Goal: Task Accomplishment & Management: Use online tool/utility

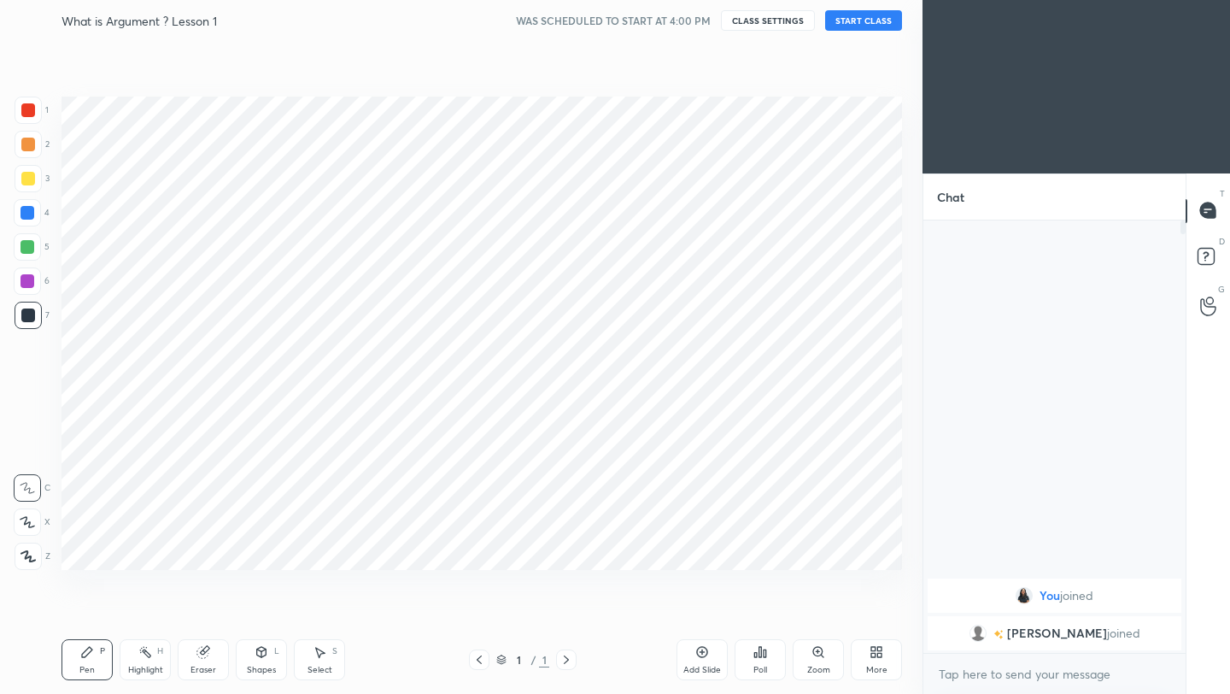
scroll to position [84857, 84587]
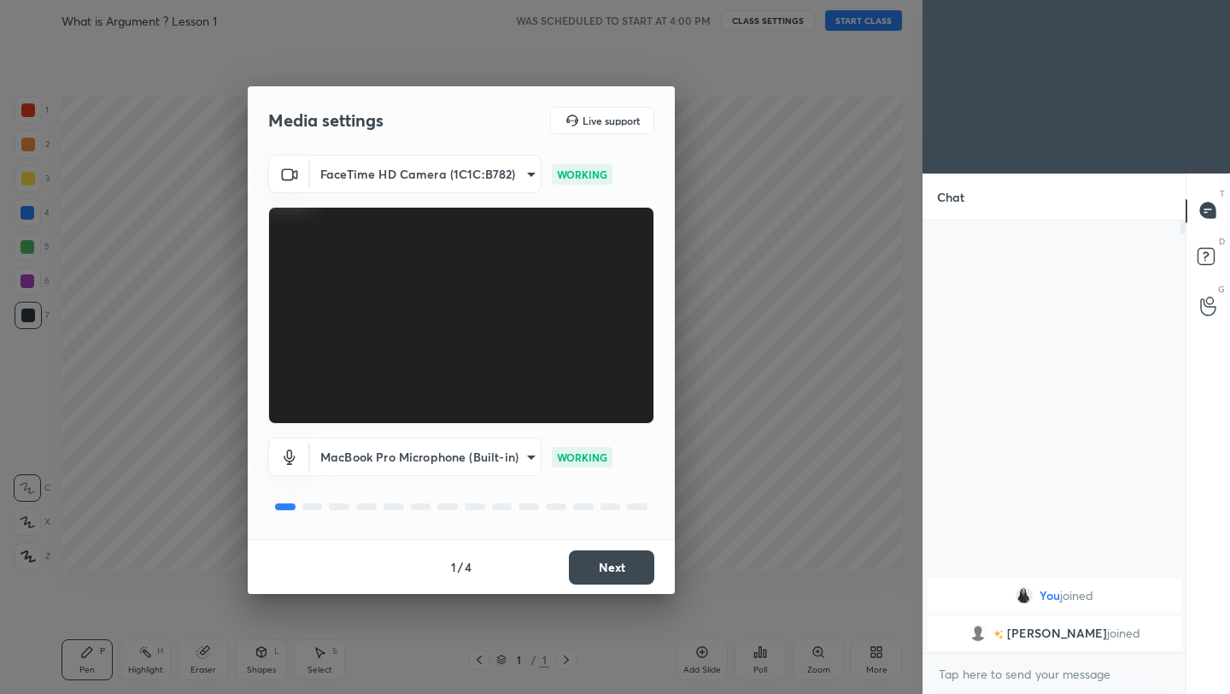
click at [605, 562] on button "Next" at bounding box center [611, 567] width 85 height 34
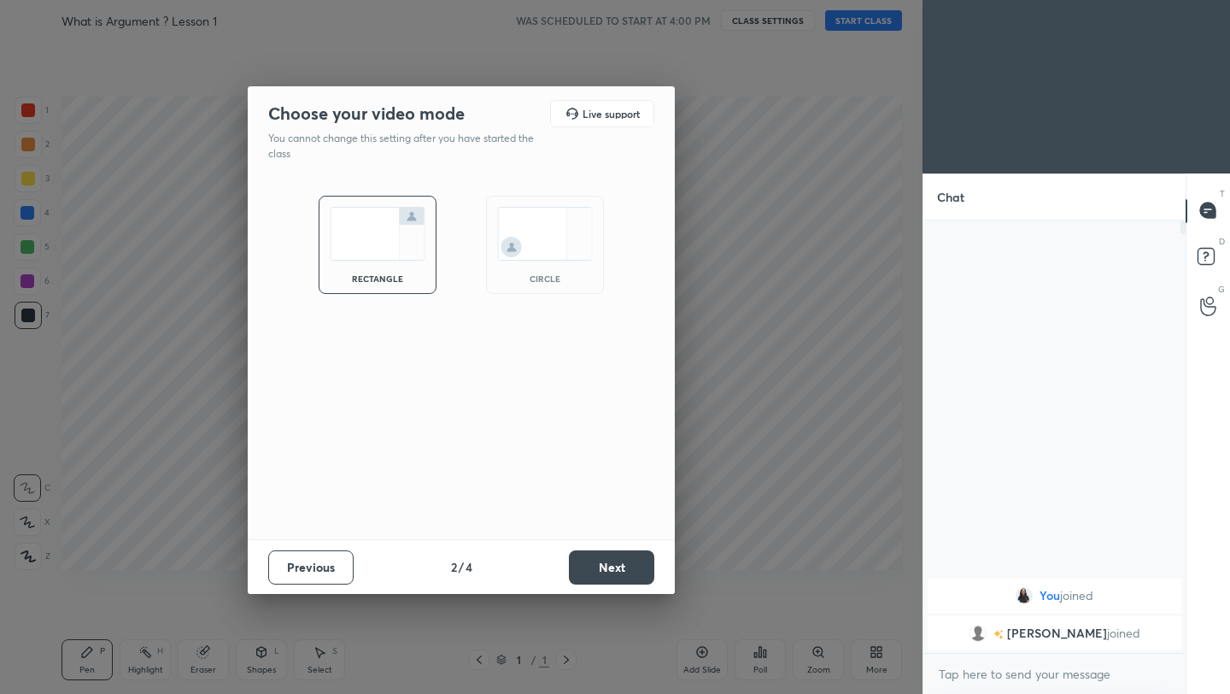
click at [605, 562] on button "Next" at bounding box center [611, 567] width 85 height 34
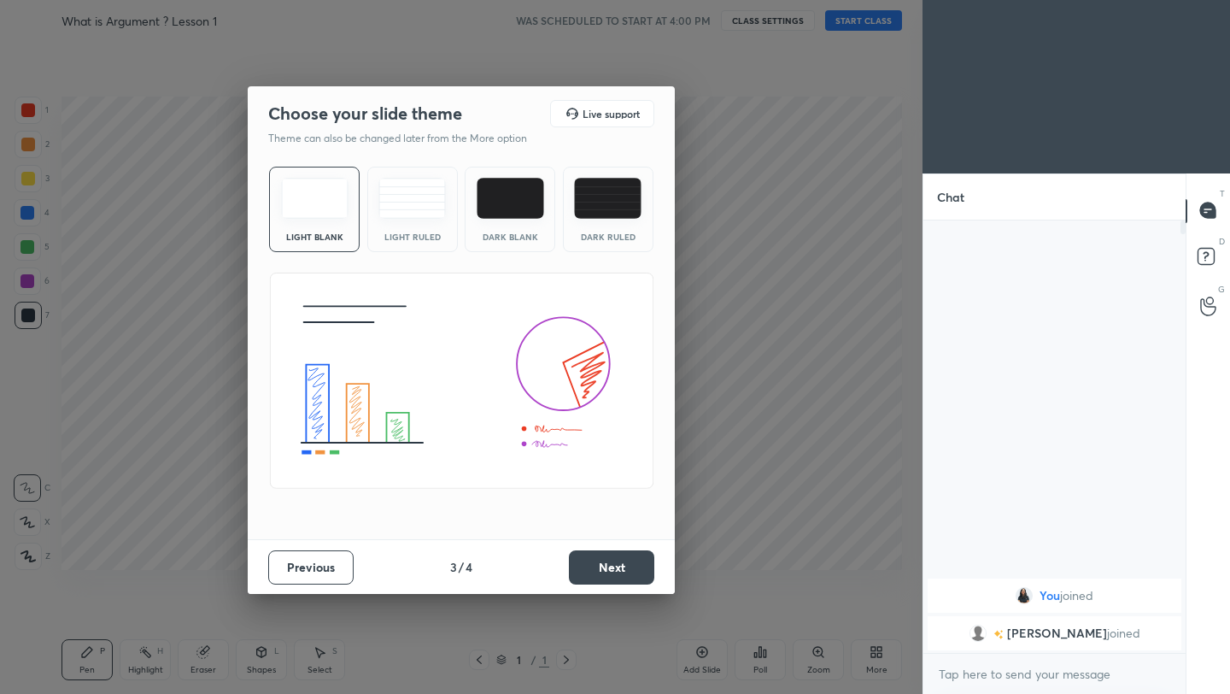
click at [605, 562] on button "Next" at bounding box center [611, 567] width 85 height 34
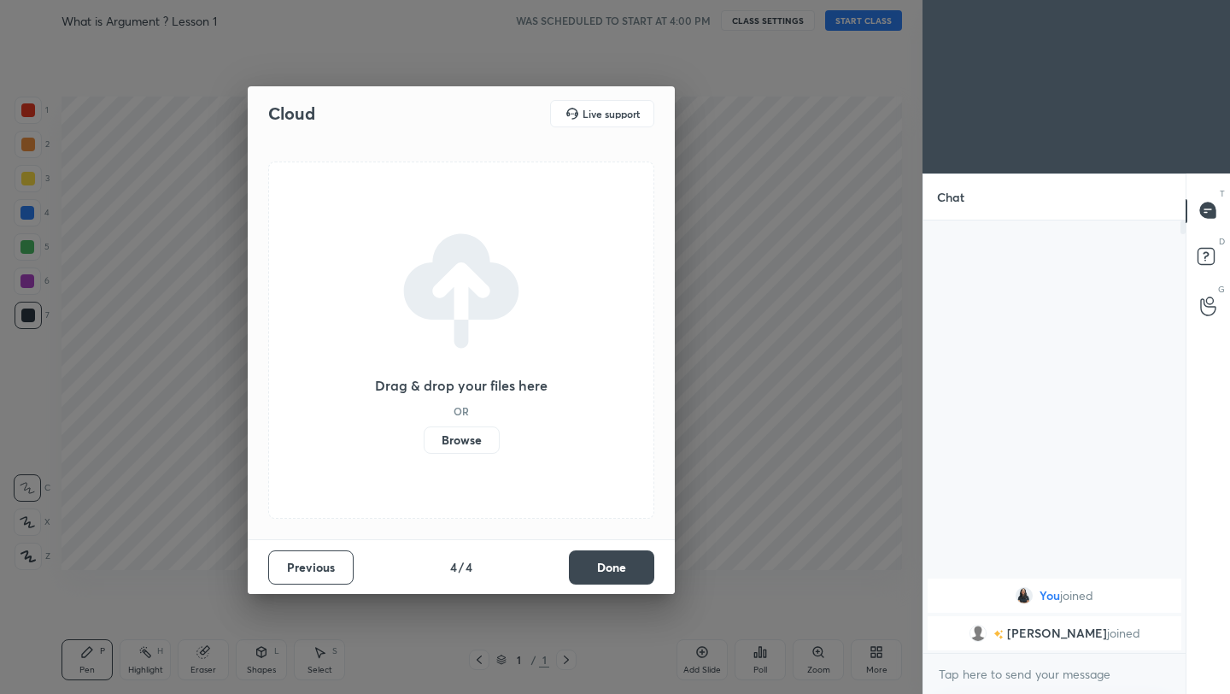
click at [605, 562] on button "Done" at bounding box center [611, 567] width 85 height 34
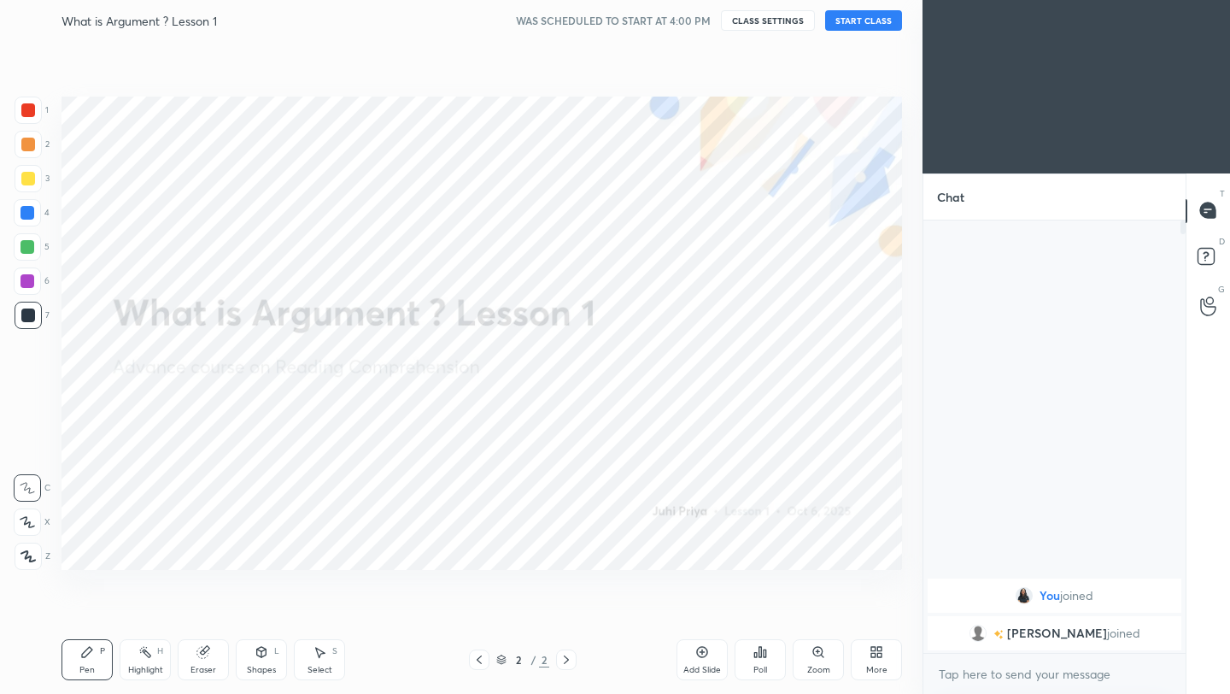
click at [877, 20] on button "START CLASS" at bounding box center [863, 20] width 77 height 21
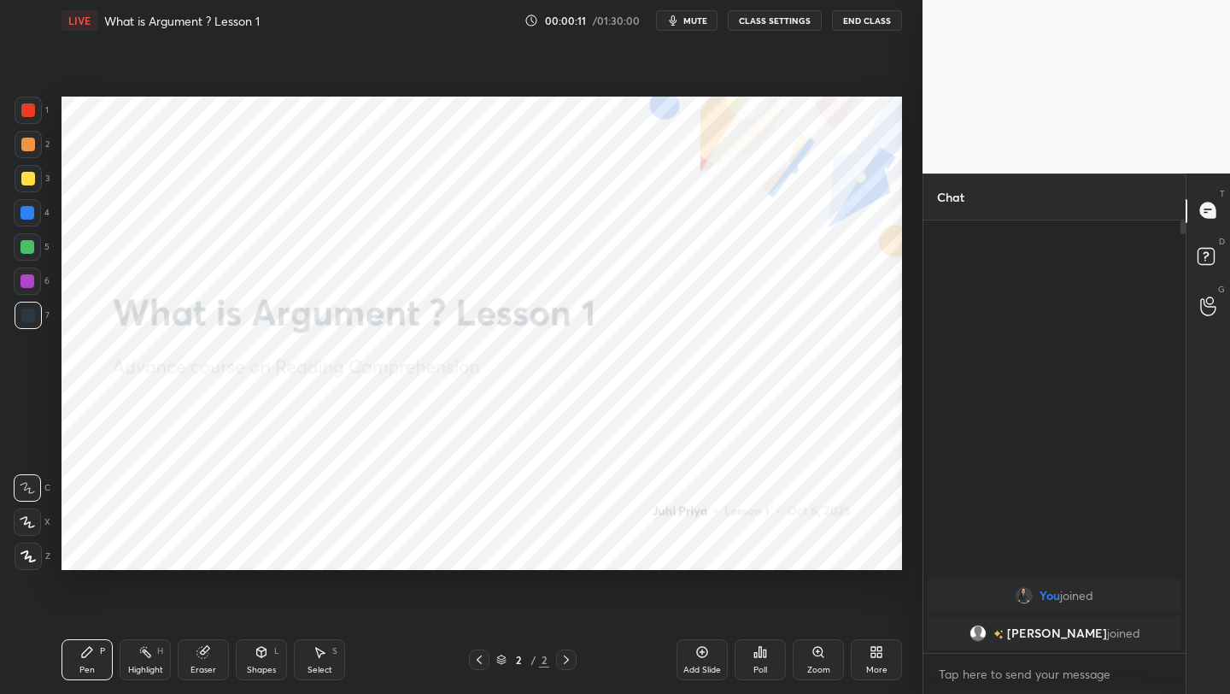
click at [884, 659] on div "More" at bounding box center [876, 659] width 51 height 41
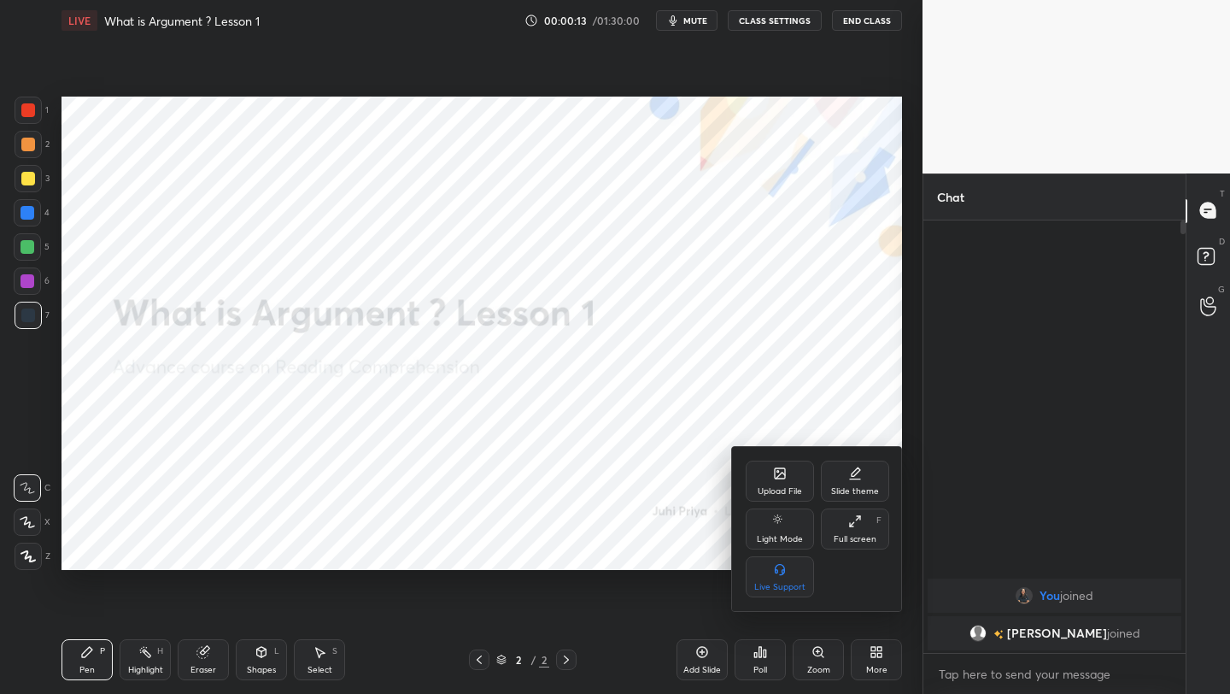
click at [790, 480] on div "Upload File" at bounding box center [780, 481] width 68 height 41
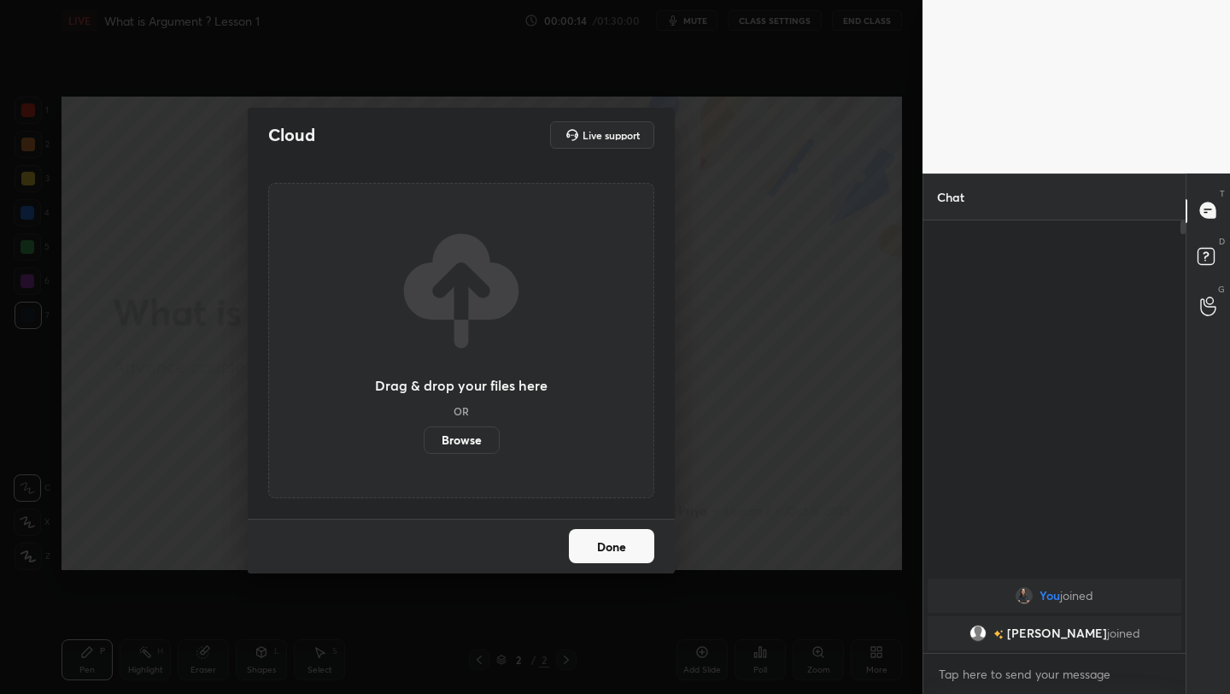
click at [467, 444] on label "Browse" at bounding box center [462, 439] width 76 height 27
click at [424, 444] on input "Browse" at bounding box center [424, 439] width 0 height 27
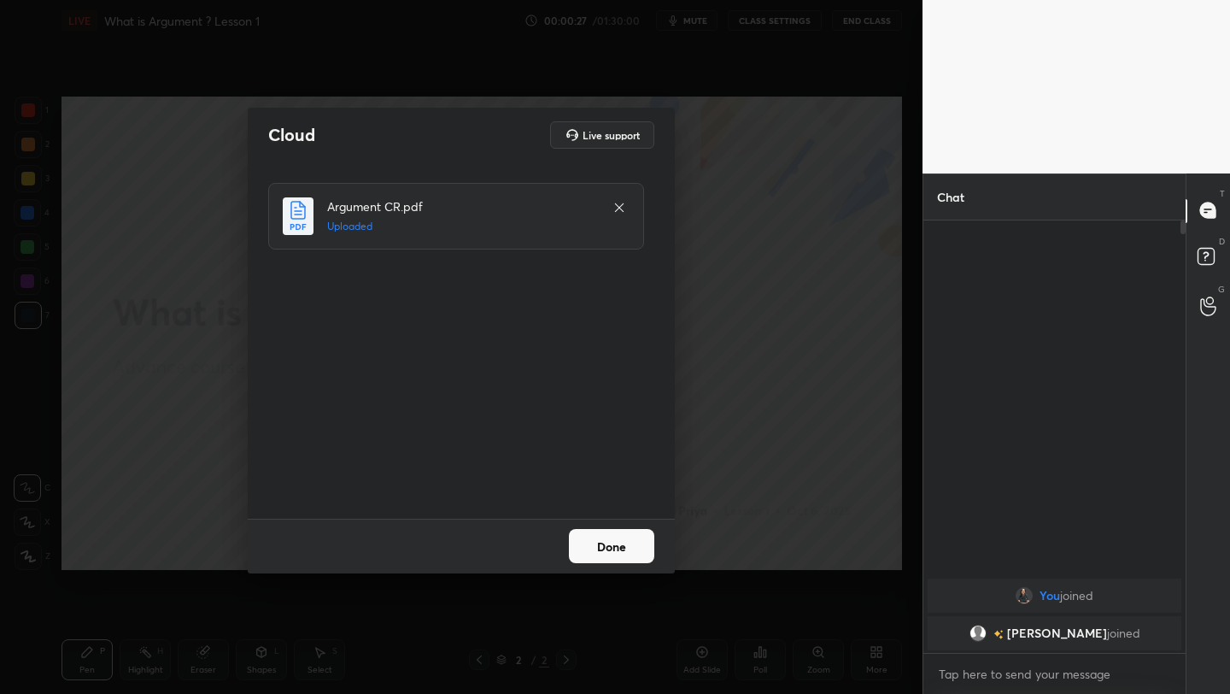
click at [623, 549] on button "Done" at bounding box center [611, 546] width 85 height 34
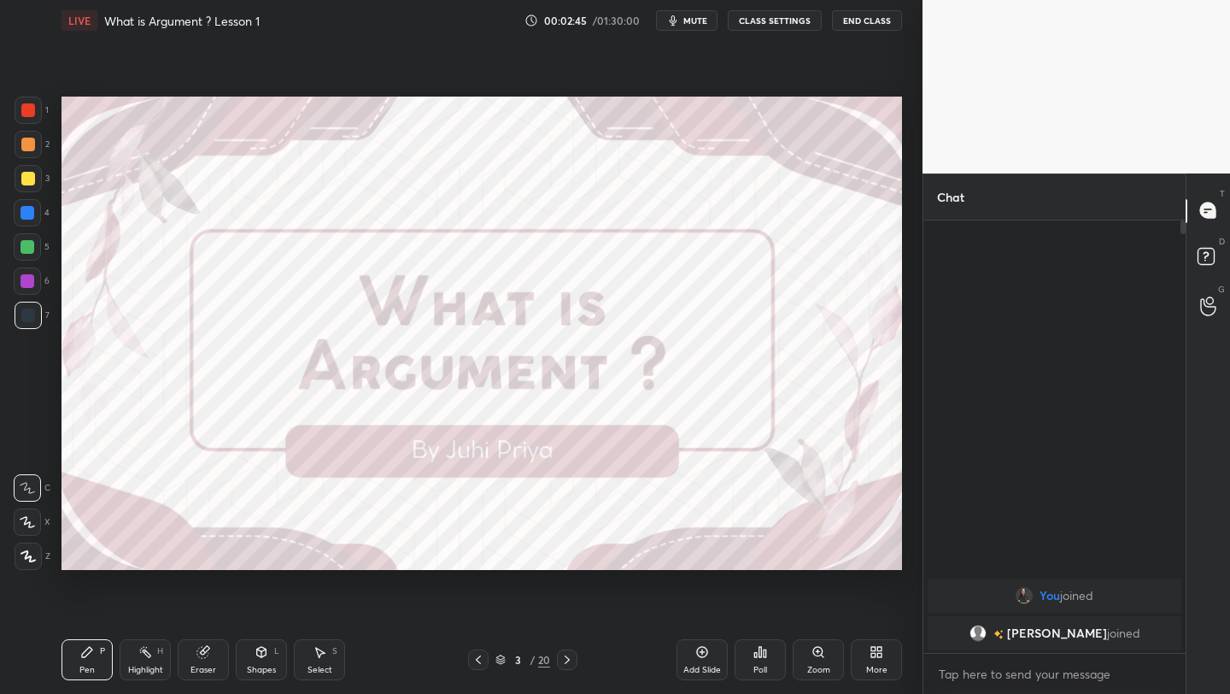
click at [700, 26] on span "mute" at bounding box center [696, 21] width 24 height 12
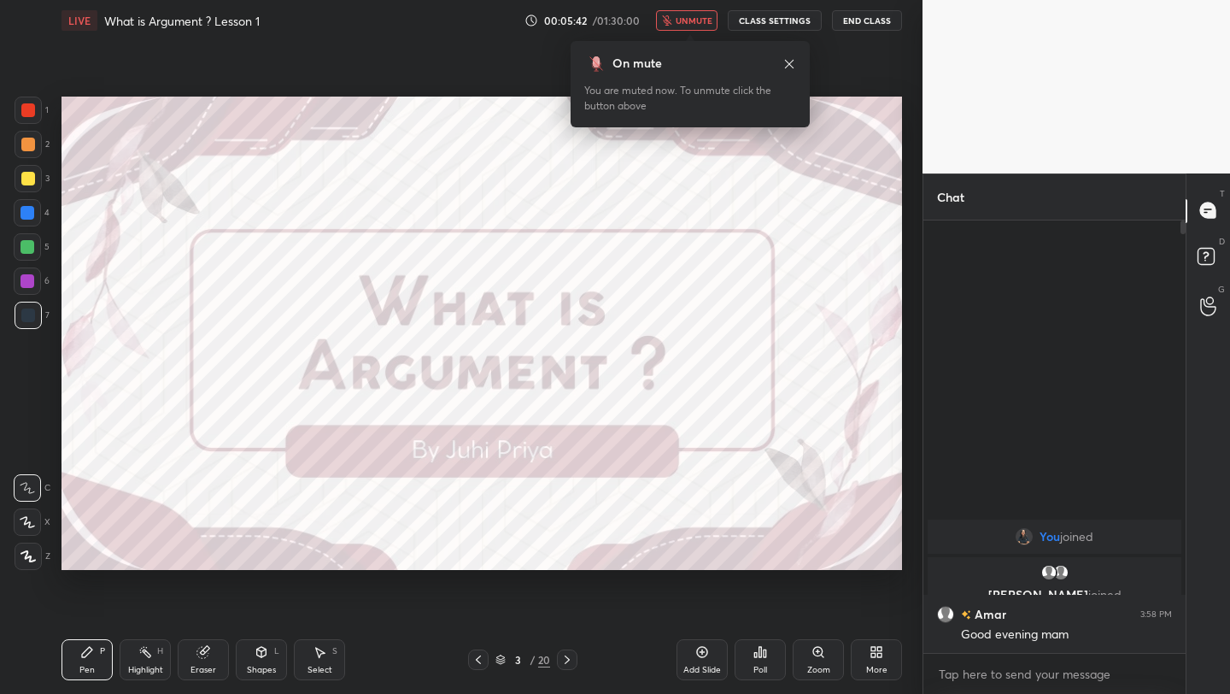
click at [706, 25] on span "unmute" at bounding box center [694, 21] width 37 height 12
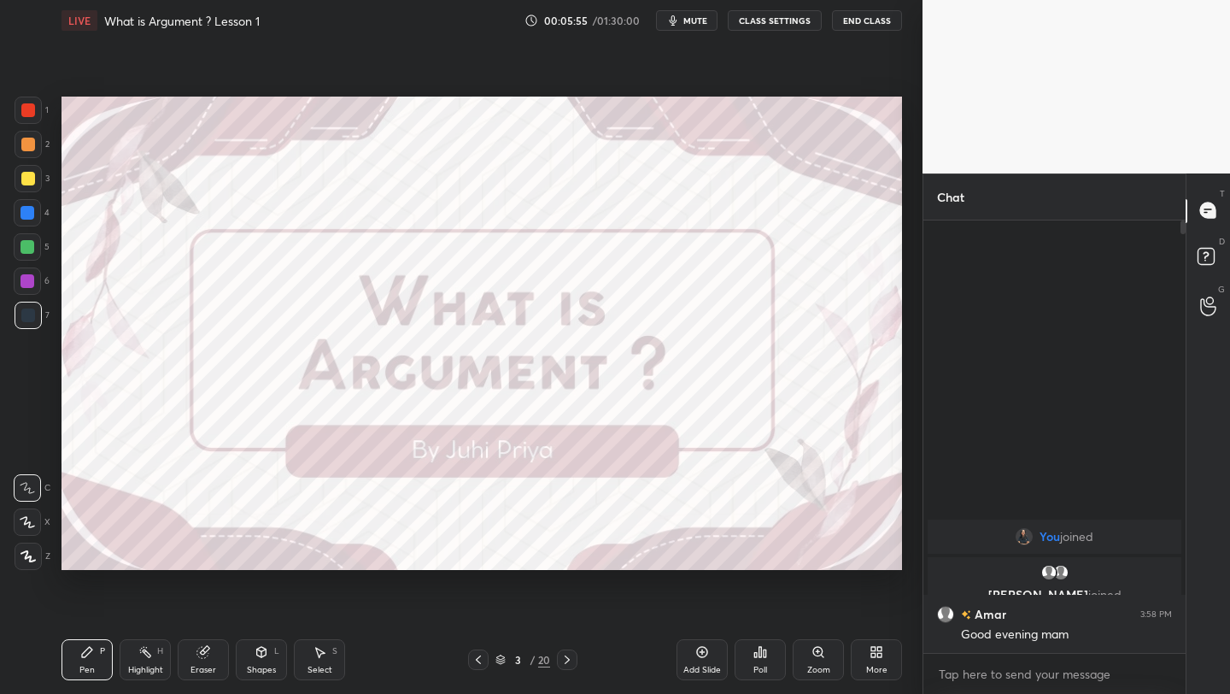
click at [700, 22] on span "mute" at bounding box center [696, 21] width 24 height 12
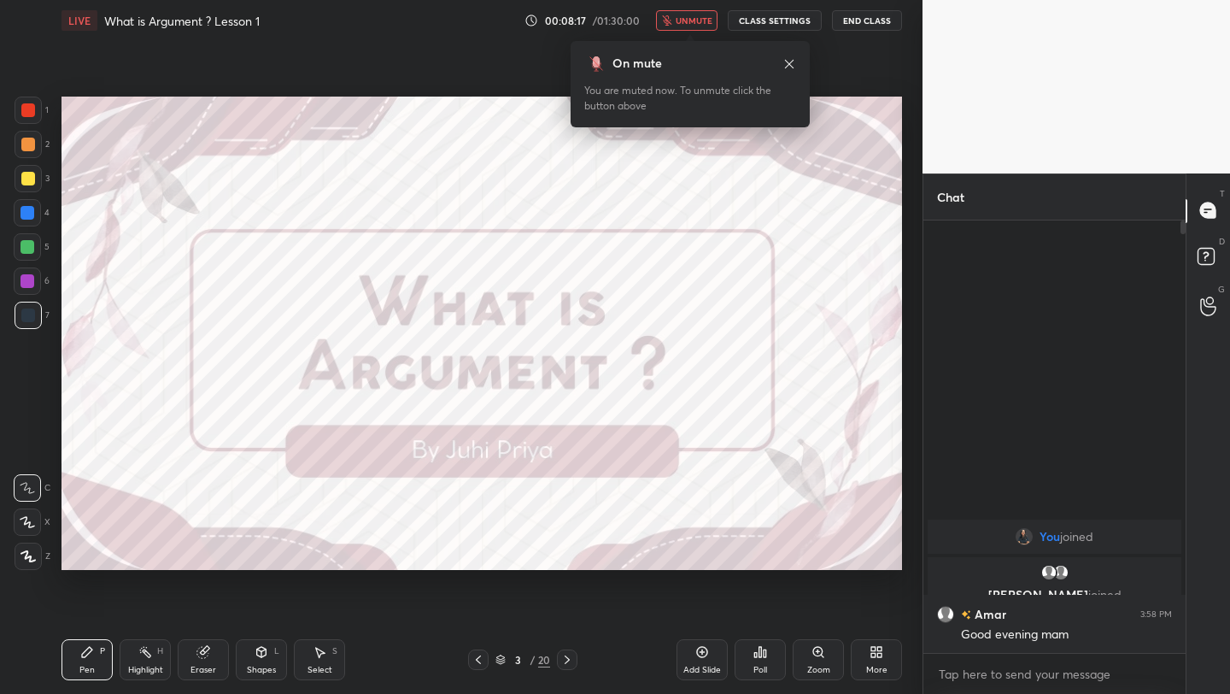
click at [700, 22] on span "unmute" at bounding box center [694, 21] width 37 height 12
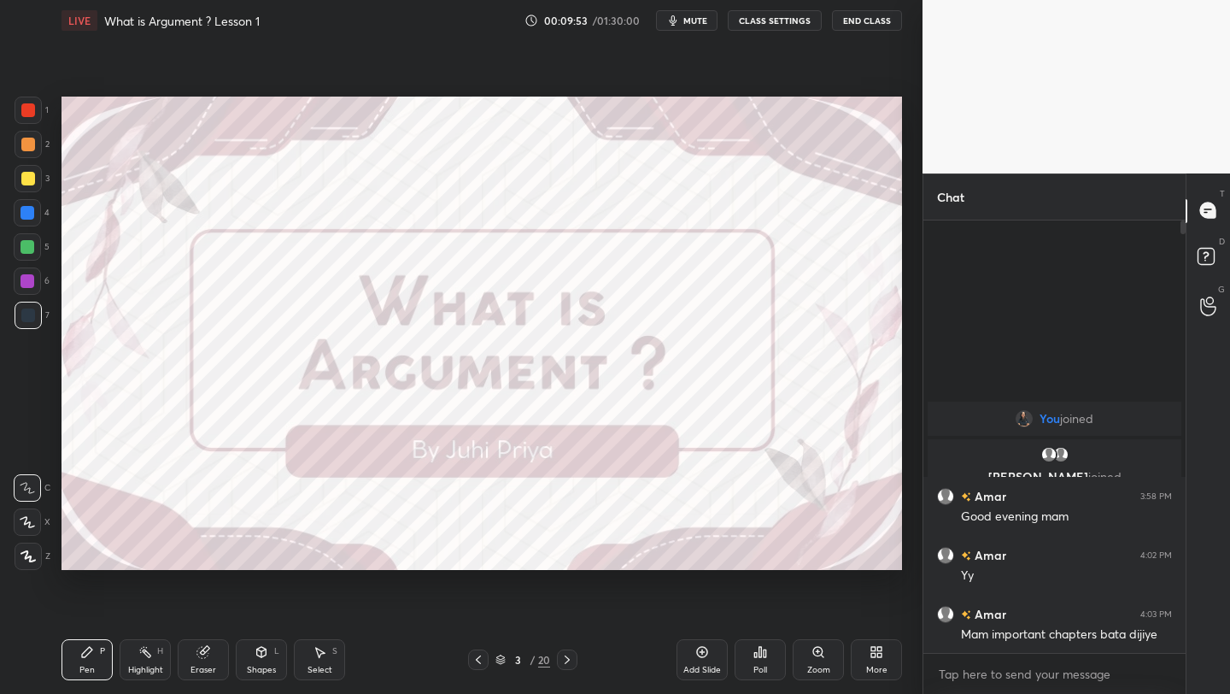
click at [713, 667] on div "Add Slide" at bounding box center [703, 670] width 38 height 9
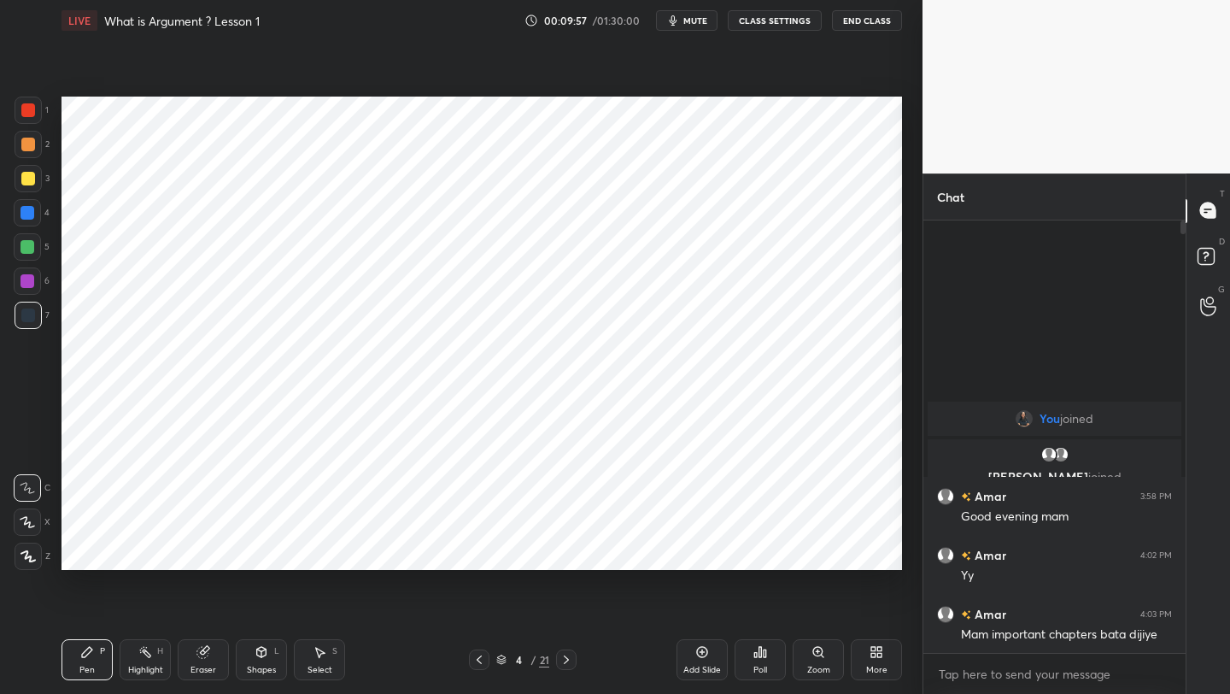
click at [27, 113] on div at bounding box center [28, 110] width 14 height 14
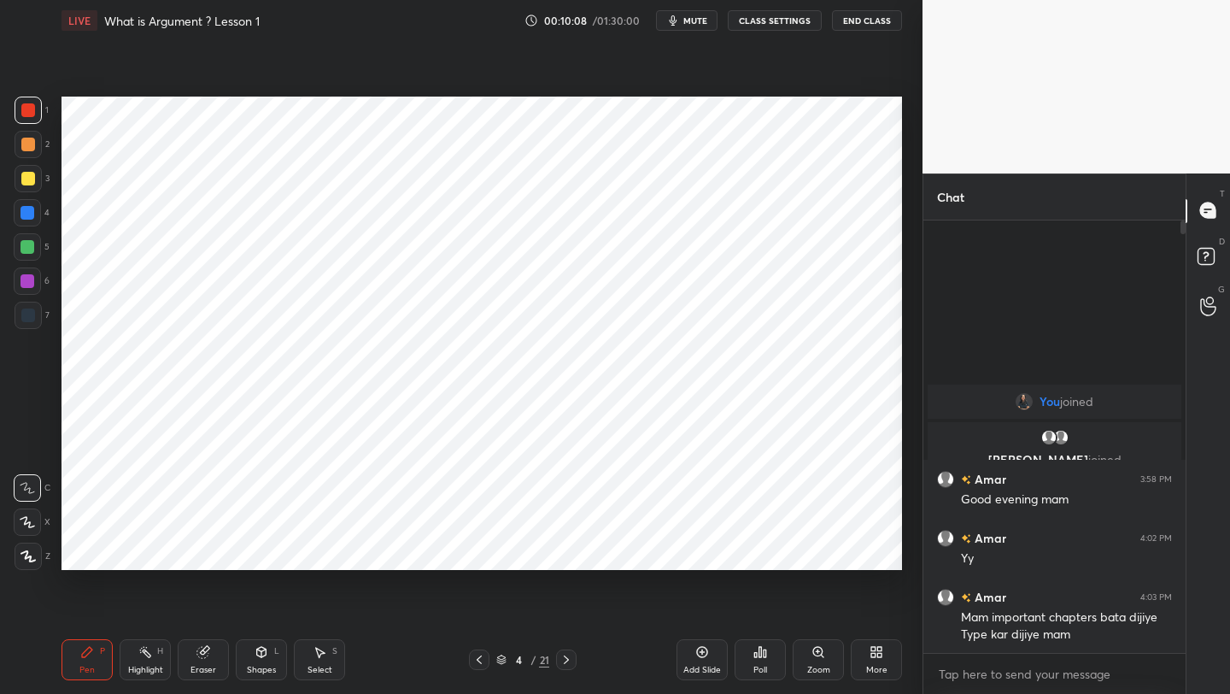
click at [202, 659] on div "Eraser" at bounding box center [203, 659] width 51 height 41
click at [32, 516] on icon at bounding box center [28, 521] width 14 height 15
click at [96, 660] on div "Pen P" at bounding box center [87, 659] width 51 height 41
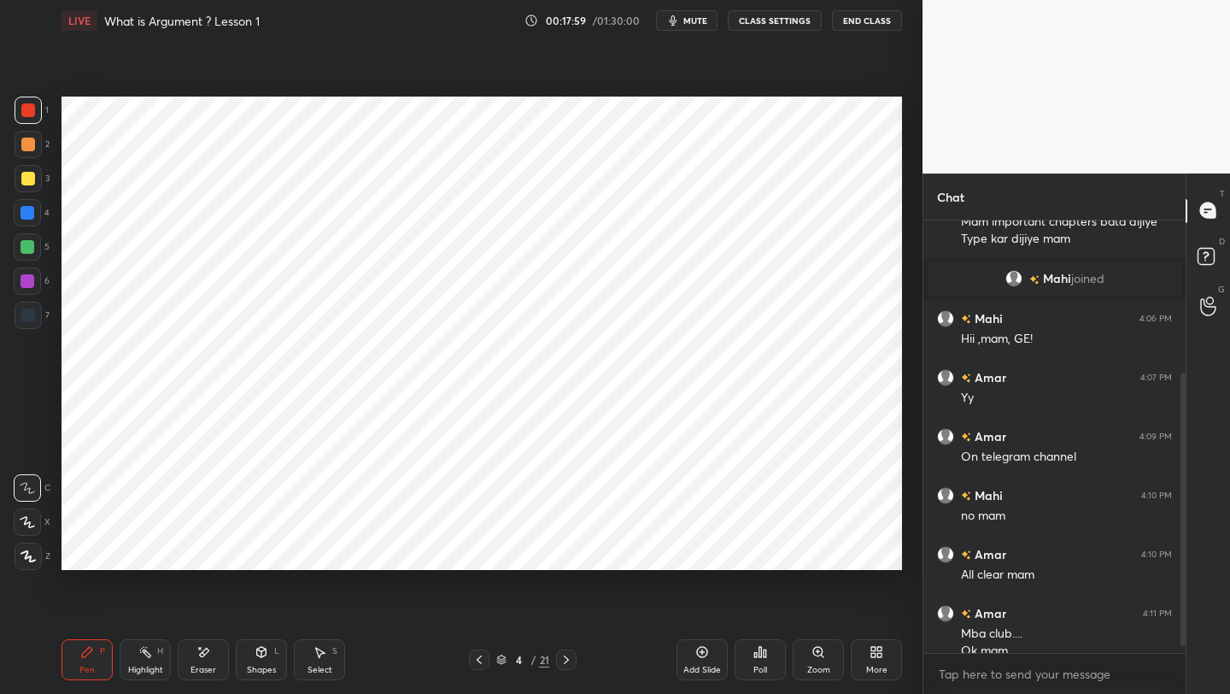
scroll to position [252, 0]
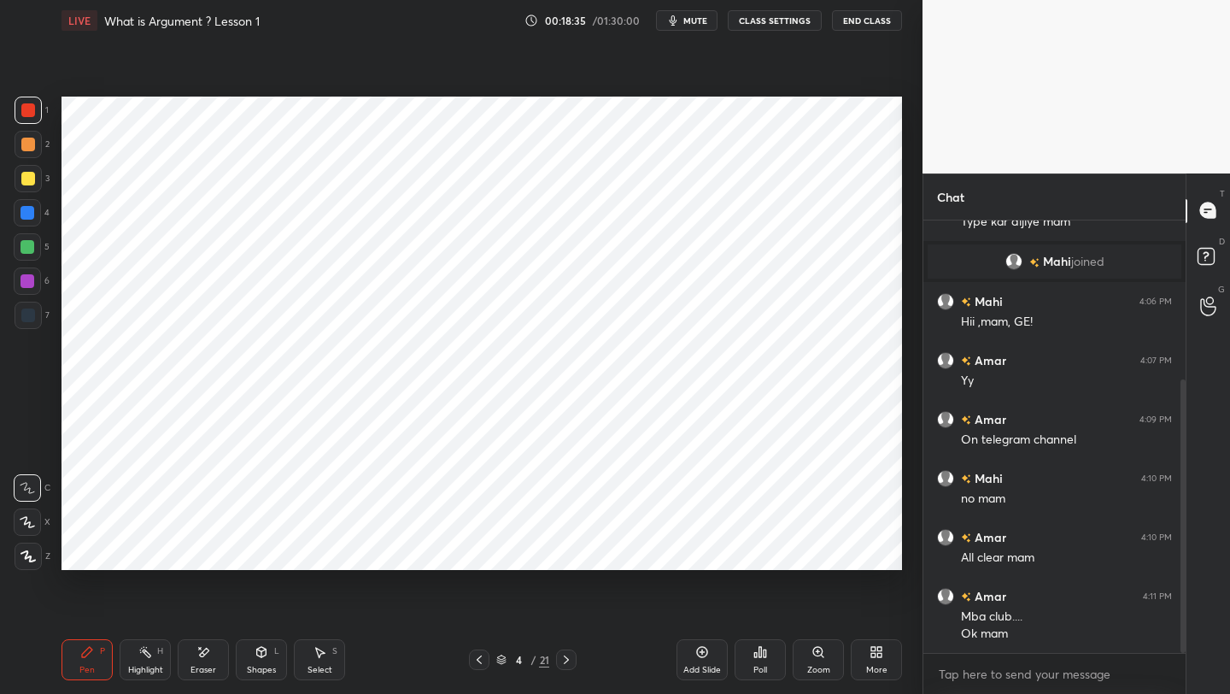
click at [565, 661] on icon at bounding box center [567, 660] width 14 height 14
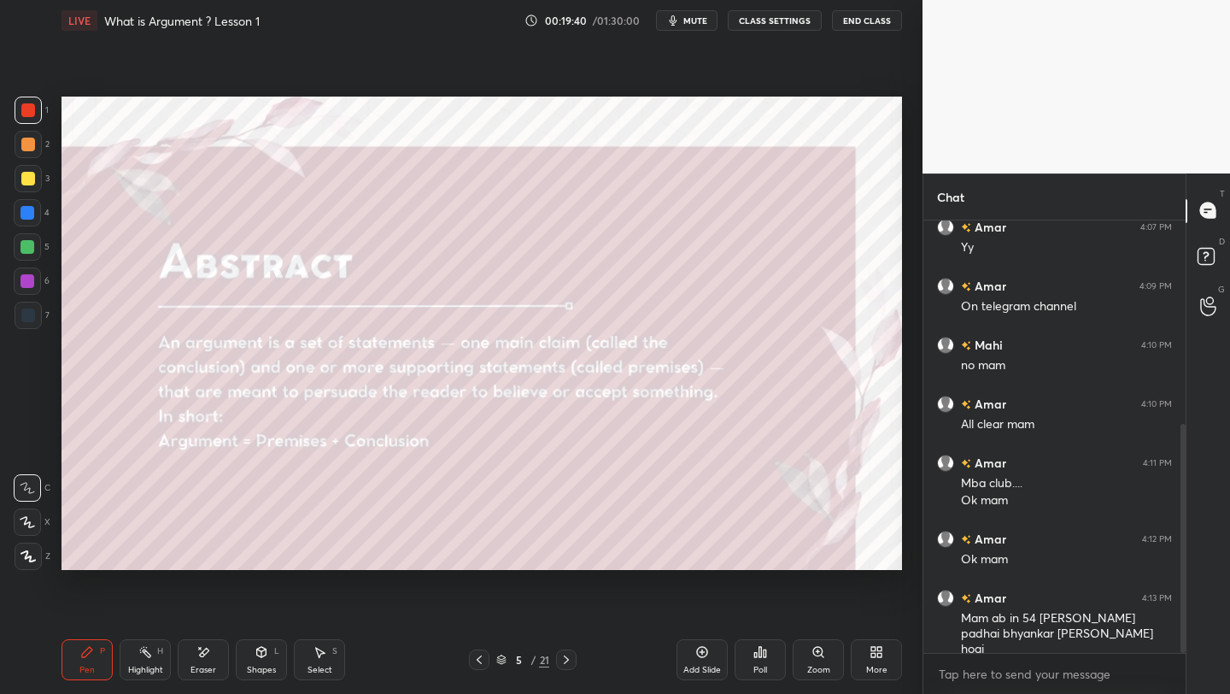
scroll to position [402, 0]
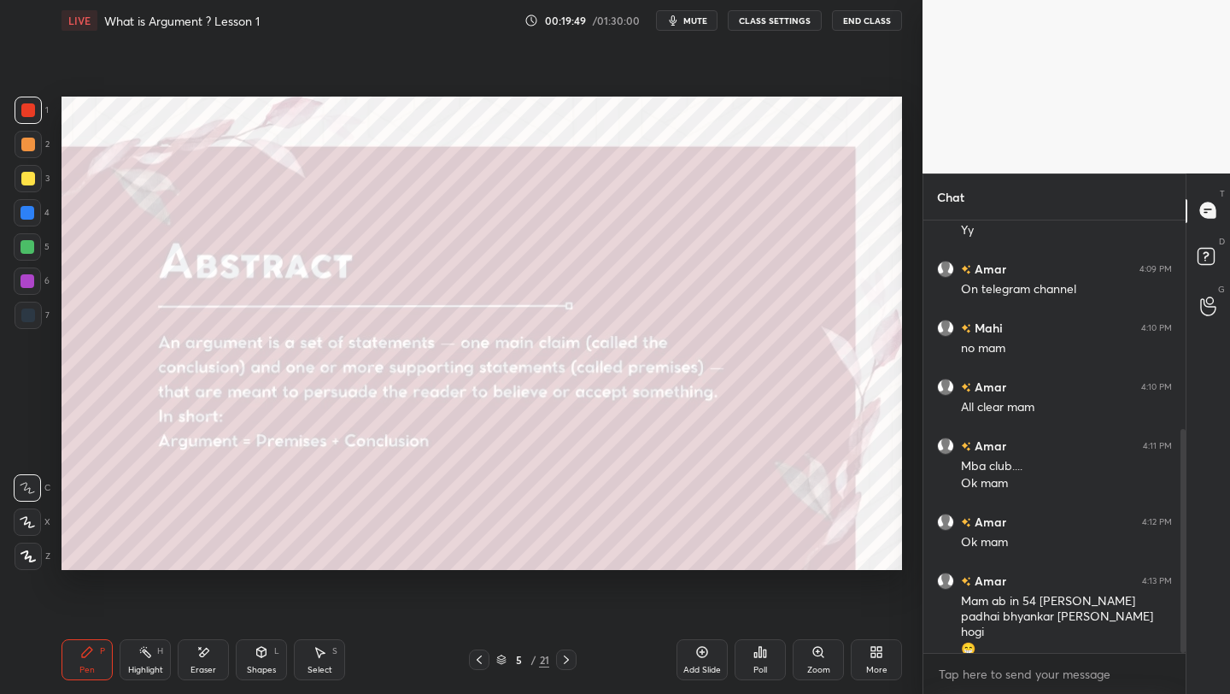
click at [583, 612] on div "Setting up your live class Poll for secs No correct answer Start poll" at bounding box center [482, 333] width 854 height 584
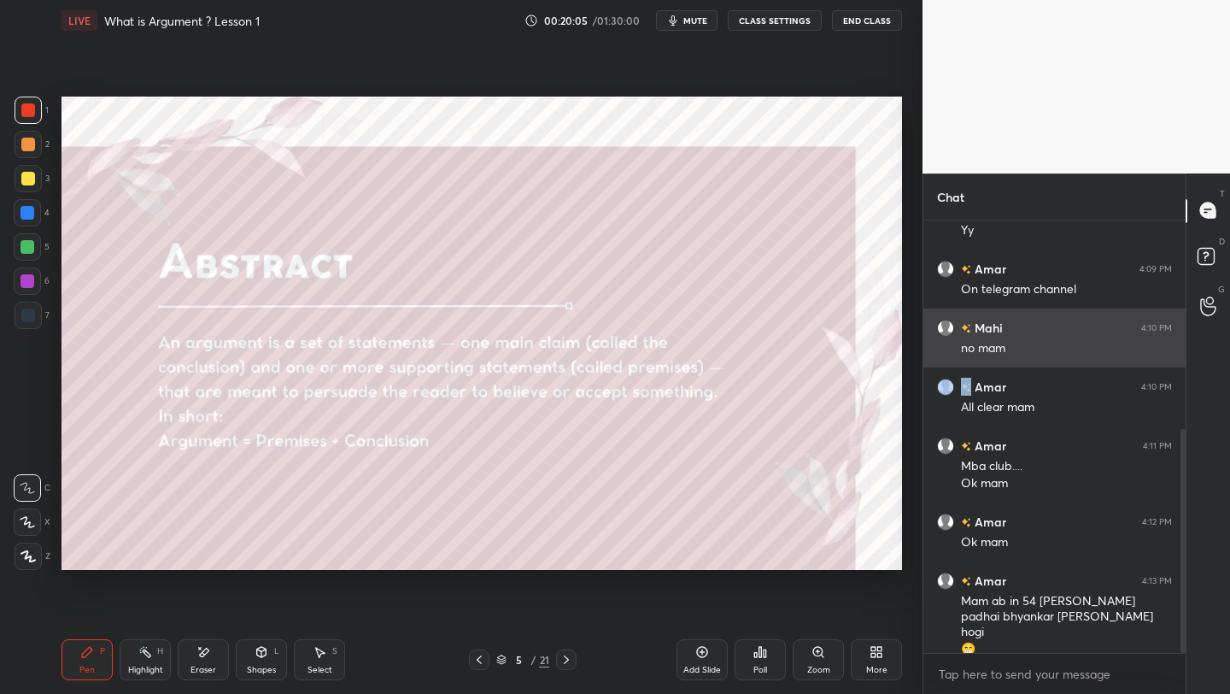
drag, startPoint x: 977, startPoint y: 367, endPoint x: 971, endPoint y: 325, distance: 42.3
click at [976, 357] on div "Mahi 4:06 PM Hii ,mam, GE! Amar 4:07 PM Yy Amar 4:09 PM On telegram channel Mah…" at bounding box center [1055, 235] width 262 height 835
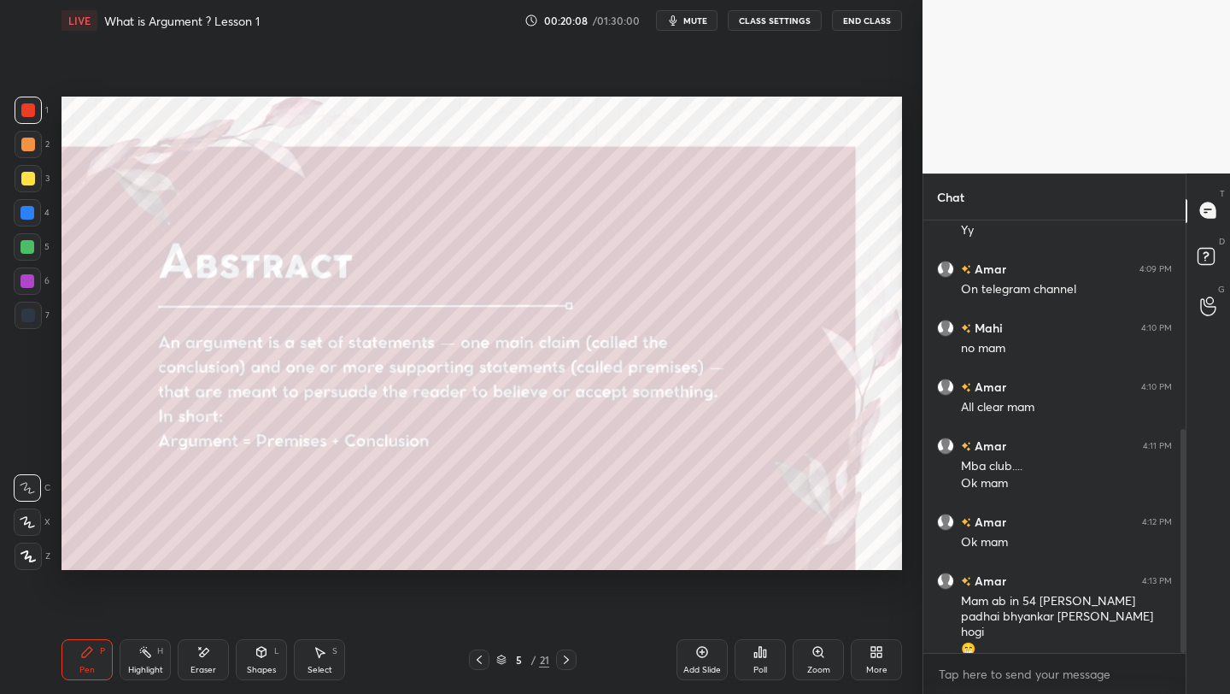
click at [855, 30] on button "End Class" at bounding box center [867, 20] width 70 height 21
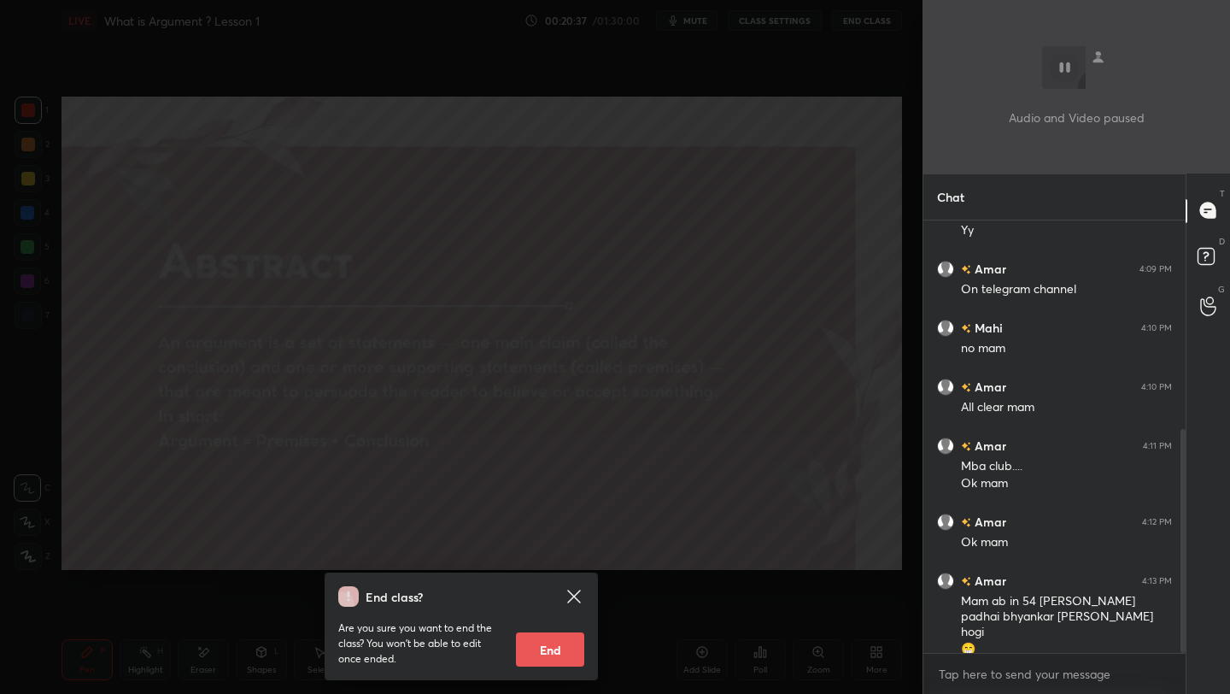
click at [590, 256] on div "End class? Are you sure you want to end the class? You won’t be able to edit on…" at bounding box center [461, 347] width 923 height 694
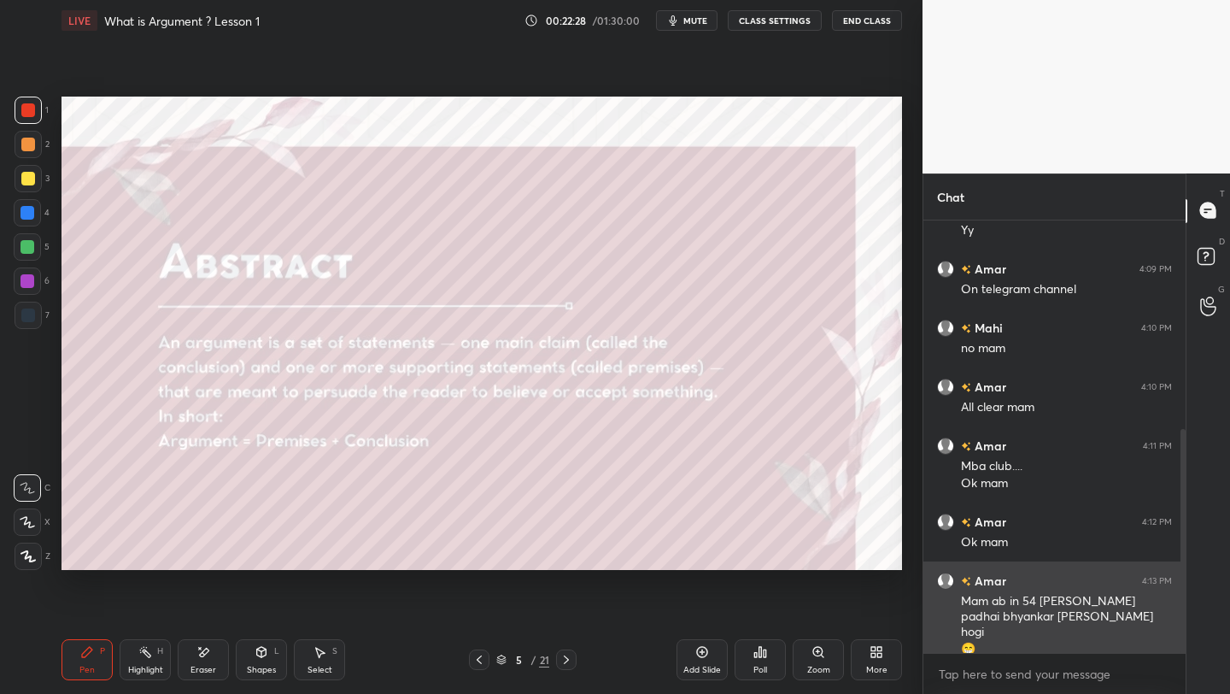
scroll to position [461, 0]
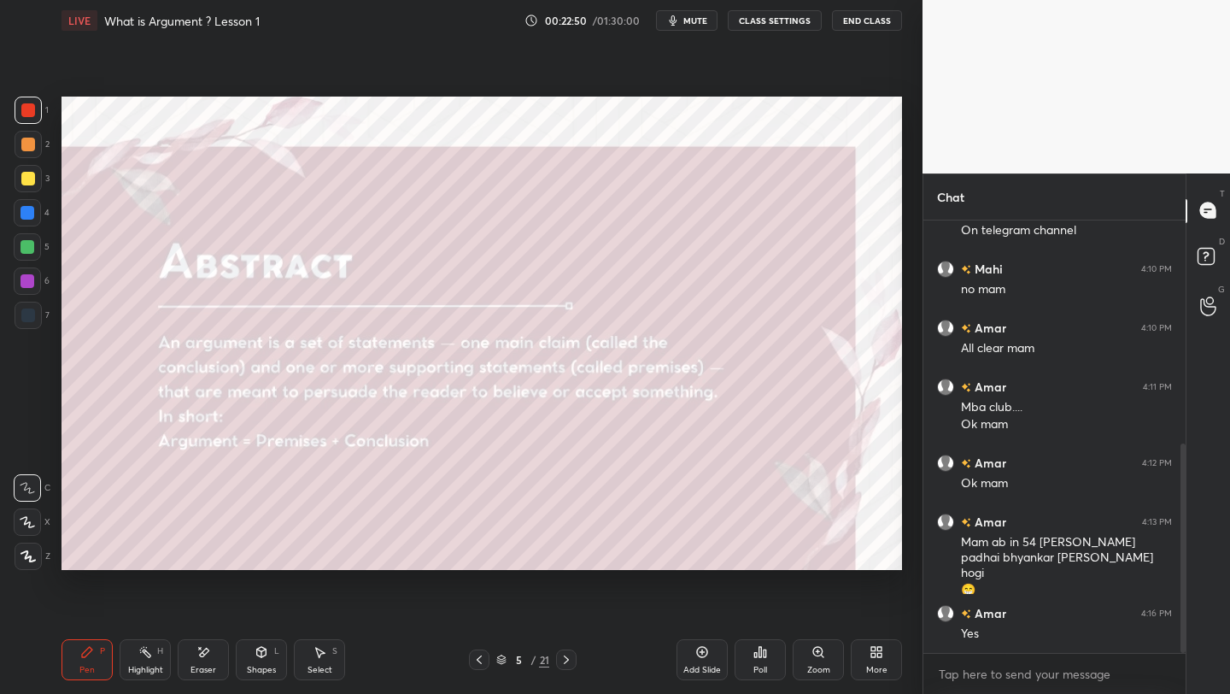
click at [35, 314] on div at bounding box center [28, 315] width 27 height 27
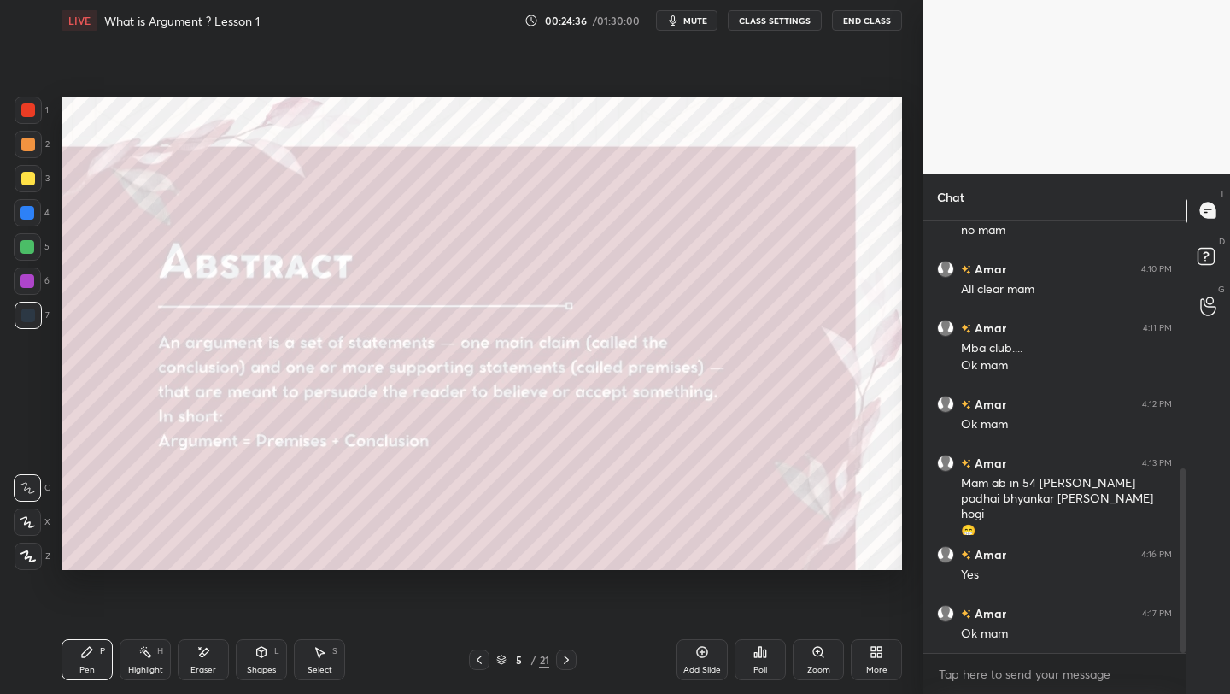
scroll to position [579, 0]
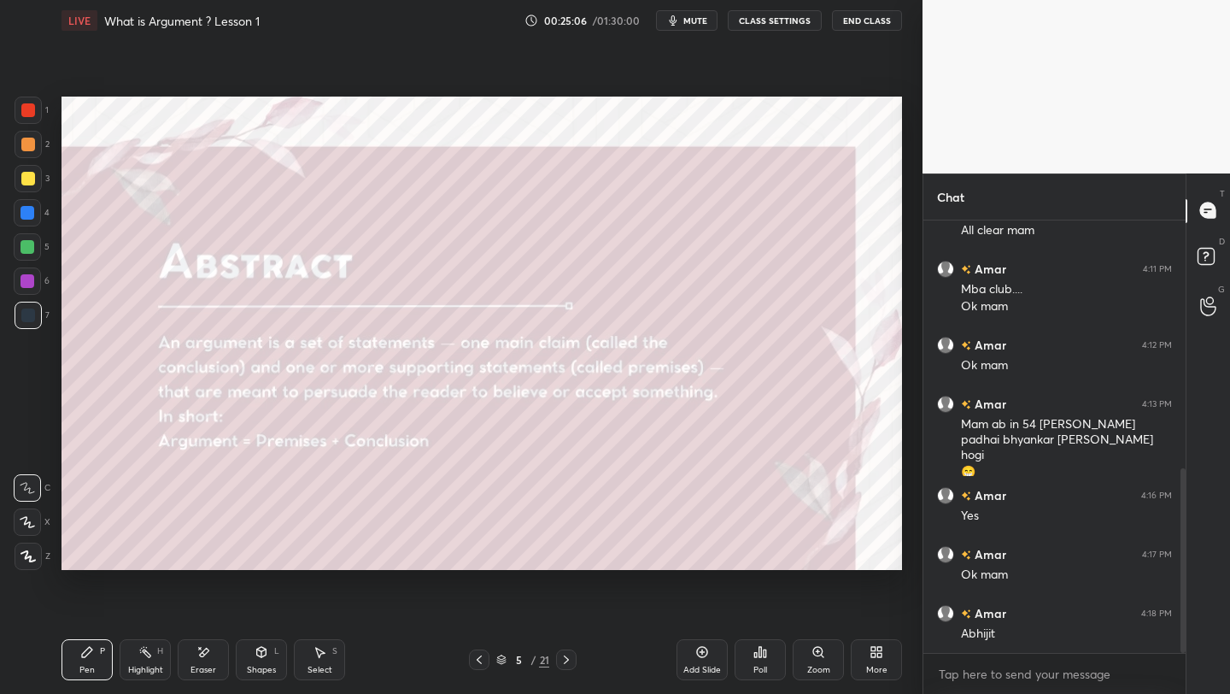
click at [566, 656] on icon at bounding box center [567, 660] width 14 height 14
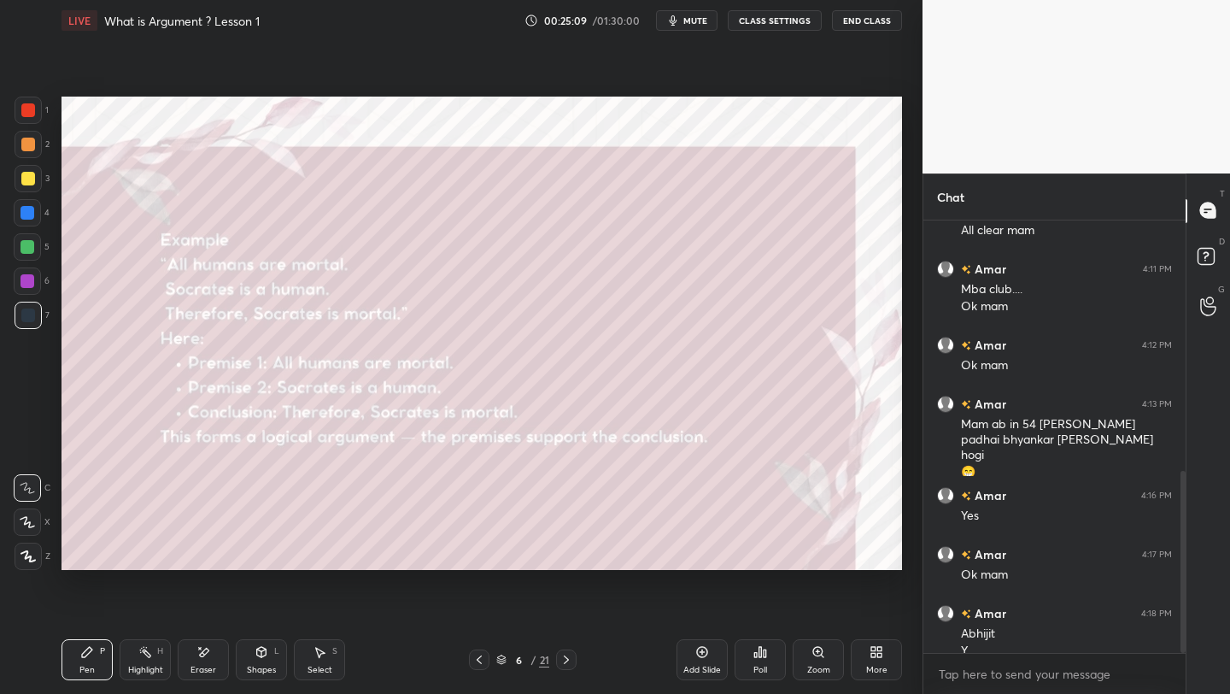
scroll to position [596, 0]
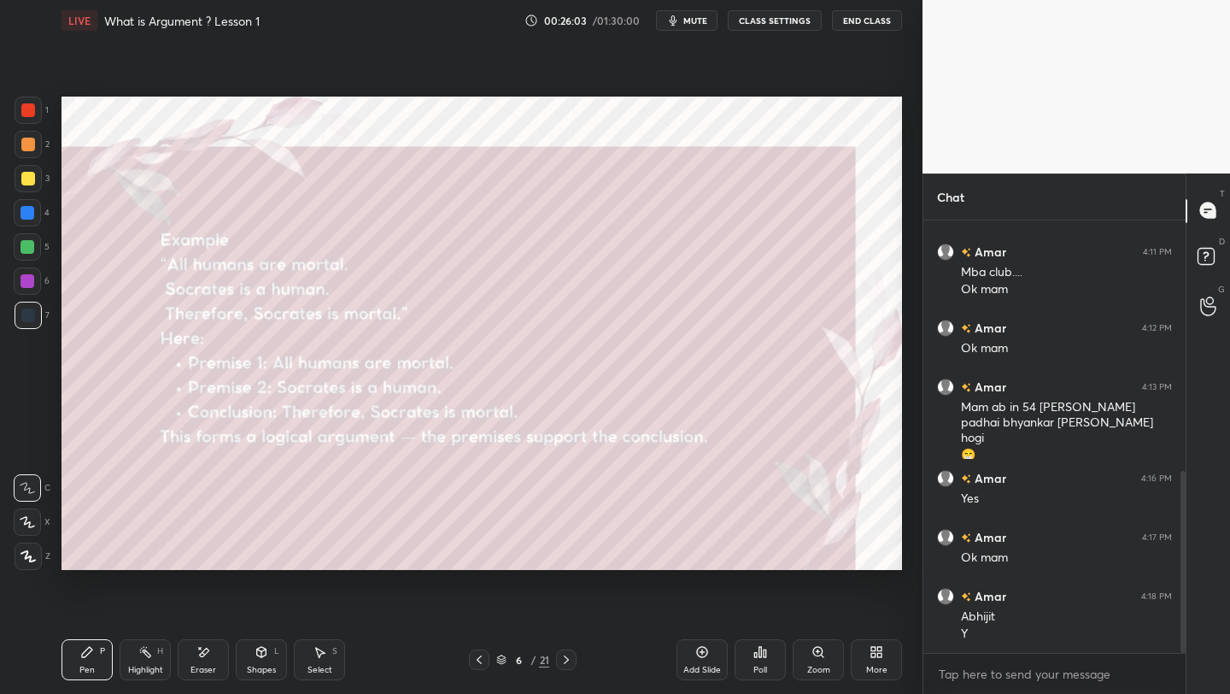
click at [563, 662] on icon at bounding box center [567, 660] width 14 height 14
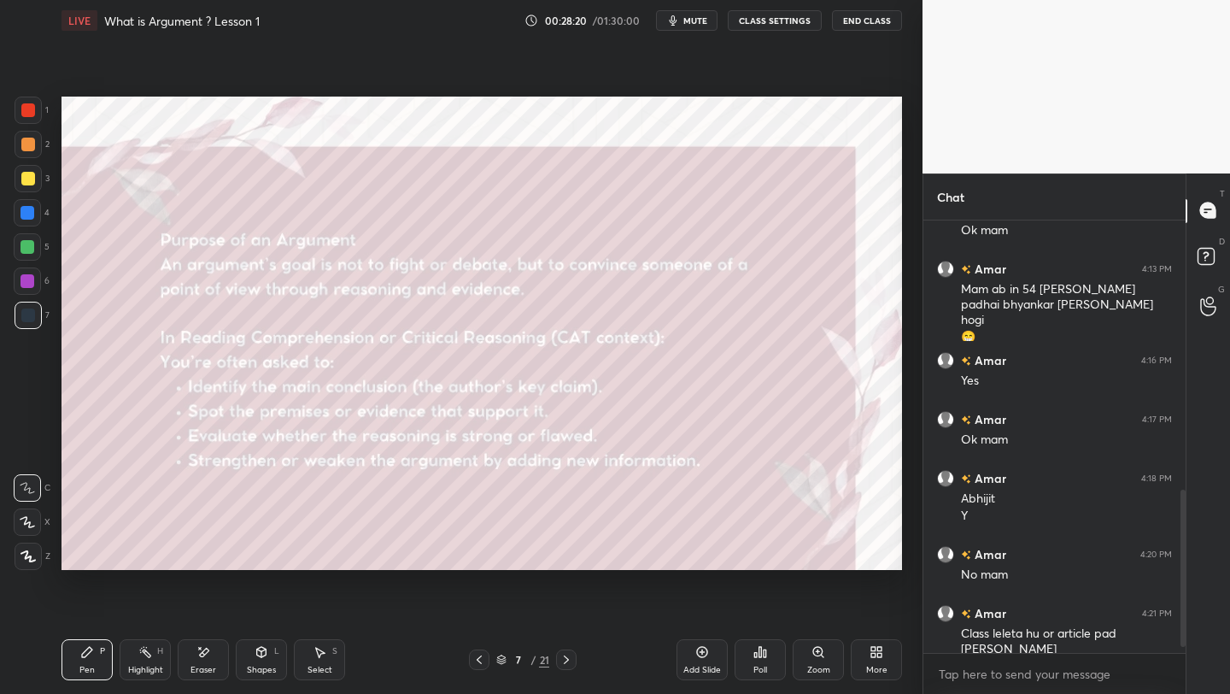
scroll to position [773, 0]
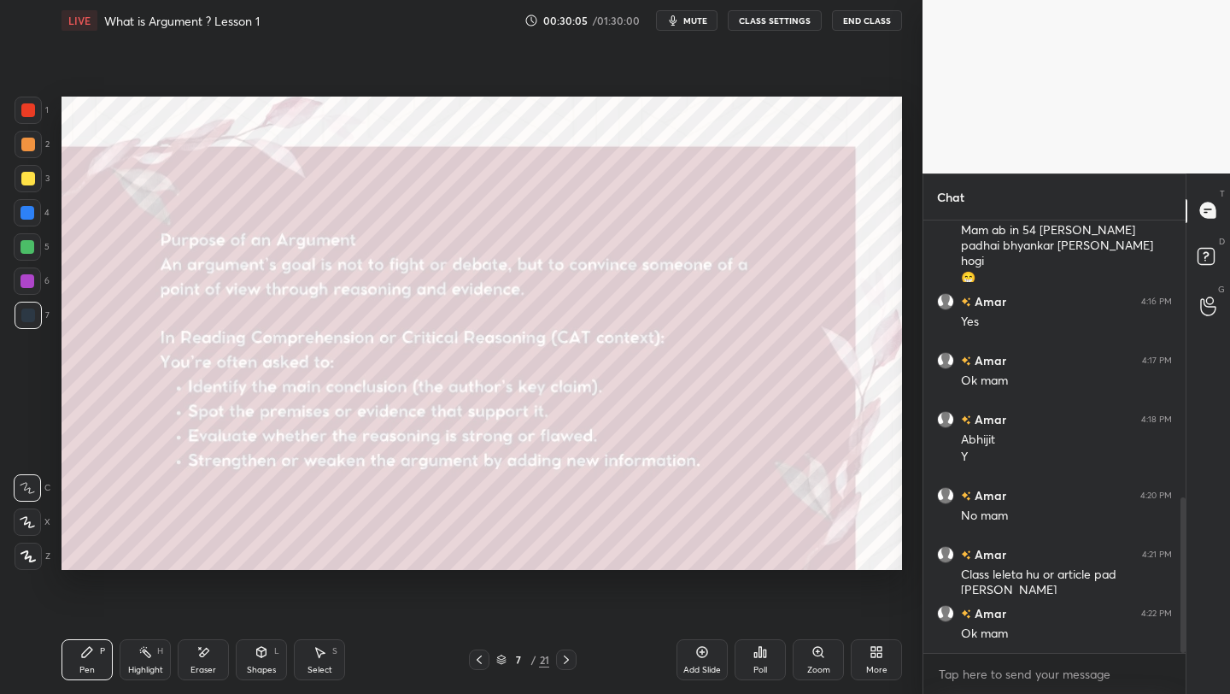
click at [563, 660] on icon at bounding box center [567, 660] width 14 height 14
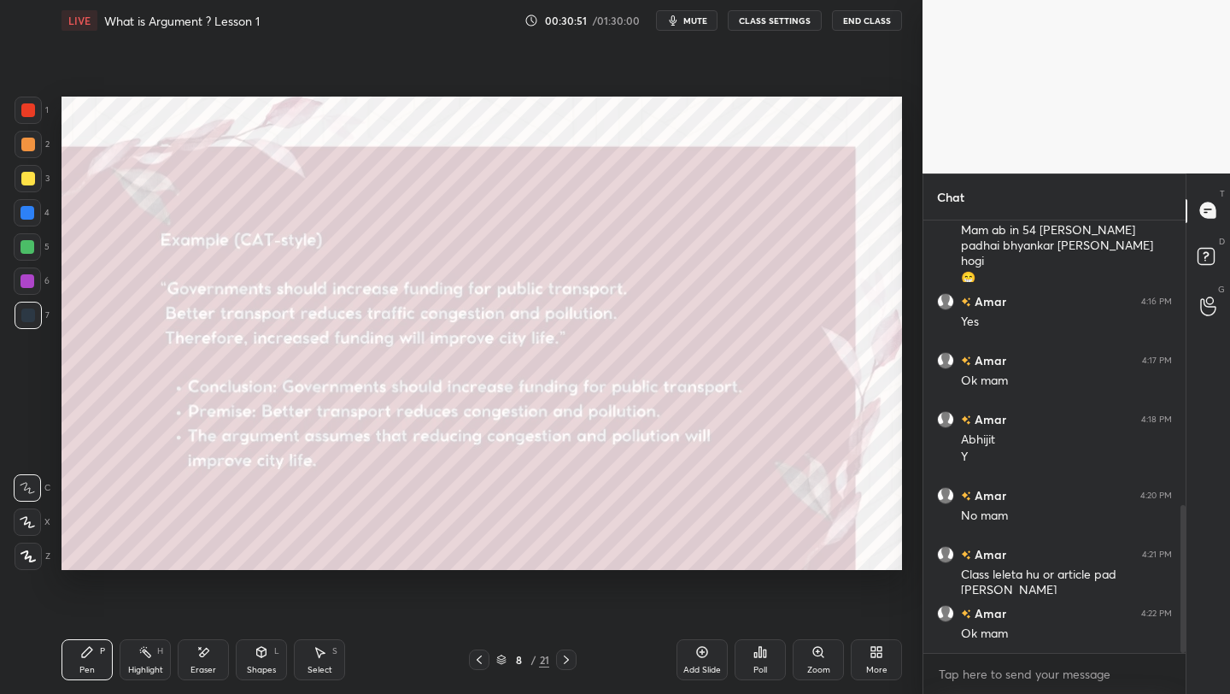
scroll to position [832, 0]
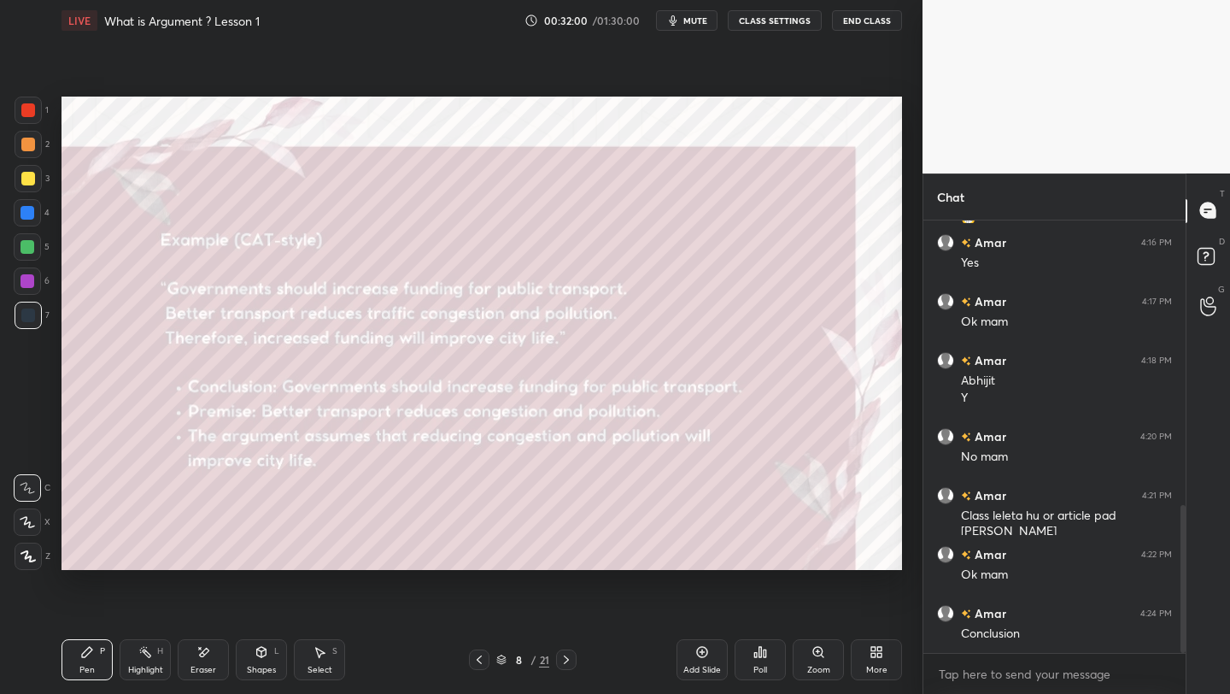
click at [569, 663] on icon at bounding box center [567, 660] width 14 height 14
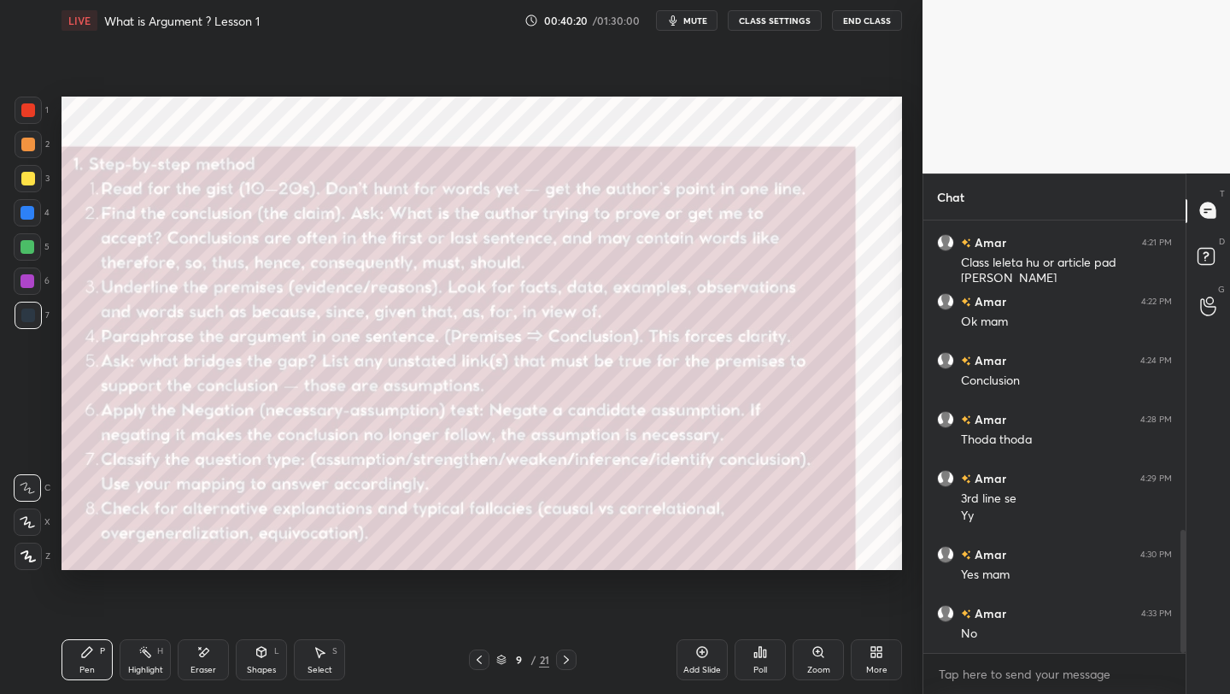
scroll to position [1144, 0]
click at [702, 25] on span "mute" at bounding box center [696, 21] width 24 height 12
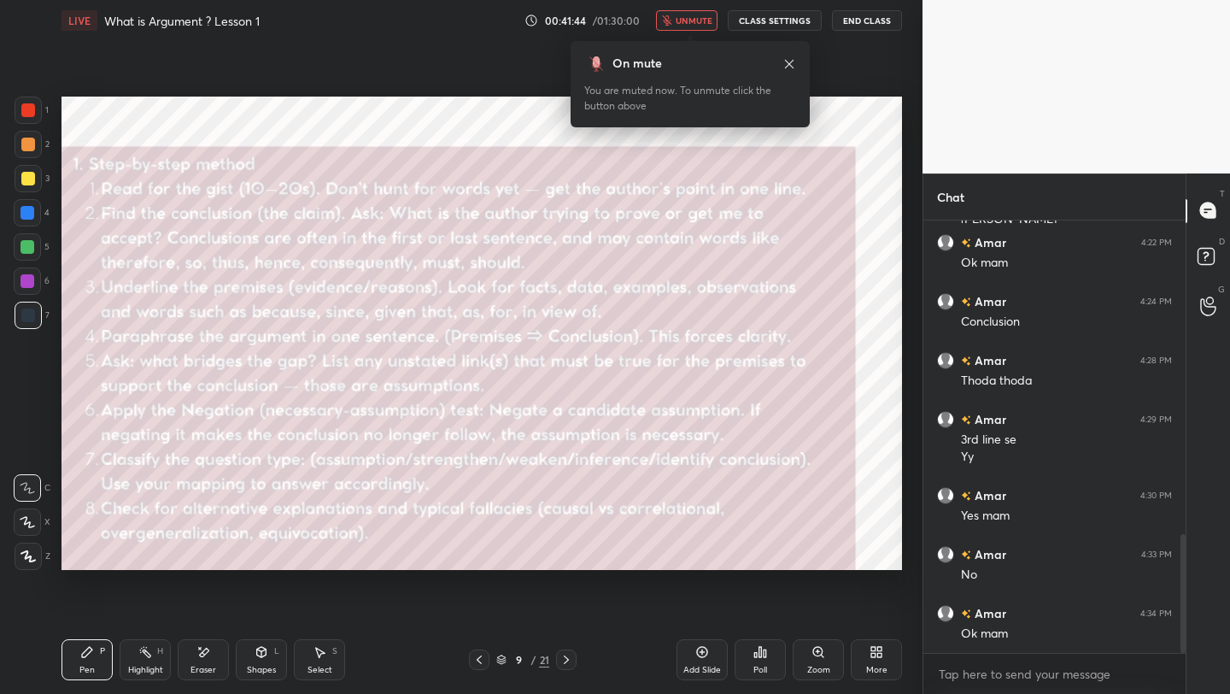
click at [702, 25] on span "unmute" at bounding box center [694, 21] width 37 height 12
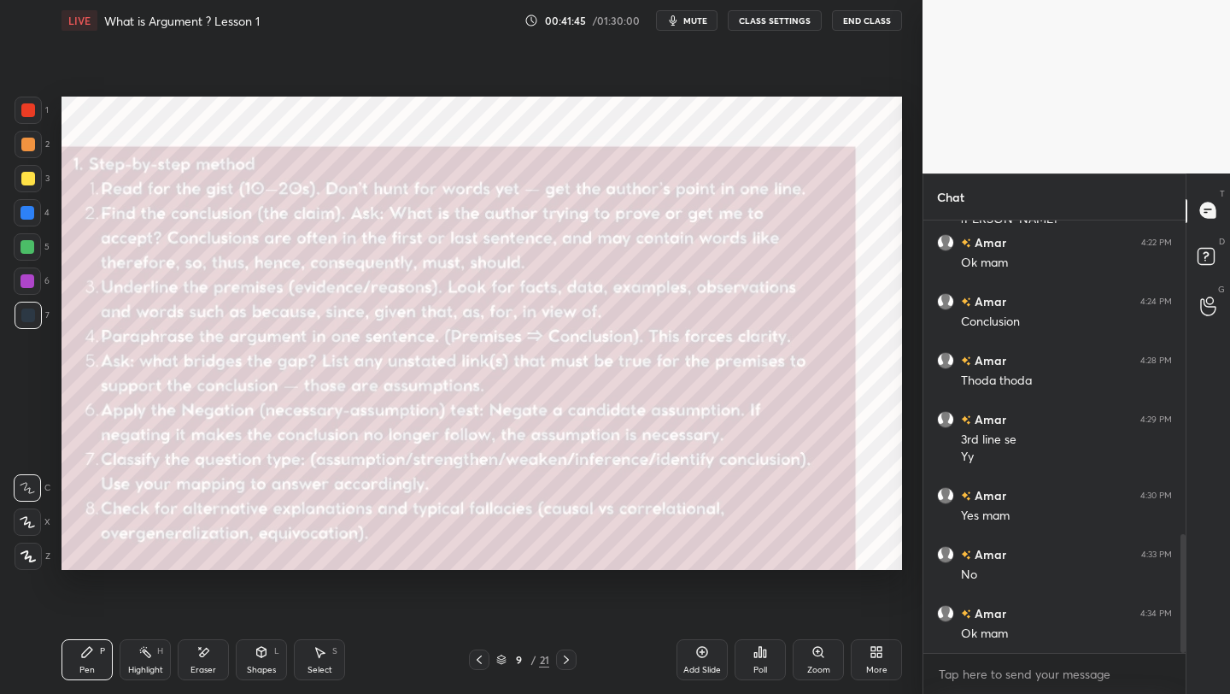
click at [562, 658] on icon at bounding box center [567, 660] width 14 height 14
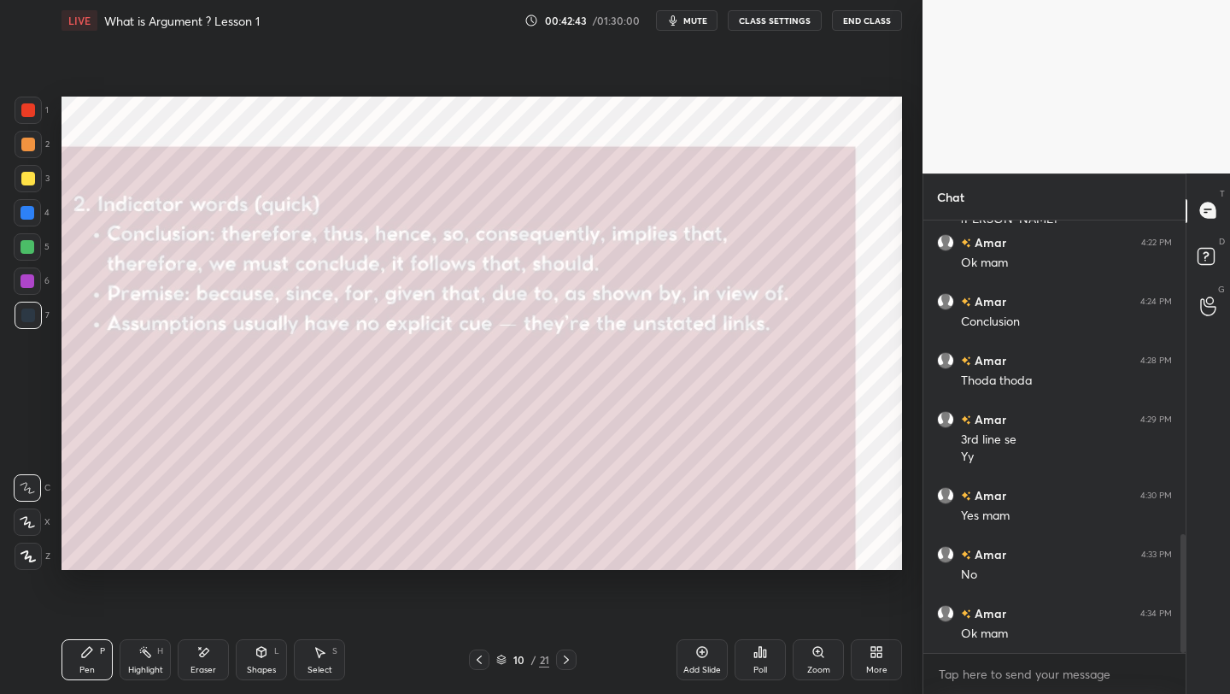
scroll to position [1203, 0]
click at [569, 658] on icon at bounding box center [567, 660] width 14 height 14
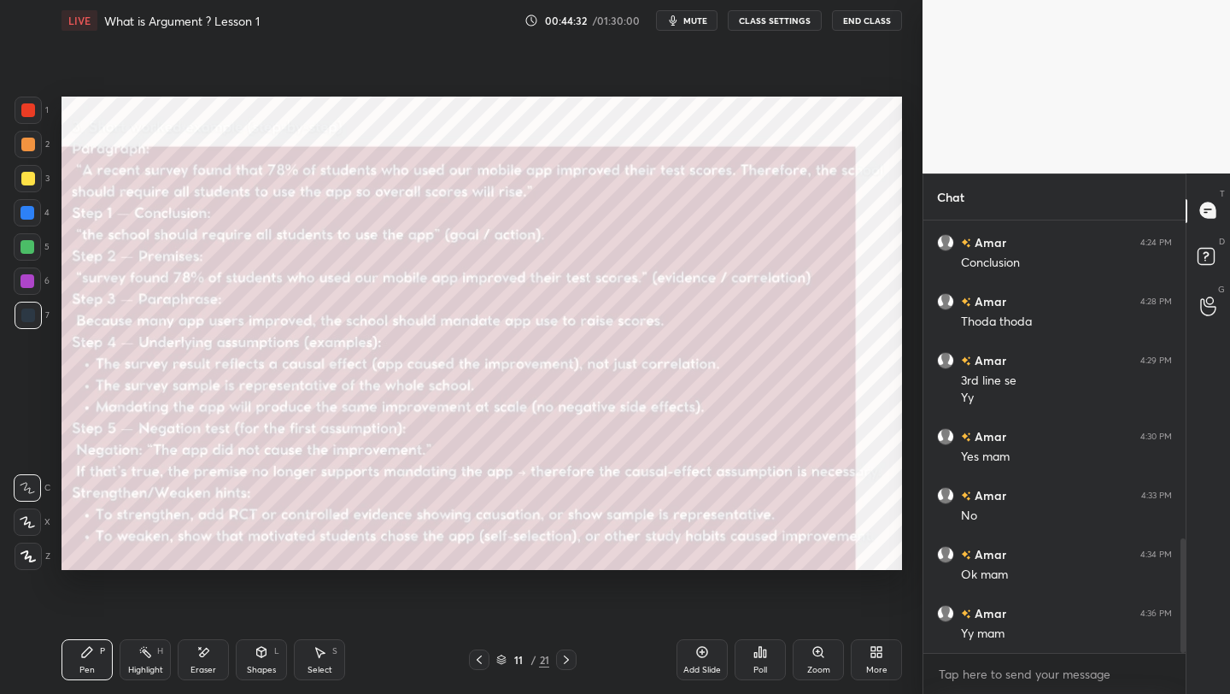
click at [569, 658] on icon at bounding box center [567, 660] width 14 height 14
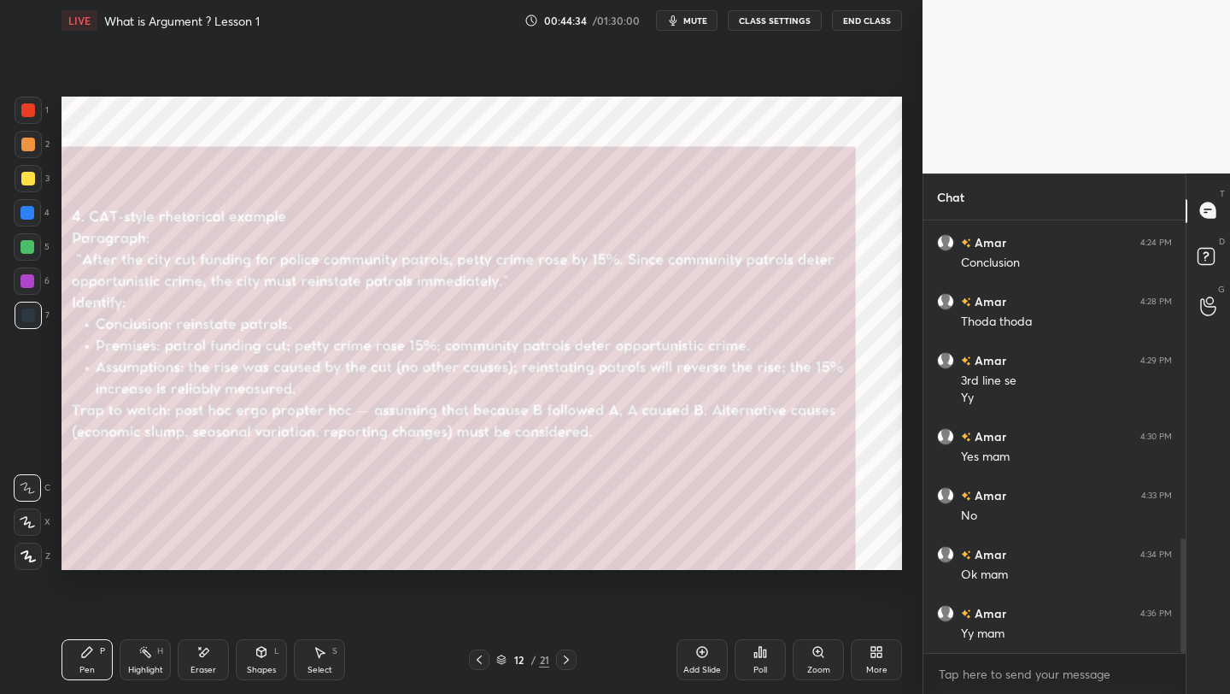
click at [482, 658] on icon at bounding box center [479, 660] width 14 height 14
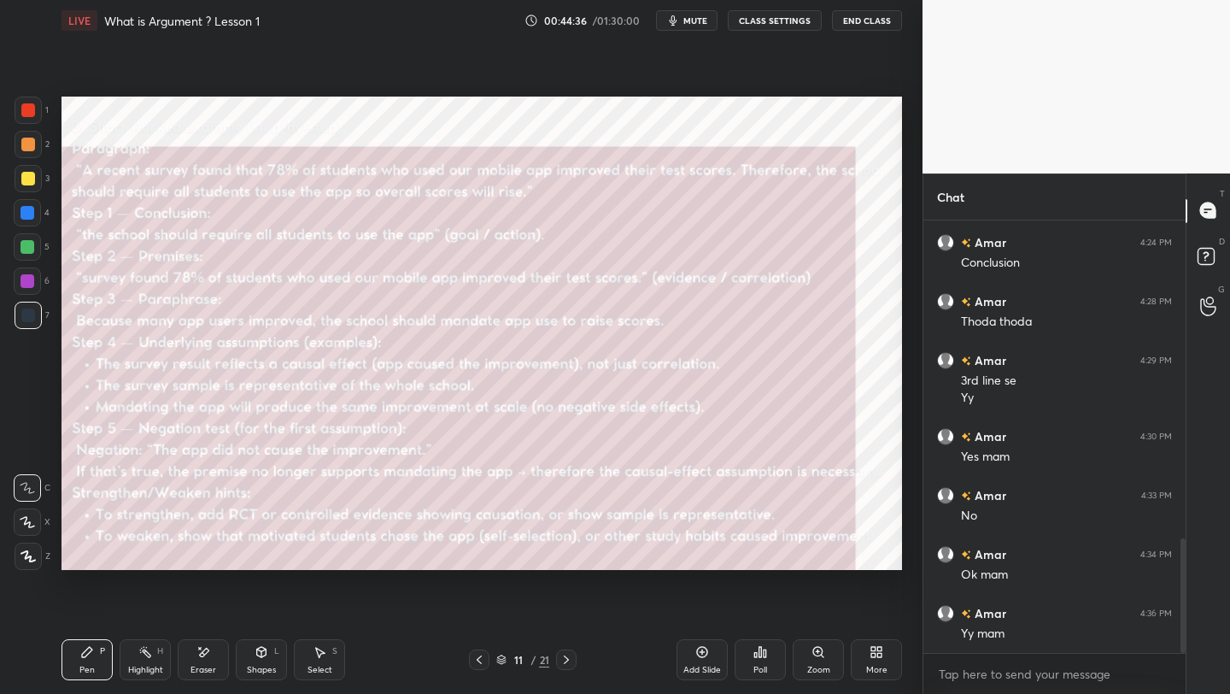
click at [571, 660] on icon at bounding box center [567, 660] width 14 height 14
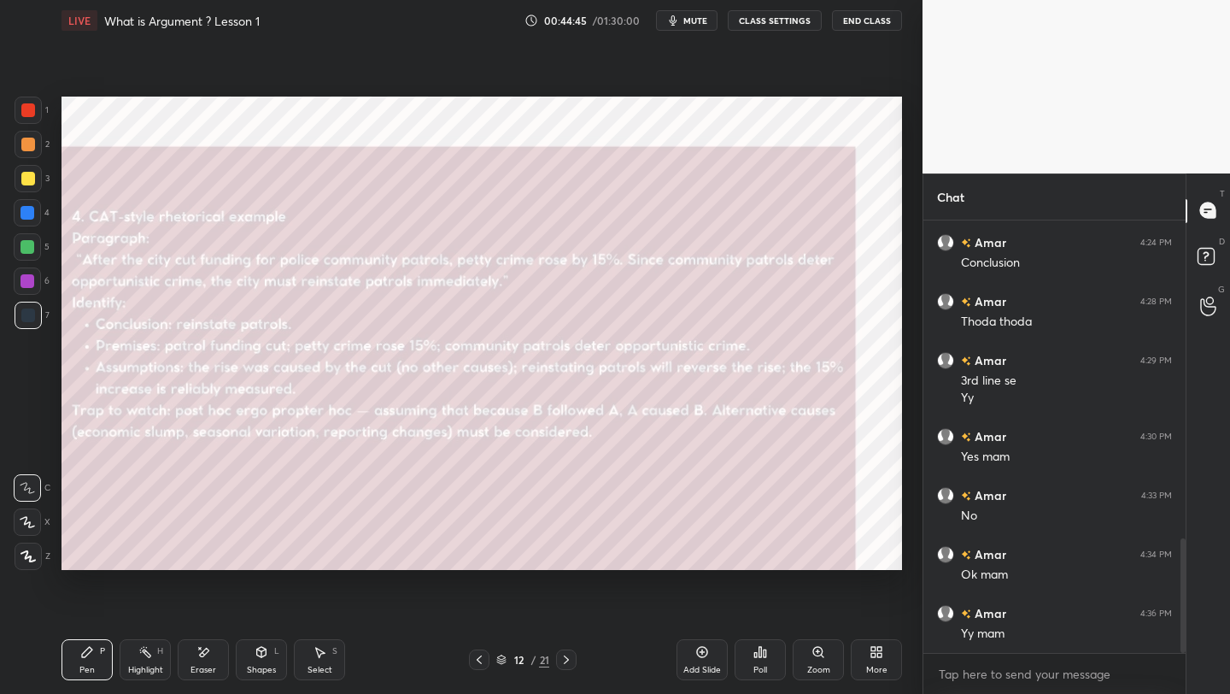
click at [571, 660] on icon at bounding box center [567, 660] width 14 height 14
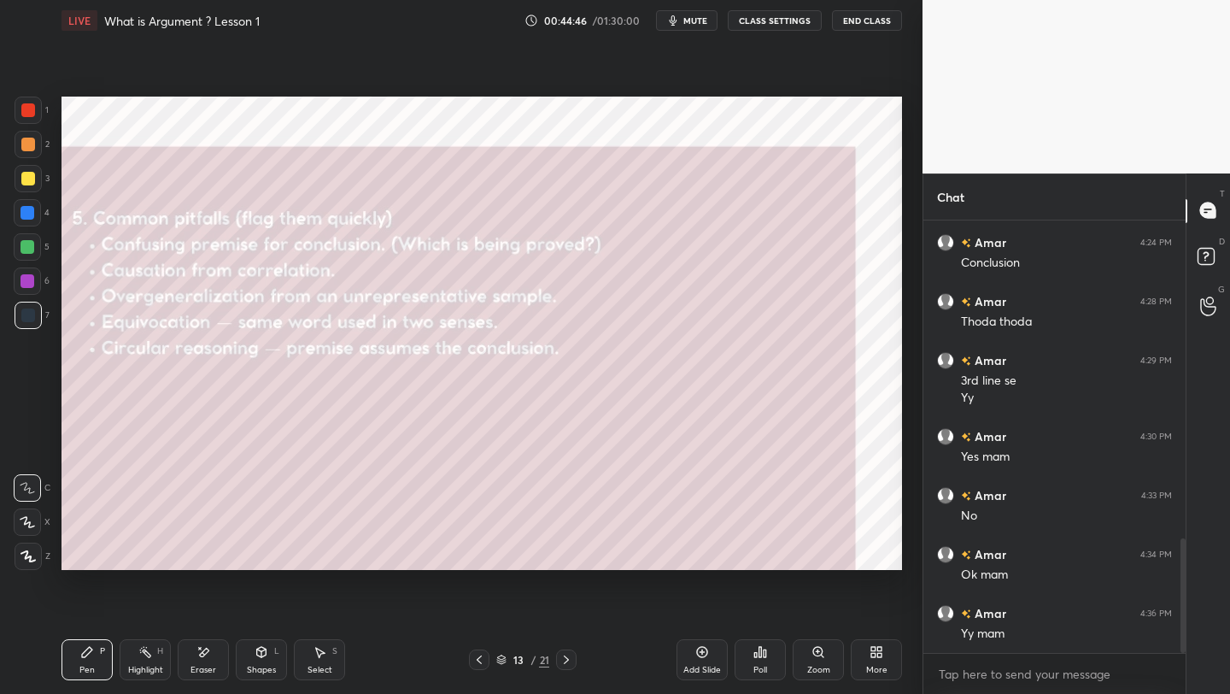
click at [571, 660] on icon at bounding box center [567, 660] width 14 height 14
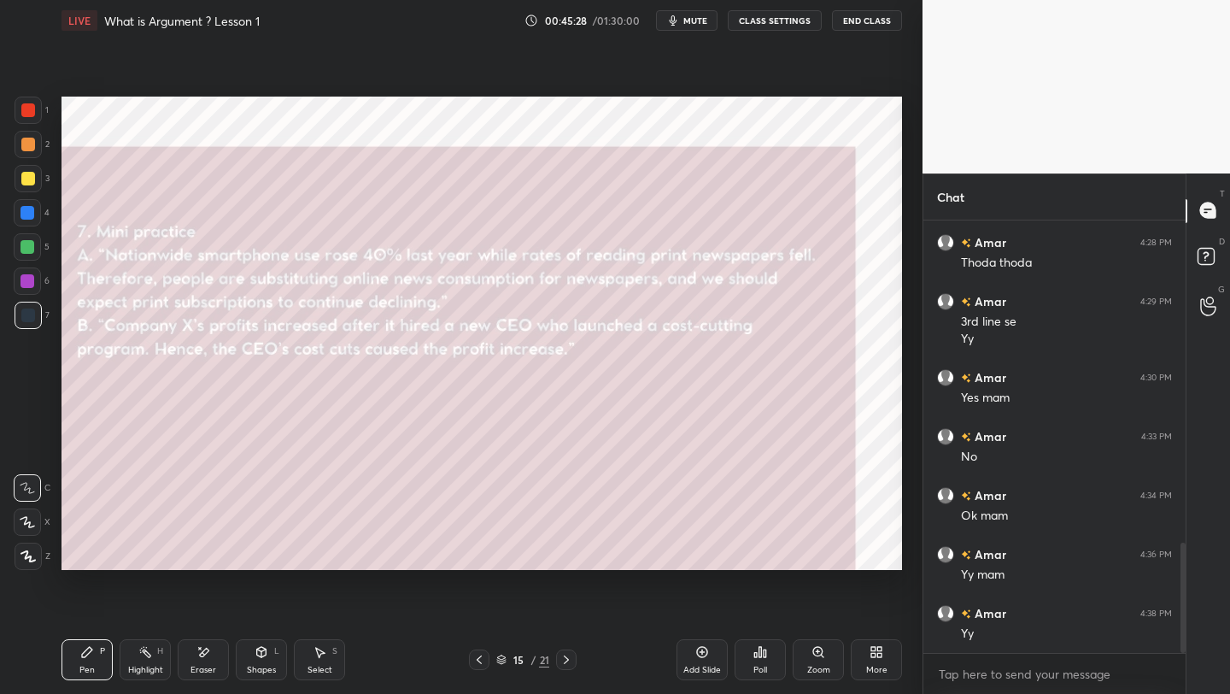
click at [479, 659] on icon at bounding box center [479, 660] width 14 height 14
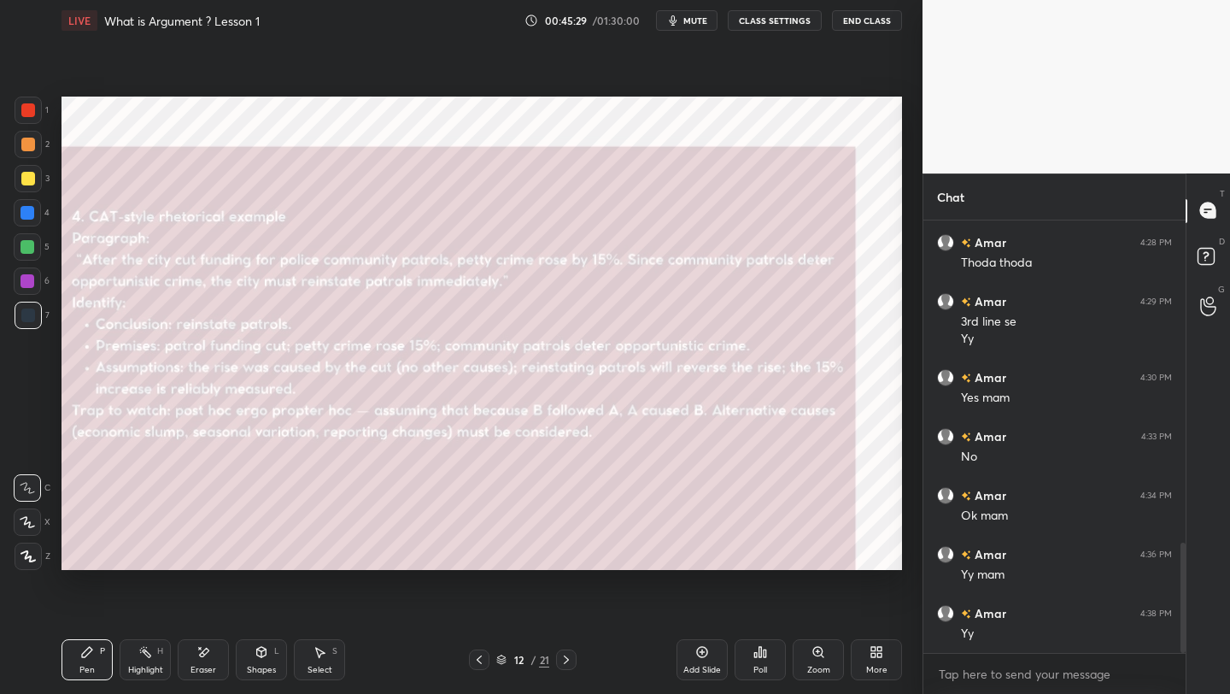
click at [479, 659] on icon at bounding box center [479, 660] width 14 height 14
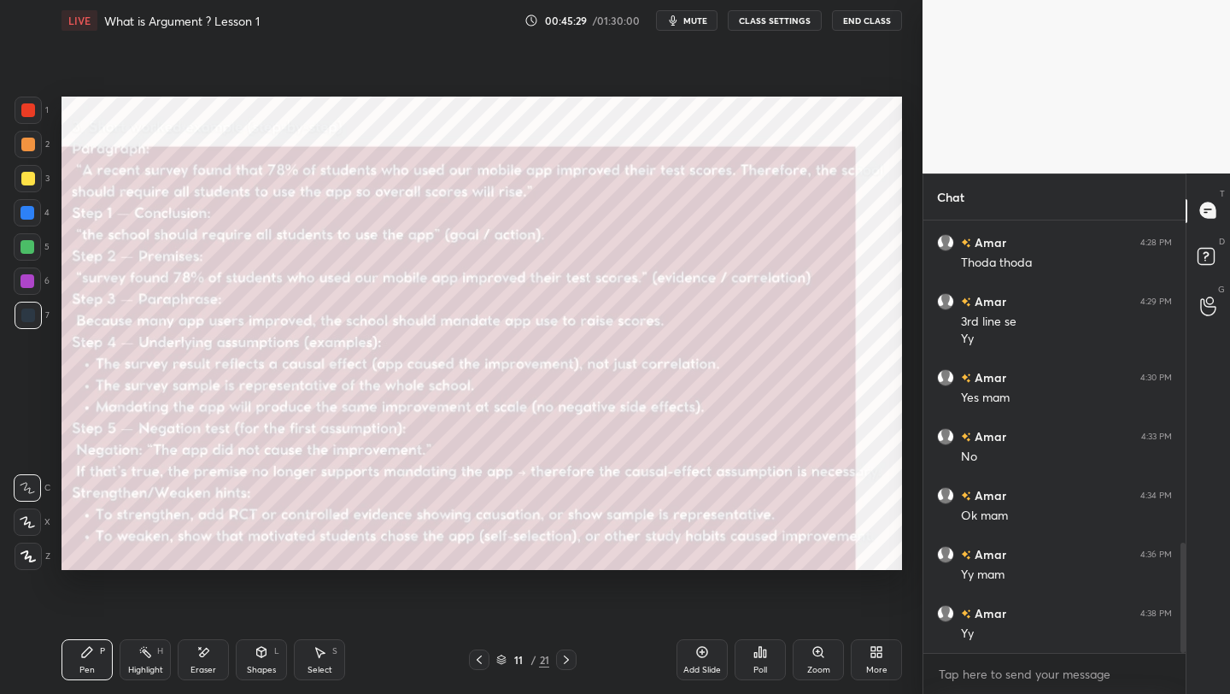
click at [479, 659] on icon at bounding box center [479, 660] width 14 height 14
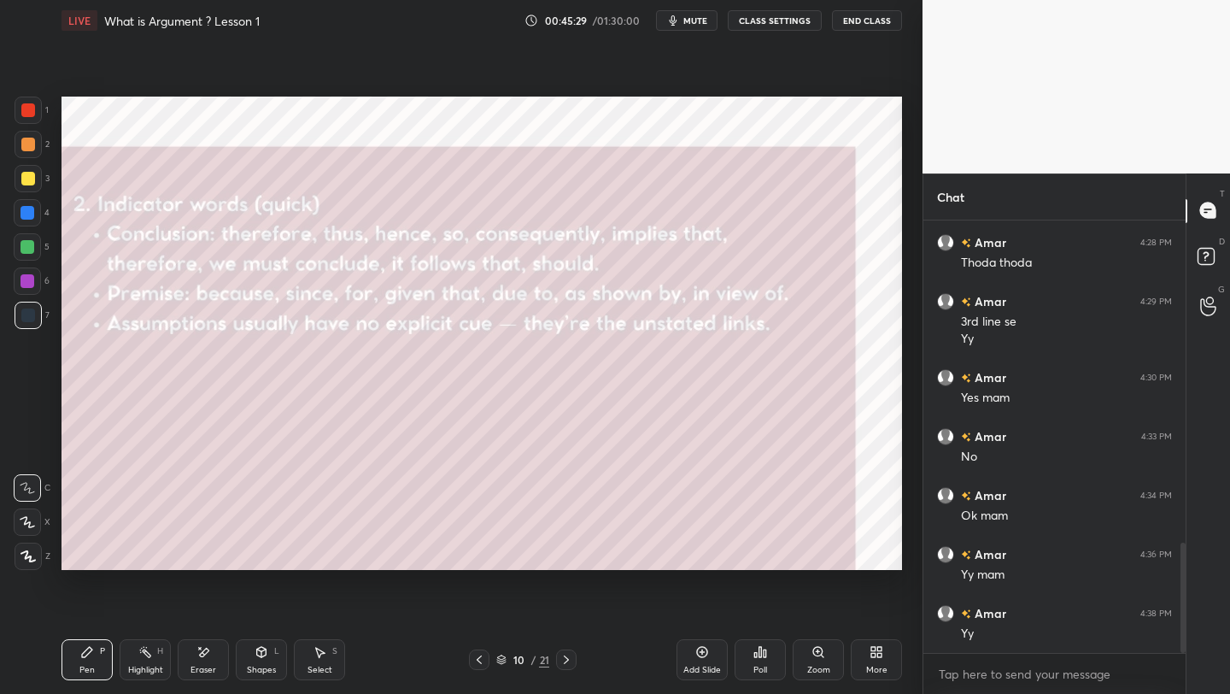
click at [479, 659] on icon at bounding box center [479, 660] width 14 height 14
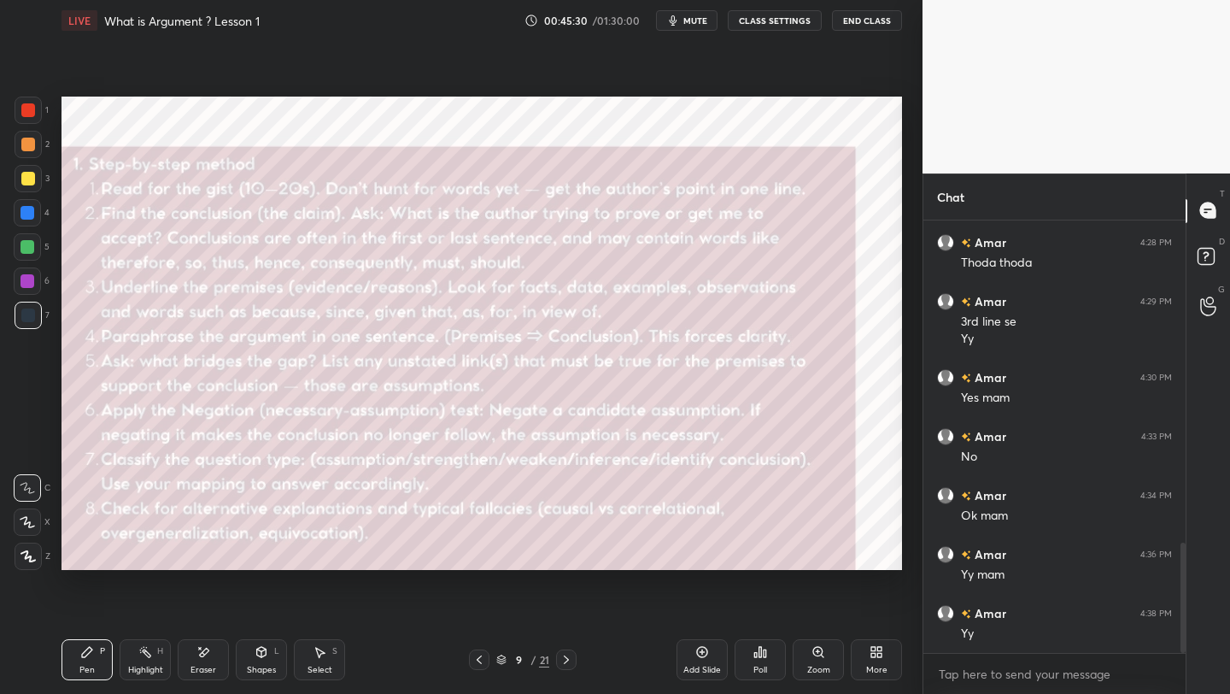
click at [479, 659] on icon at bounding box center [479, 660] width 14 height 14
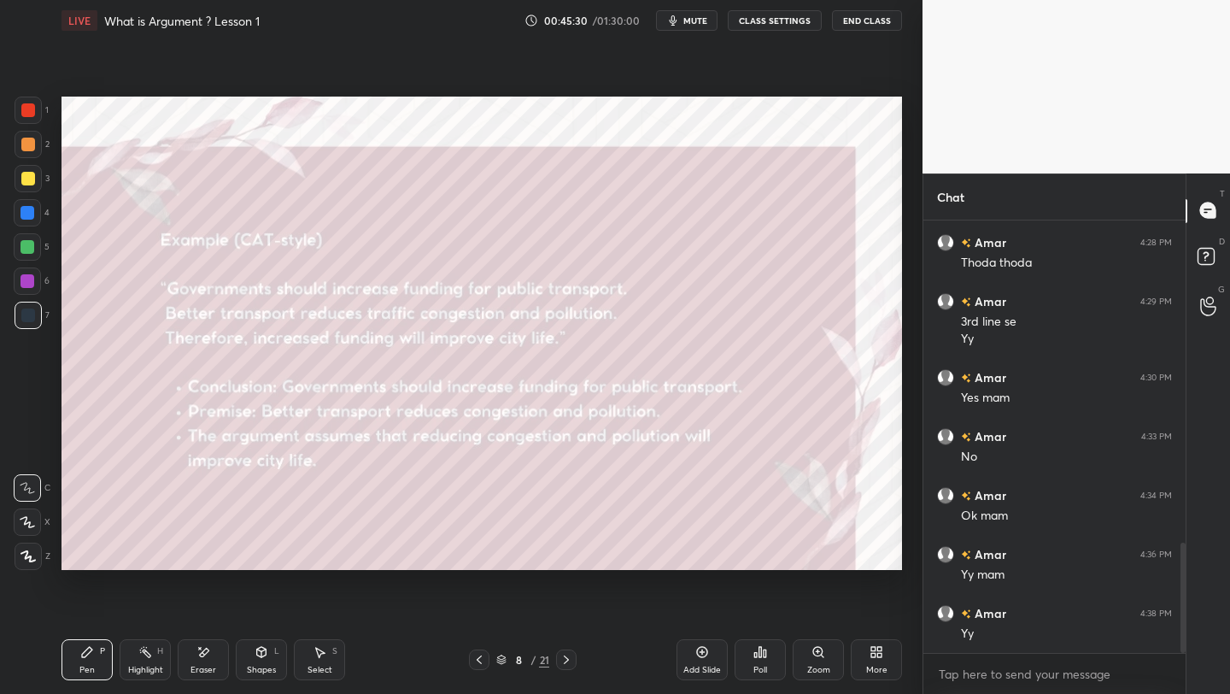
click at [479, 659] on icon at bounding box center [479, 660] width 14 height 14
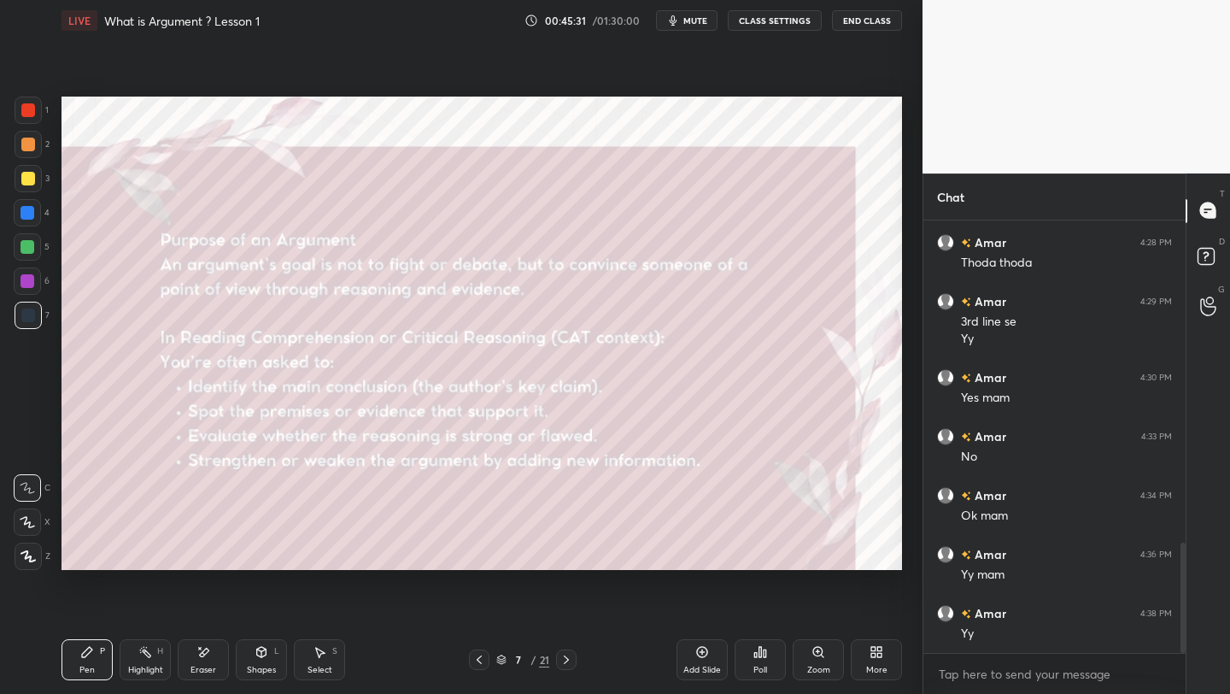
click at [479, 659] on icon at bounding box center [479, 660] width 14 height 14
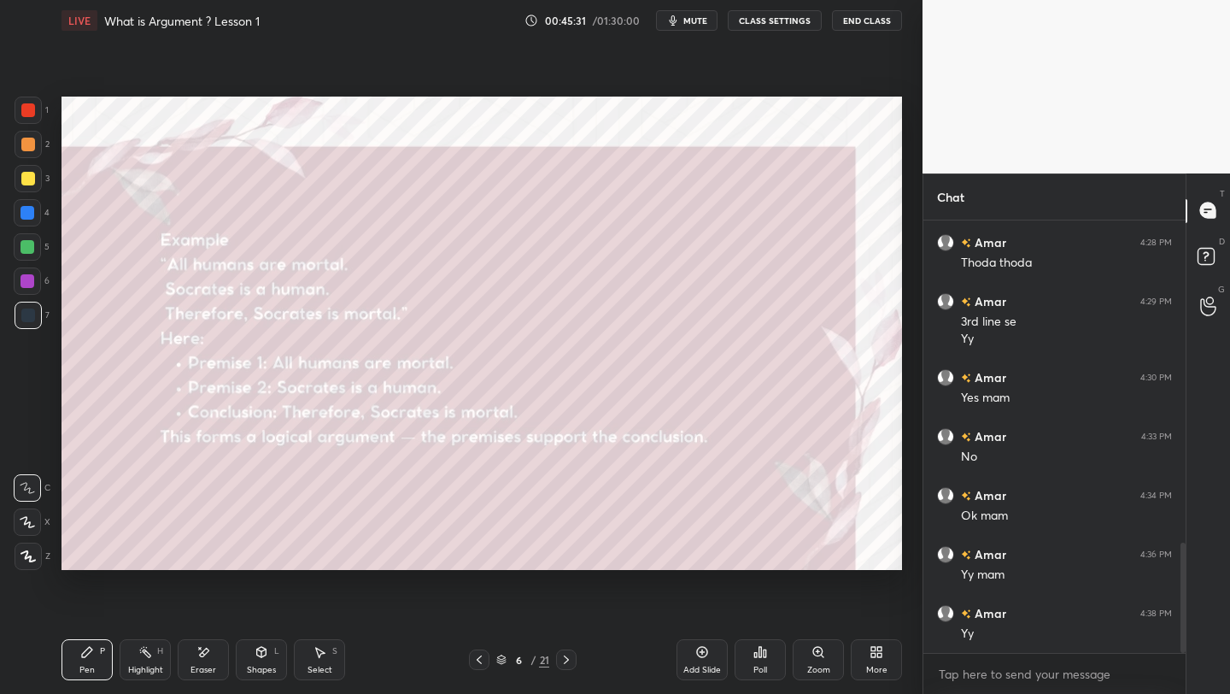
click at [479, 659] on icon at bounding box center [479, 660] width 14 height 14
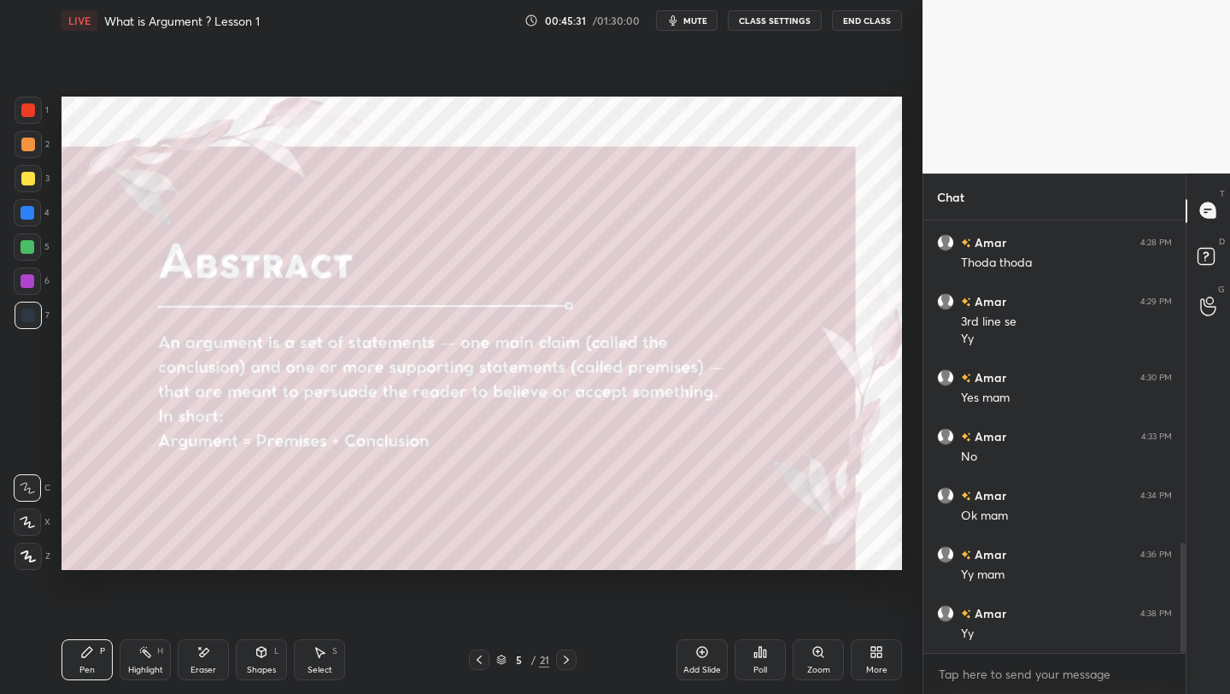
click at [479, 659] on icon at bounding box center [479, 660] width 14 height 14
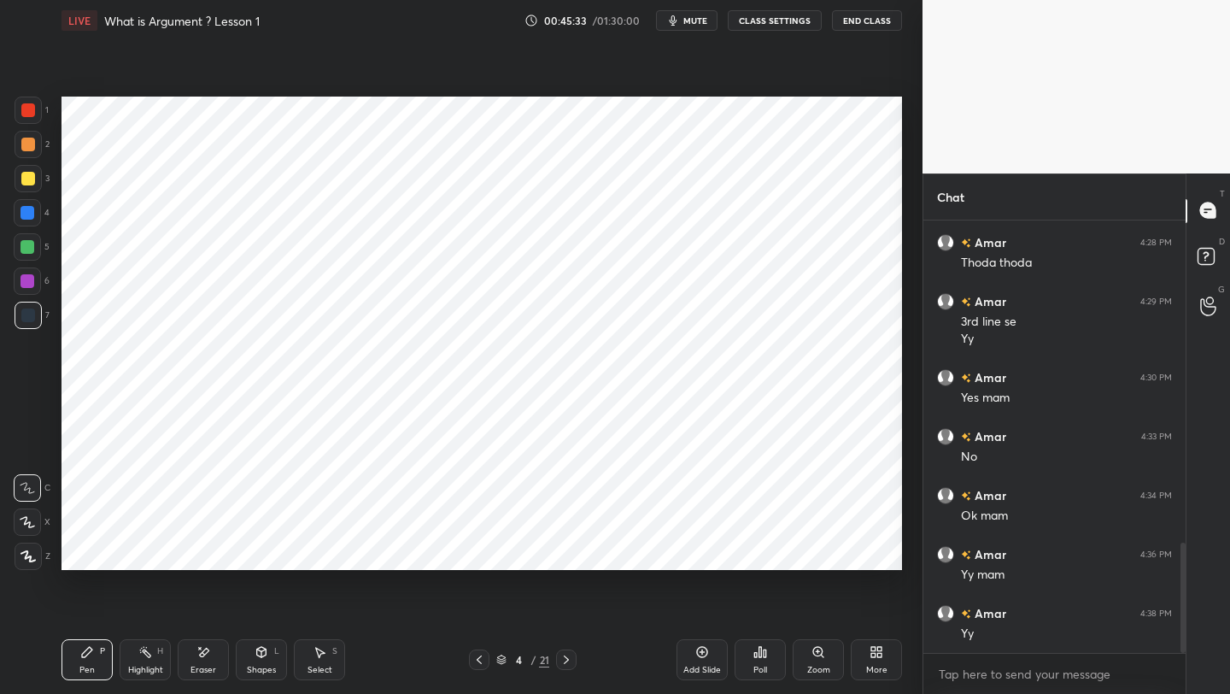
click at [564, 659] on icon at bounding box center [567, 660] width 14 height 14
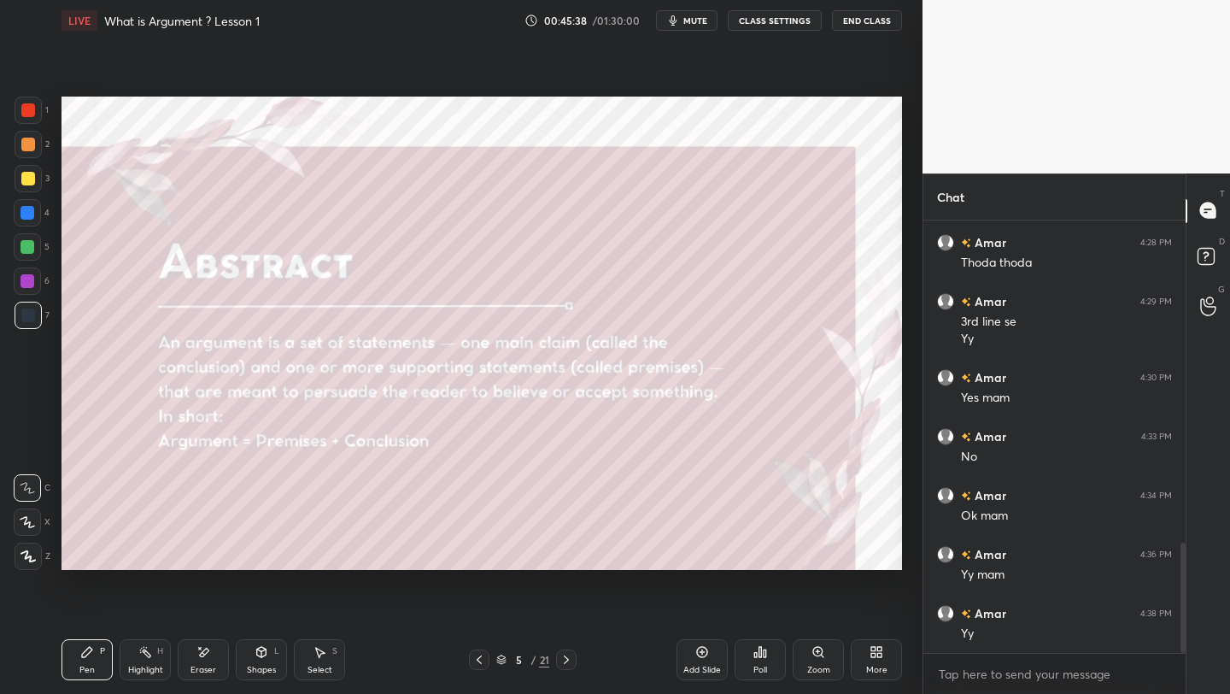
click at [572, 657] on icon at bounding box center [567, 660] width 14 height 14
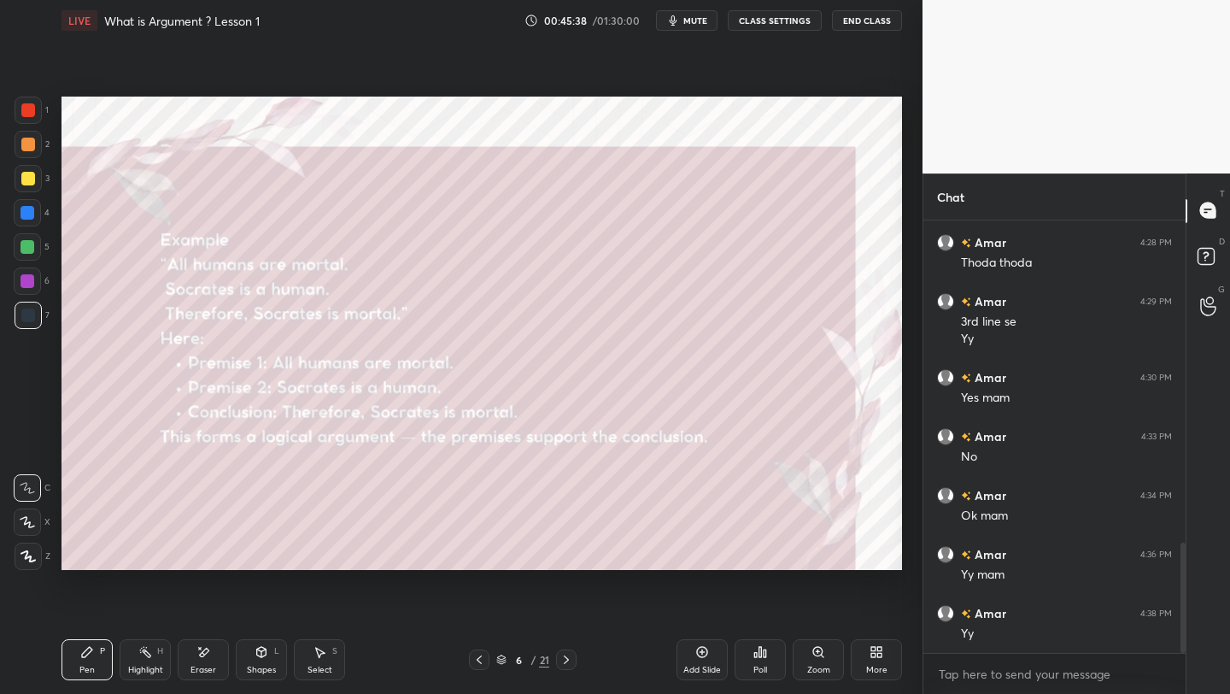
click at [572, 657] on icon at bounding box center [567, 660] width 14 height 14
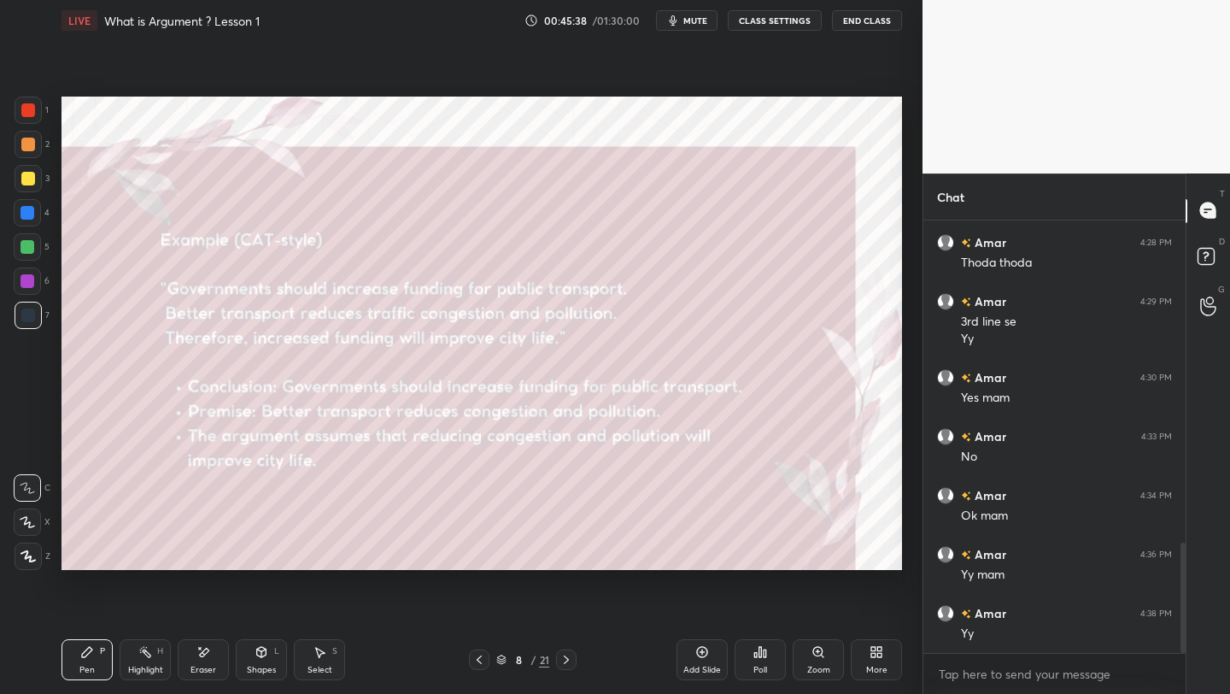
click at [572, 657] on icon at bounding box center [567, 660] width 14 height 14
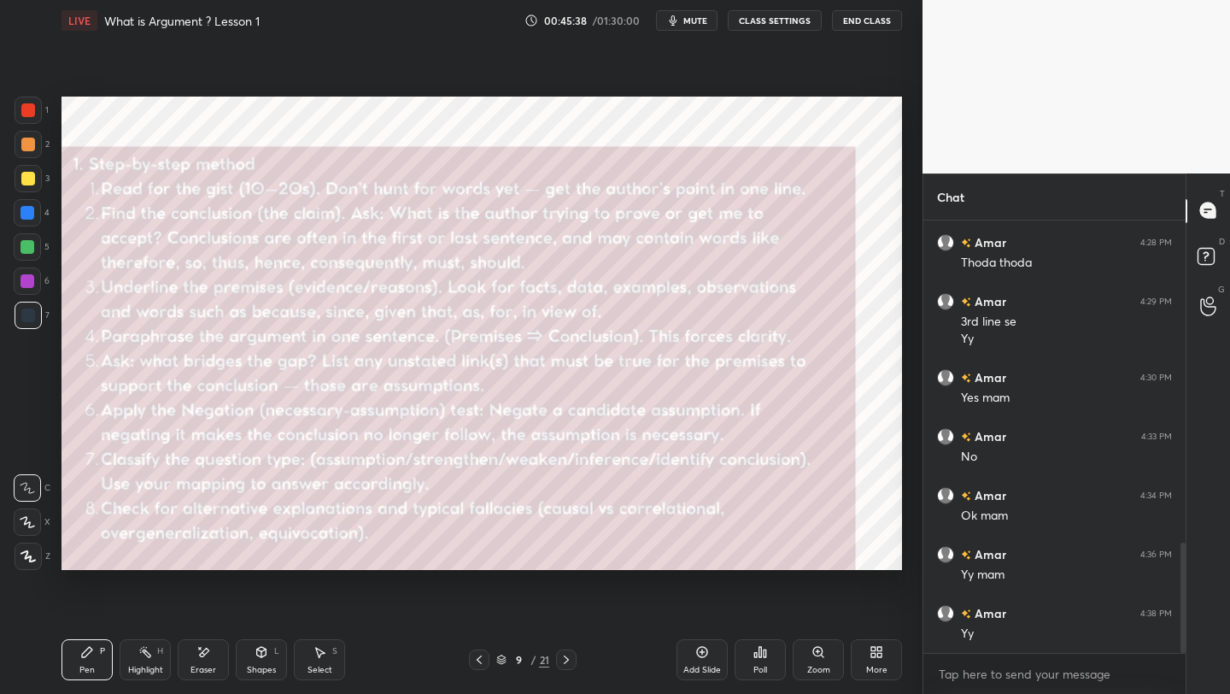
click at [572, 657] on icon at bounding box center [567, 660] width 14 height 14
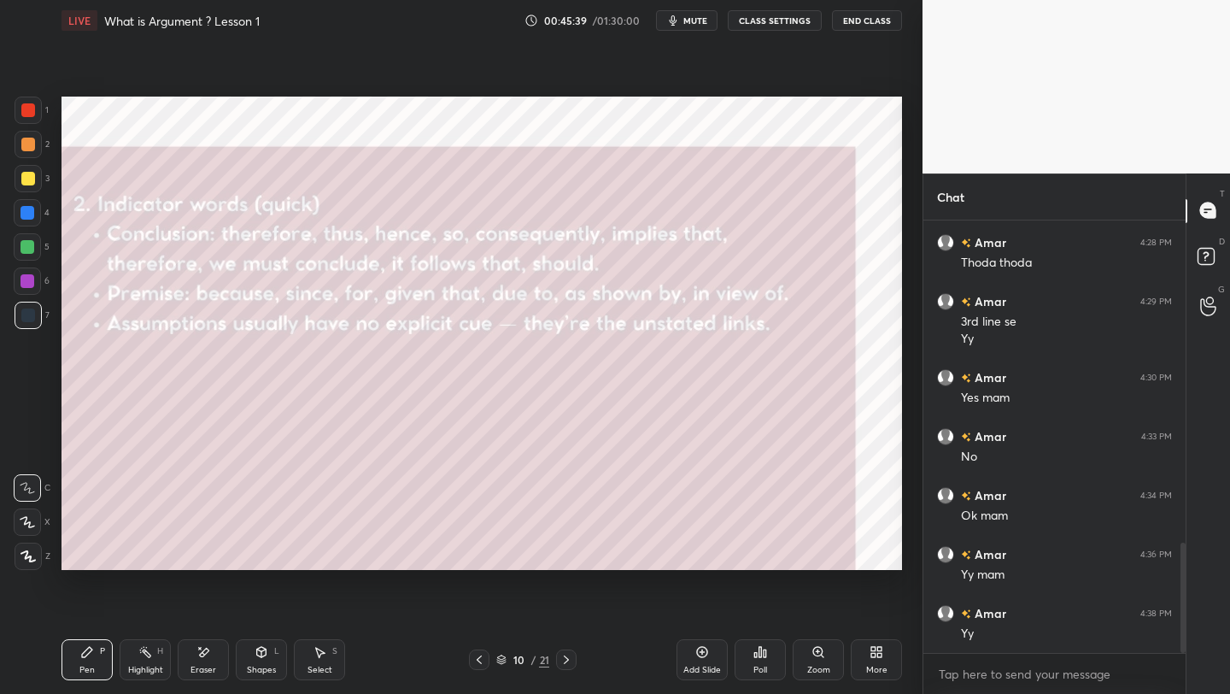
click at [572, 657] on icon at bounding box center [567, 660] width 14 height 14
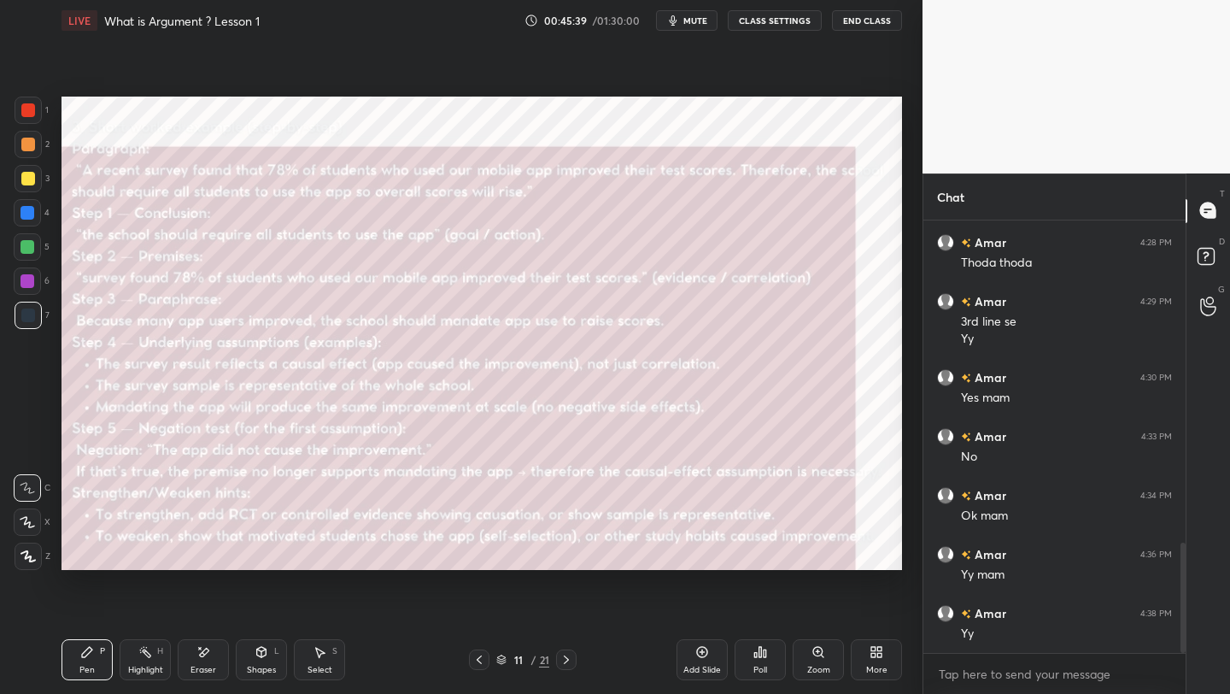
click at [572, 657] on icon at bounding box center [567, 660] width 14 height 14
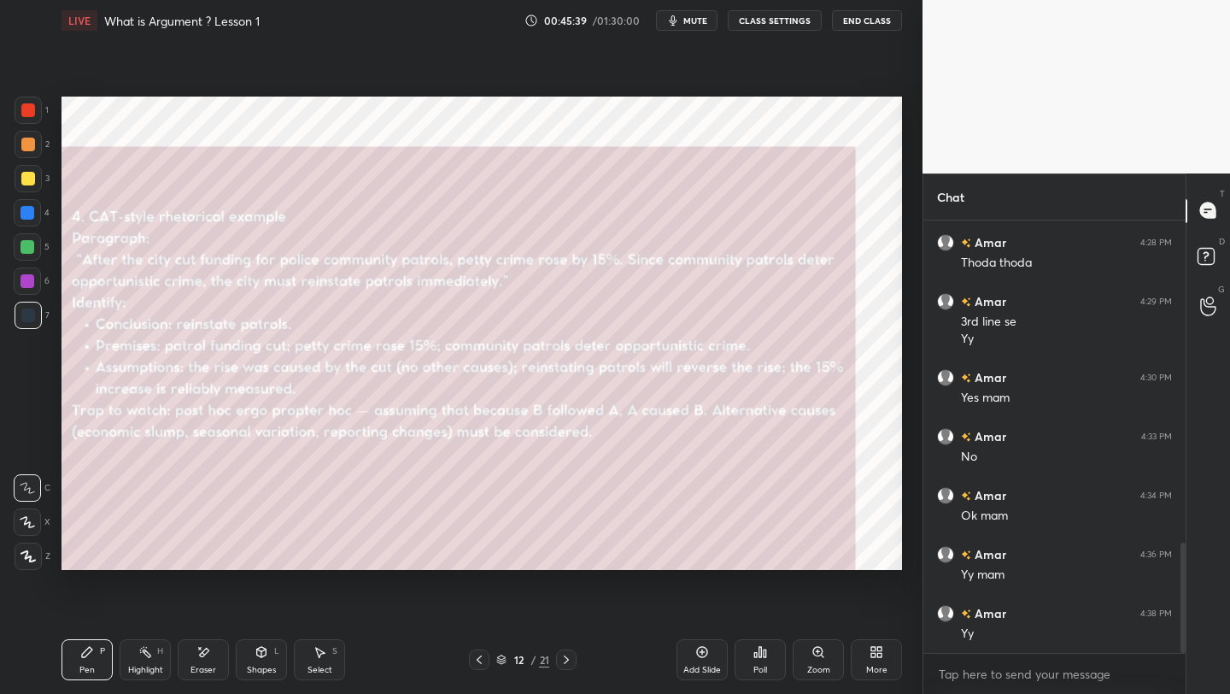
click at [572, 657] on icon at bounding box center [567, 660] width 14 height 14
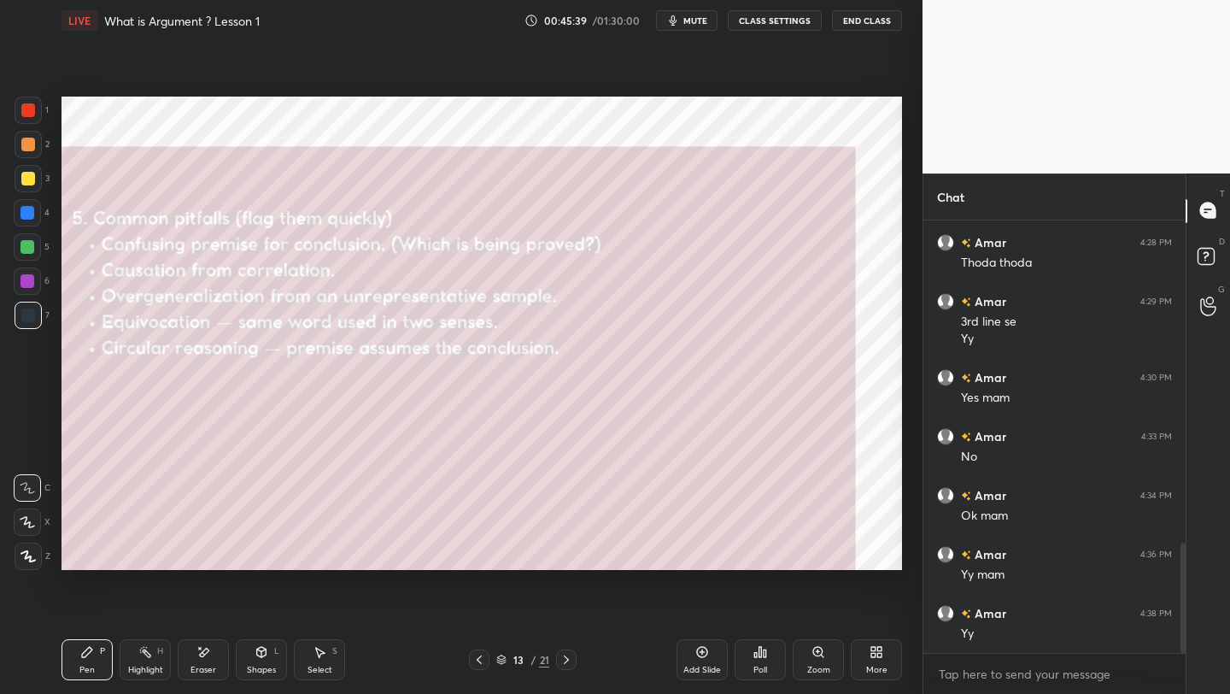
click at [572, 657] on icon at bounding box center [567, 660] width 14 height 14
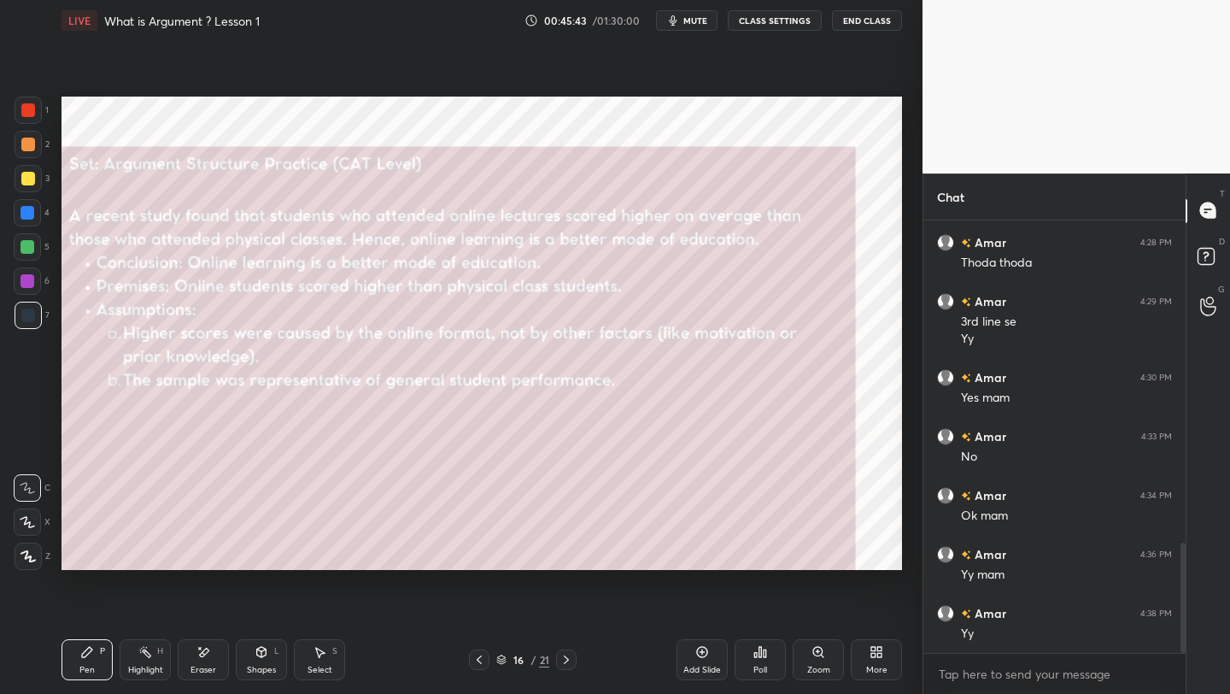
click at [484, 658] on icon at bounding box center [479, 660] width 14 height 14
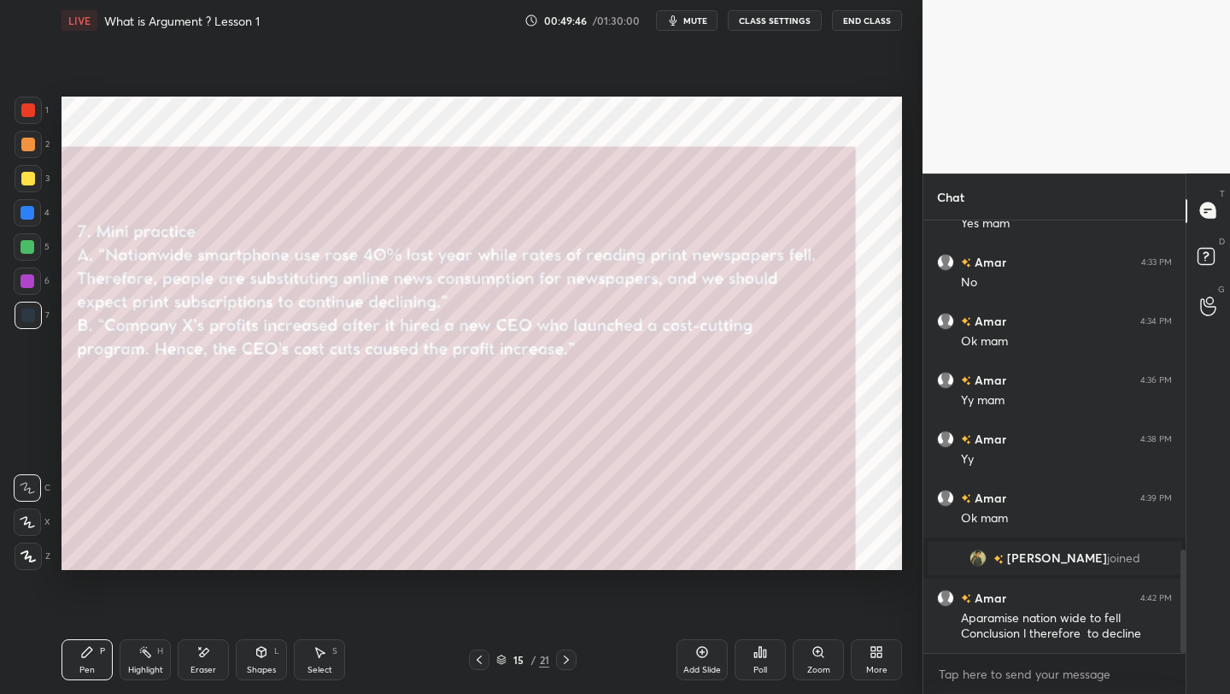
scroll to position [1373, 0]
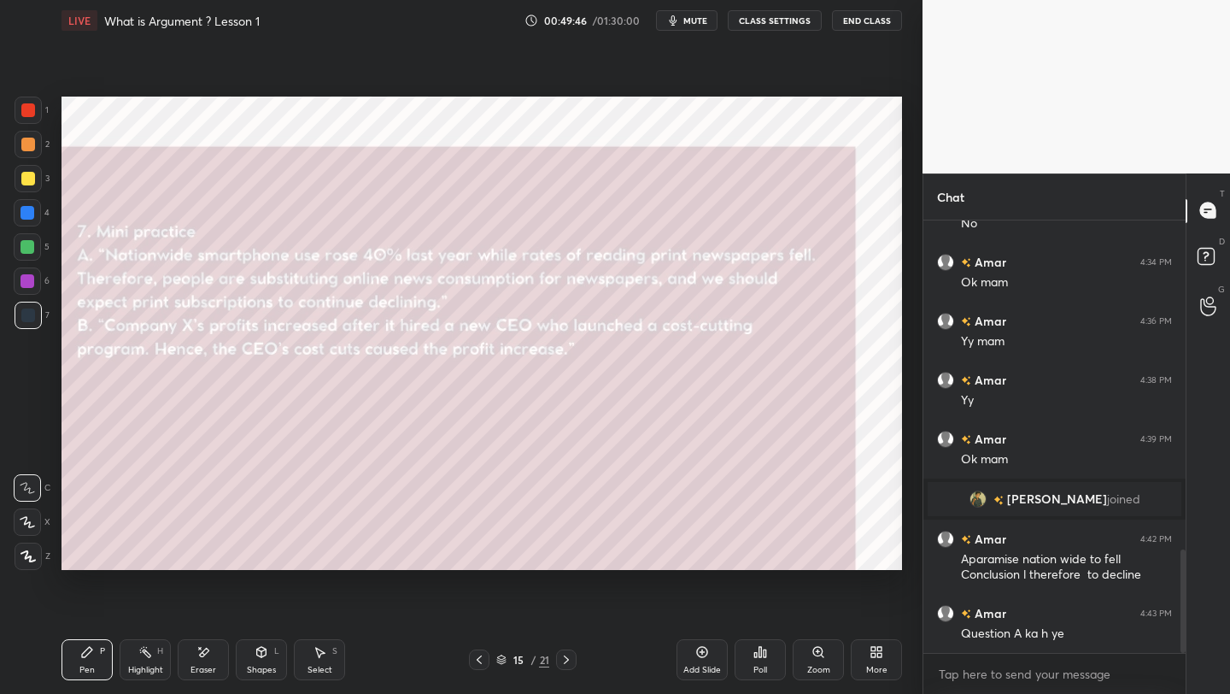
click at [691, 24] on span "mute" at bounding box center [696, 21] width 24 height 12
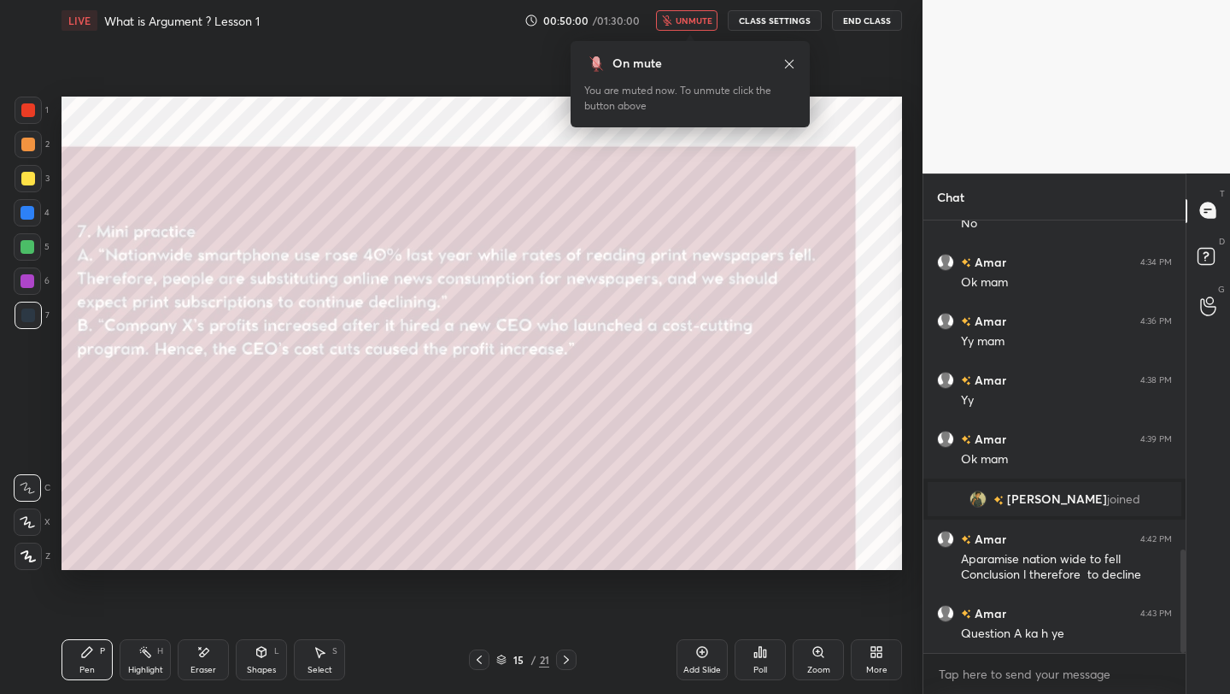
click at [691, 24] on span "unmute" at bounding box center [694, 21] width 37 height 12
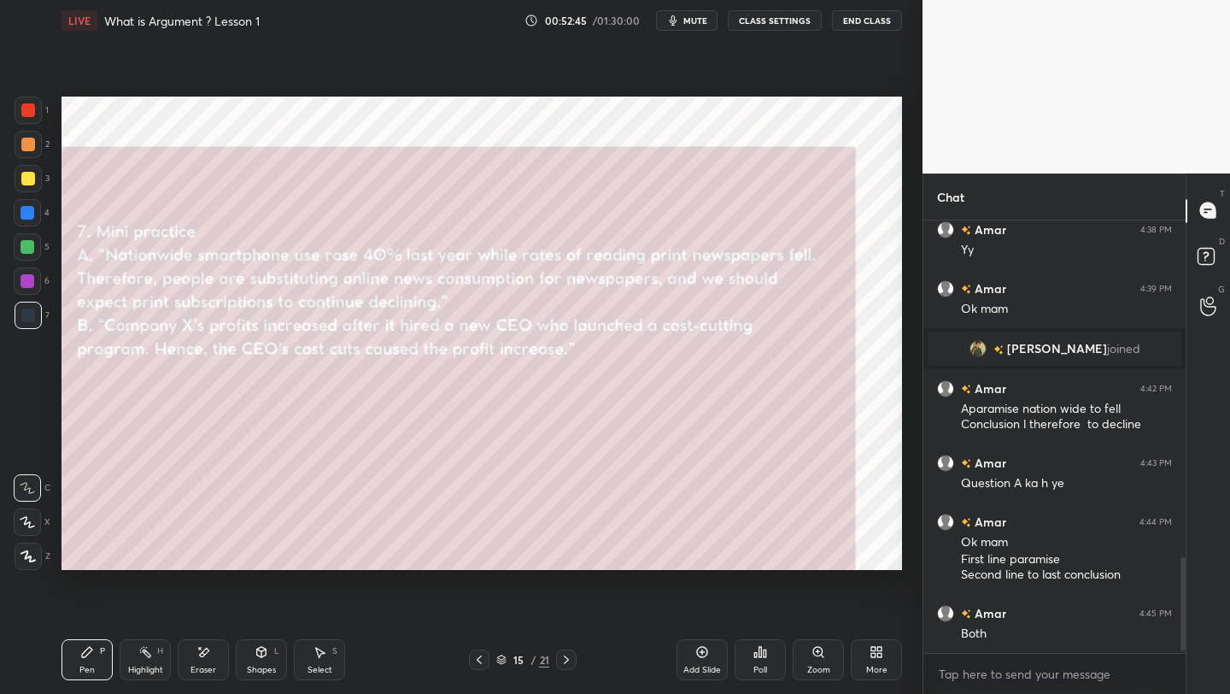
scroll to position [1582, 0]
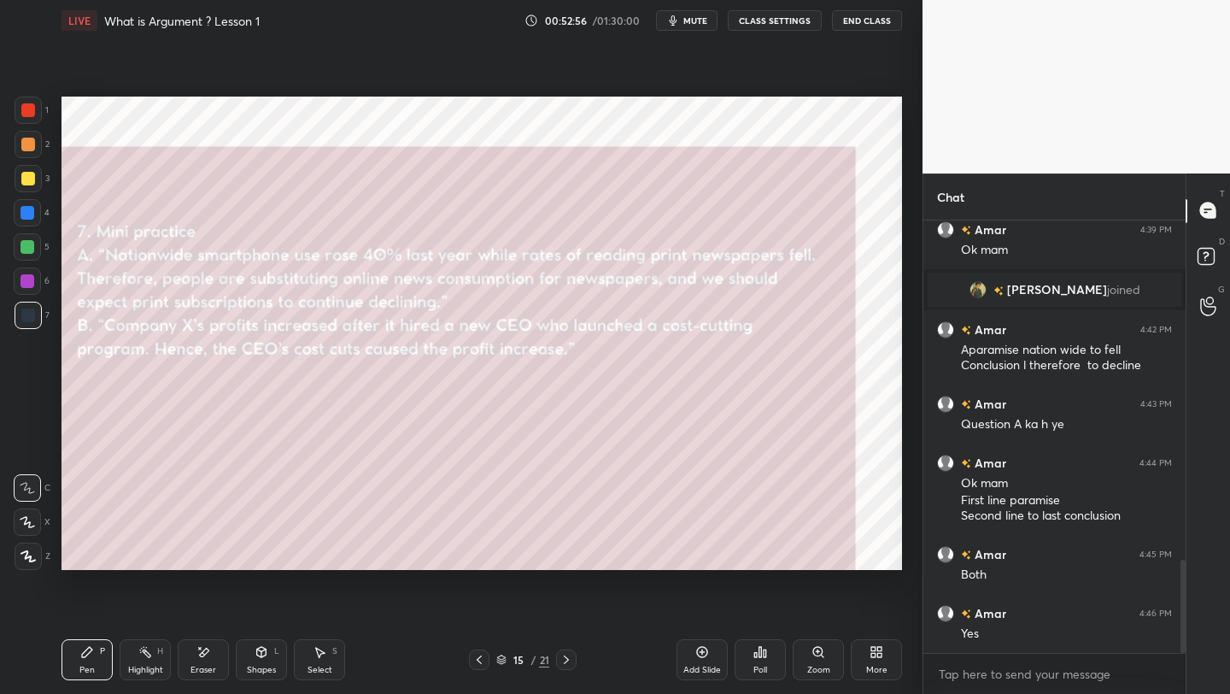
drag, startPoint x: 23, startPoint y: 175, endPoint x: 32, endPoint y: 173, distance: 9.7
click at [24, 175] on div at bounding box center [28, 179] width 14 height 14
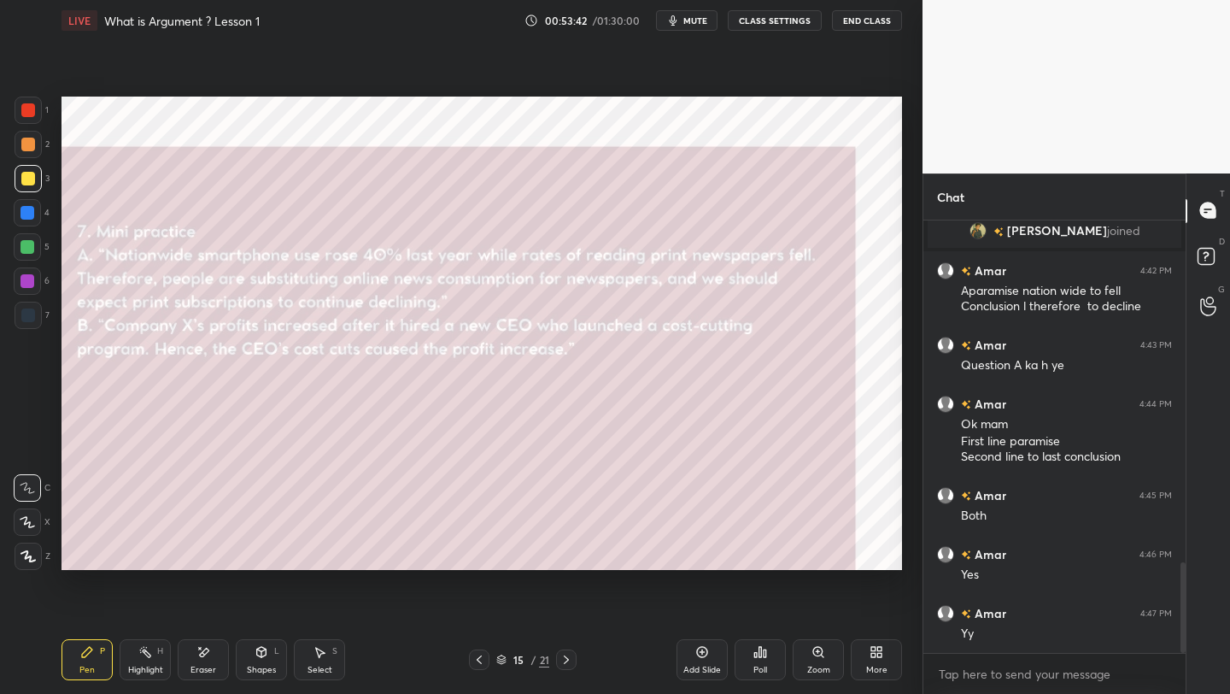
click at [564, 655] on icon at bounding box center [566, 659] width 5 height 9
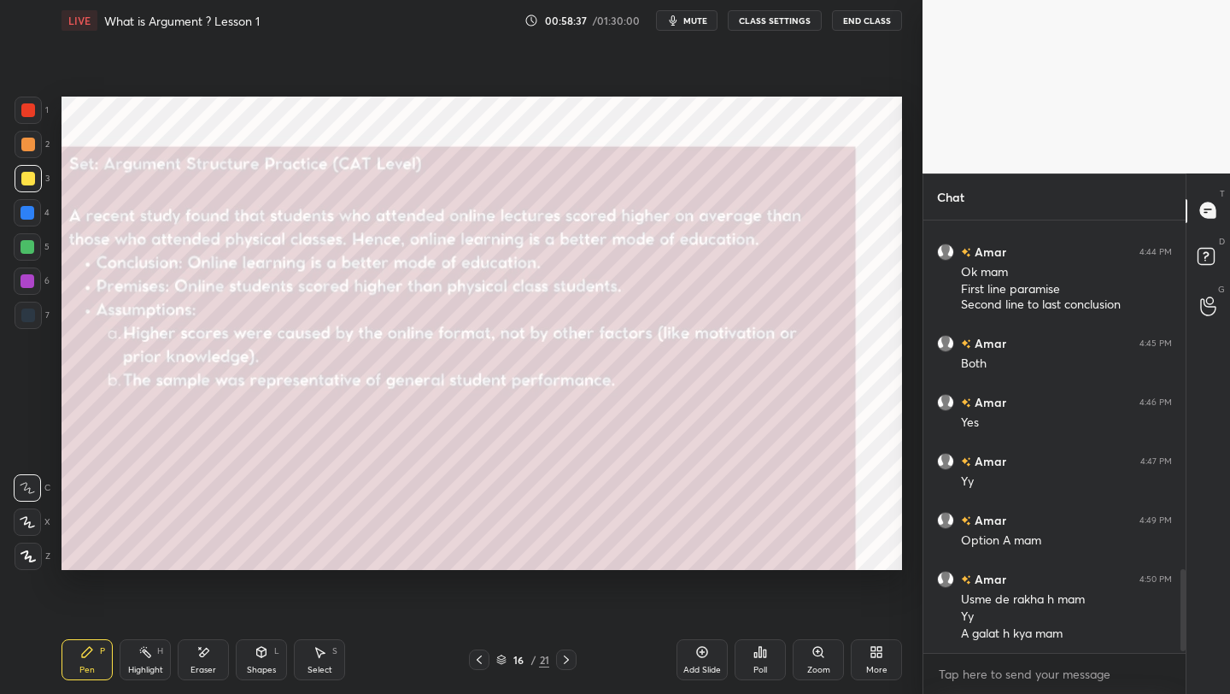
scroll to position [1852, 0]
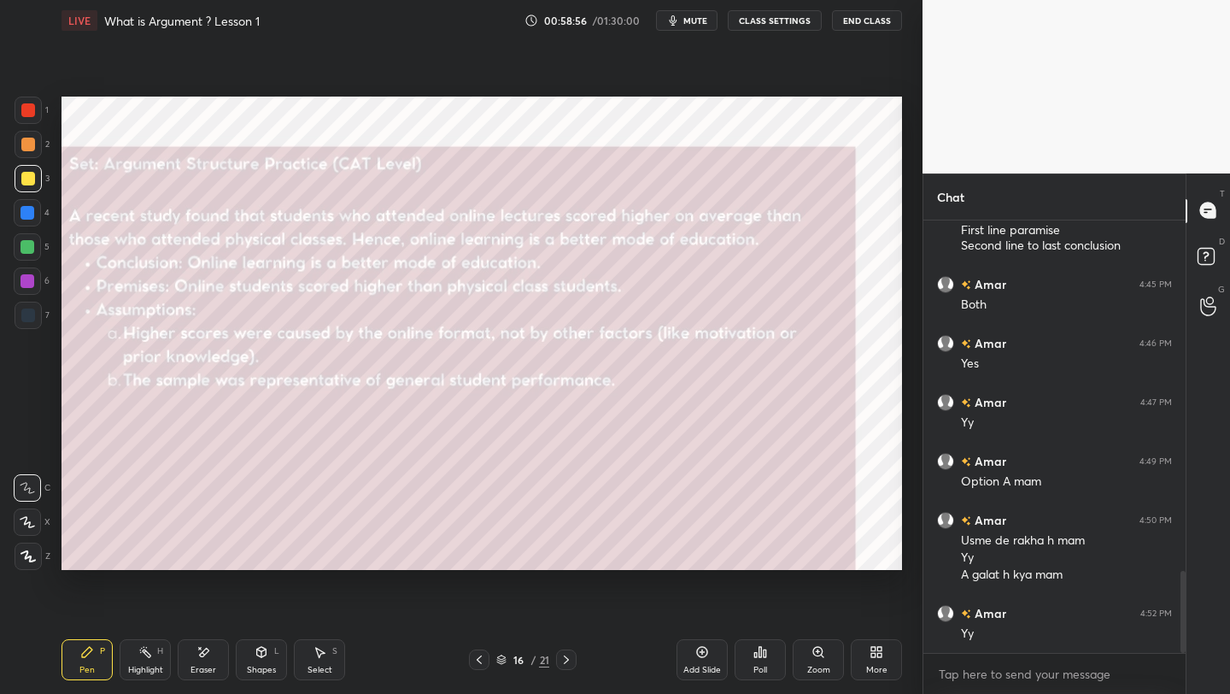
click at [568, 667] on div at bounding box center [566, 659] width 21 height 21
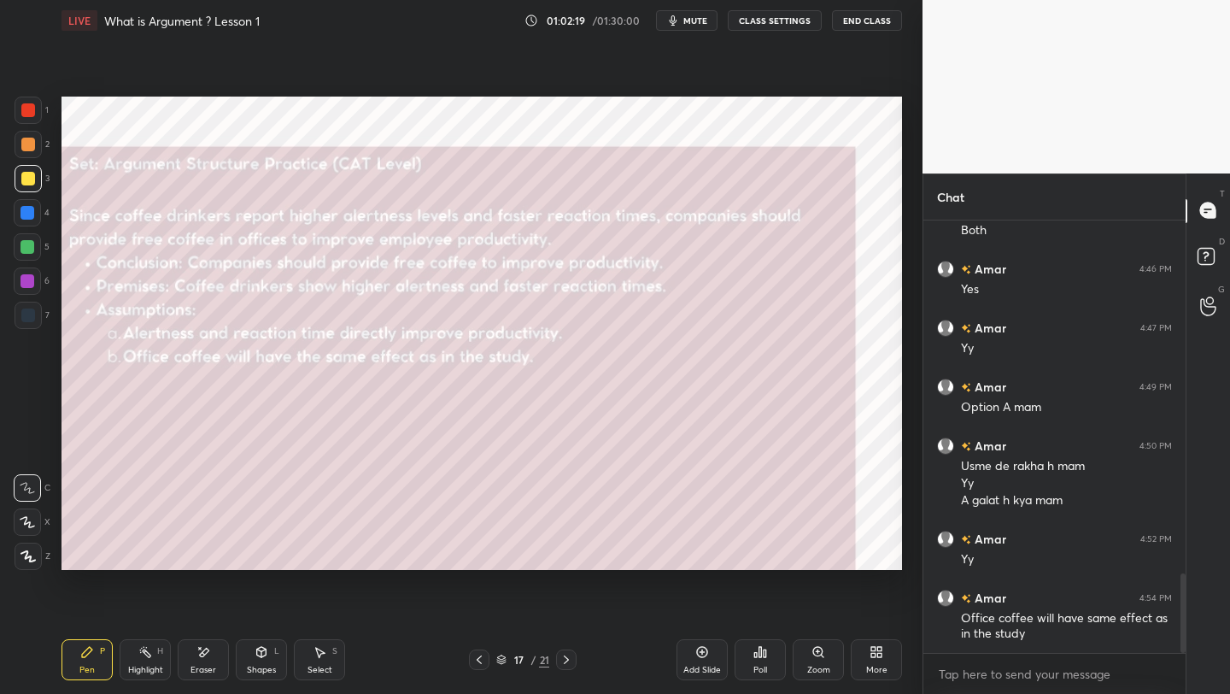
click at [699, 23] on span "mute" at bounding box center [696, 21] width 24 height 12
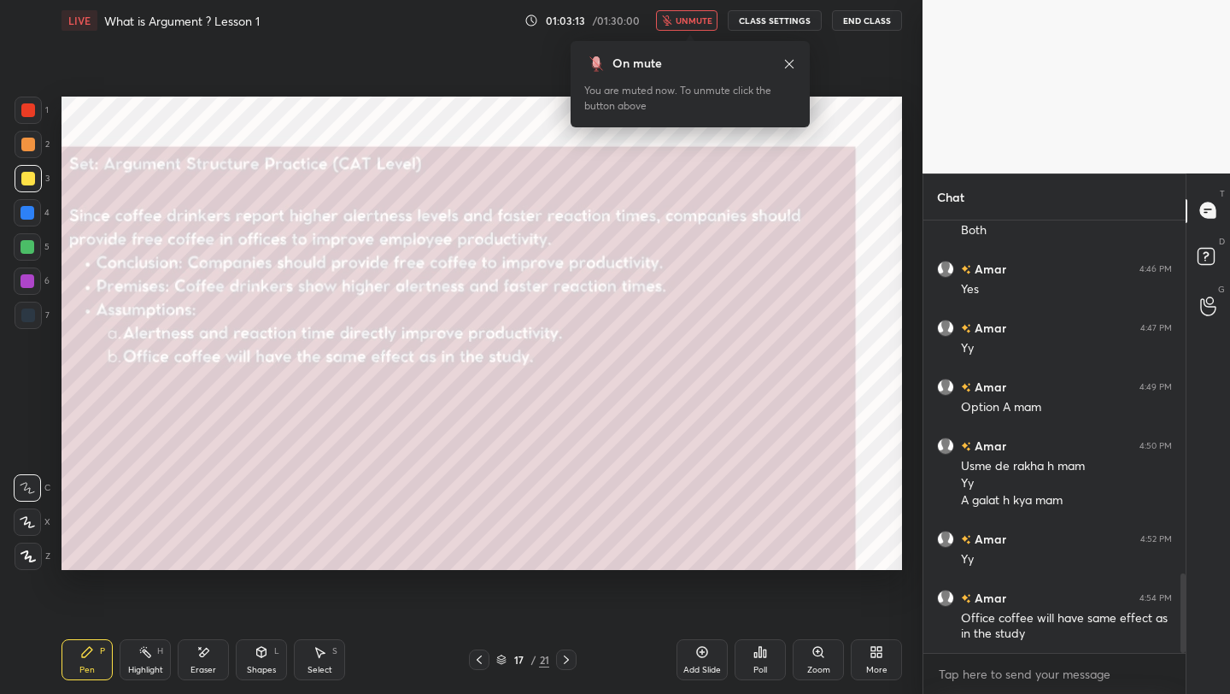
click at [685, 21] on span "unmute" at bounding box center [694, 21] width 37 height 12
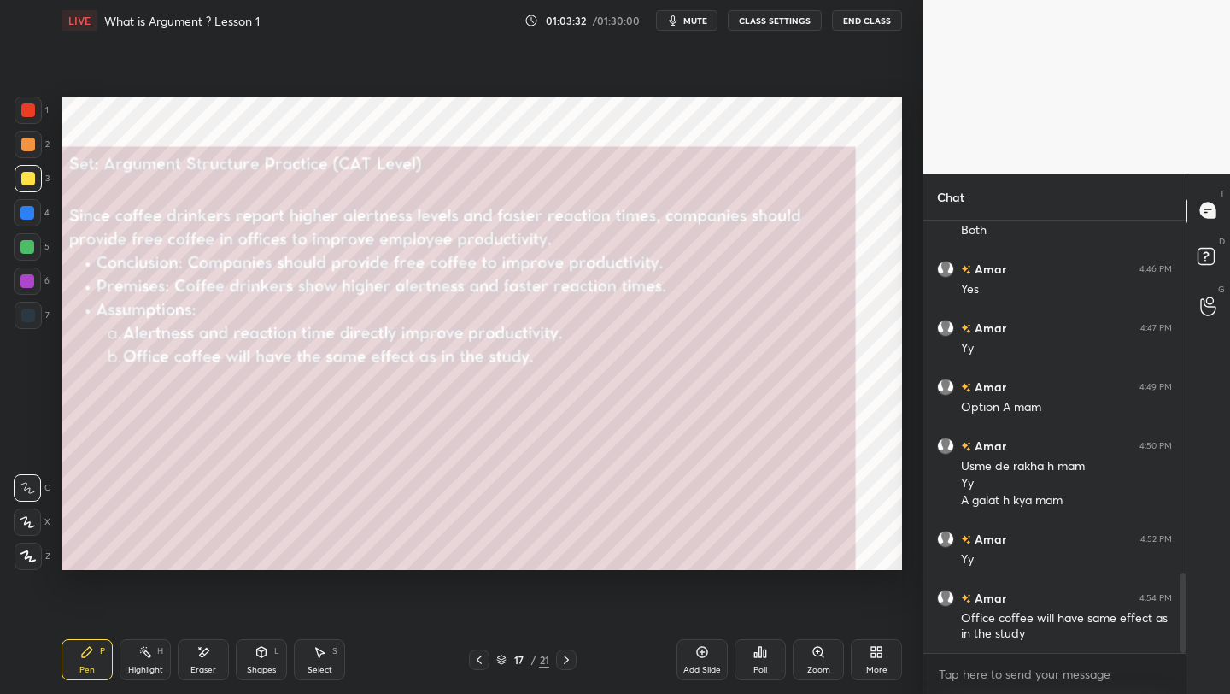
click at [565, 655] on icon at bounding box center [566, 659] width 5 height 9
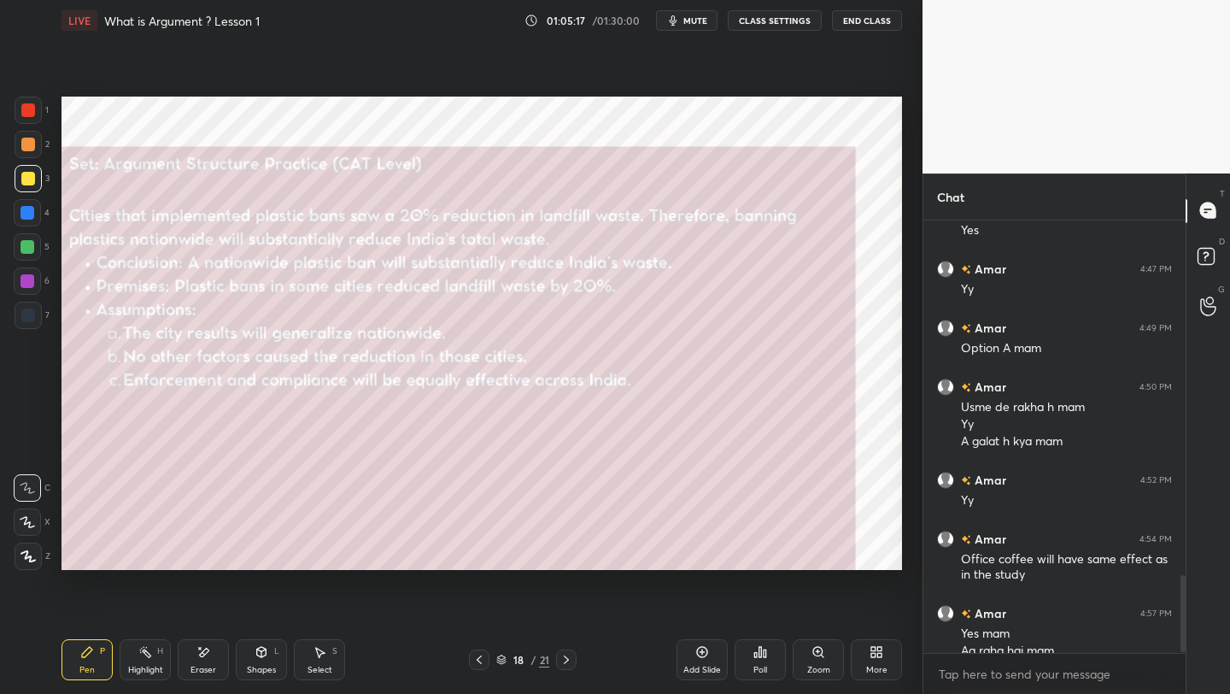
scroll to position [2003, 0]
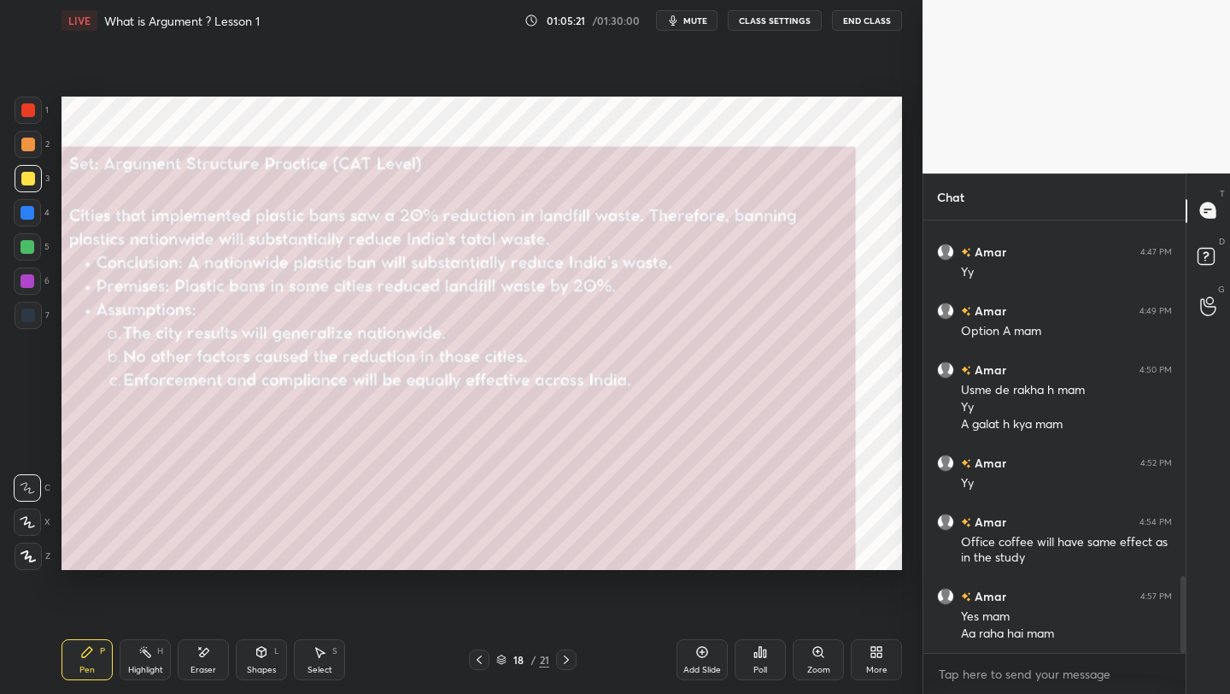
click at [684, 22] on button "mute" at bounding box center [687, 20] width 62 height 21
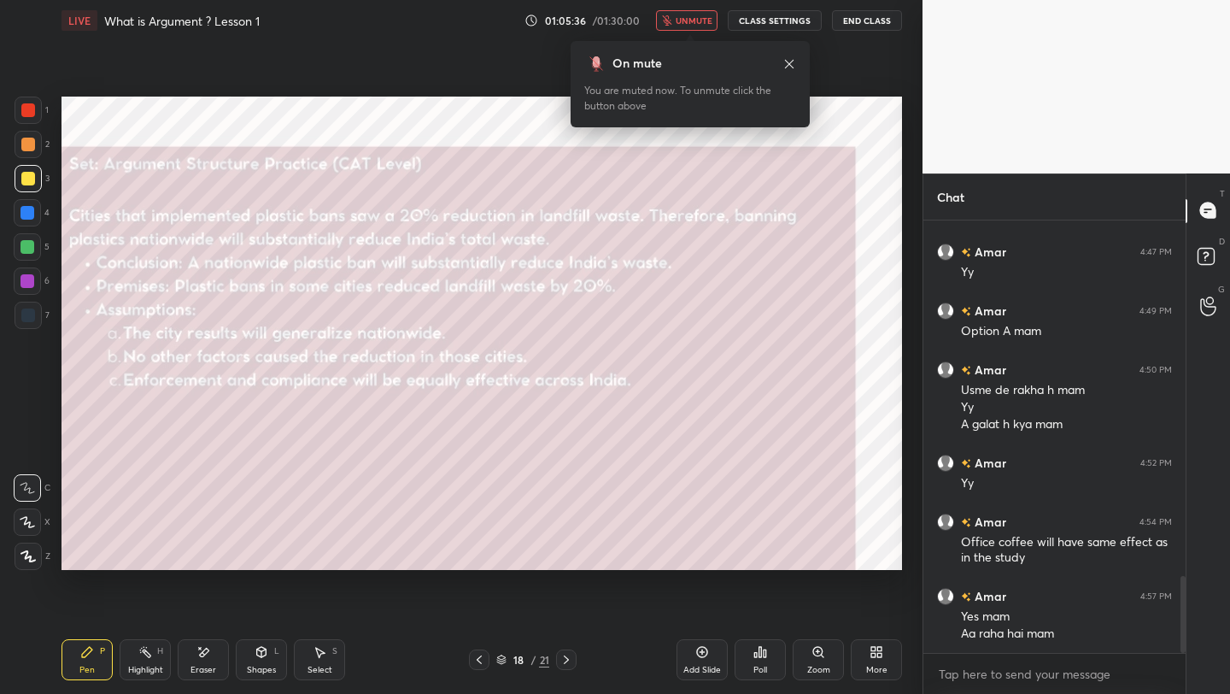
scroll to position [2062, 0]
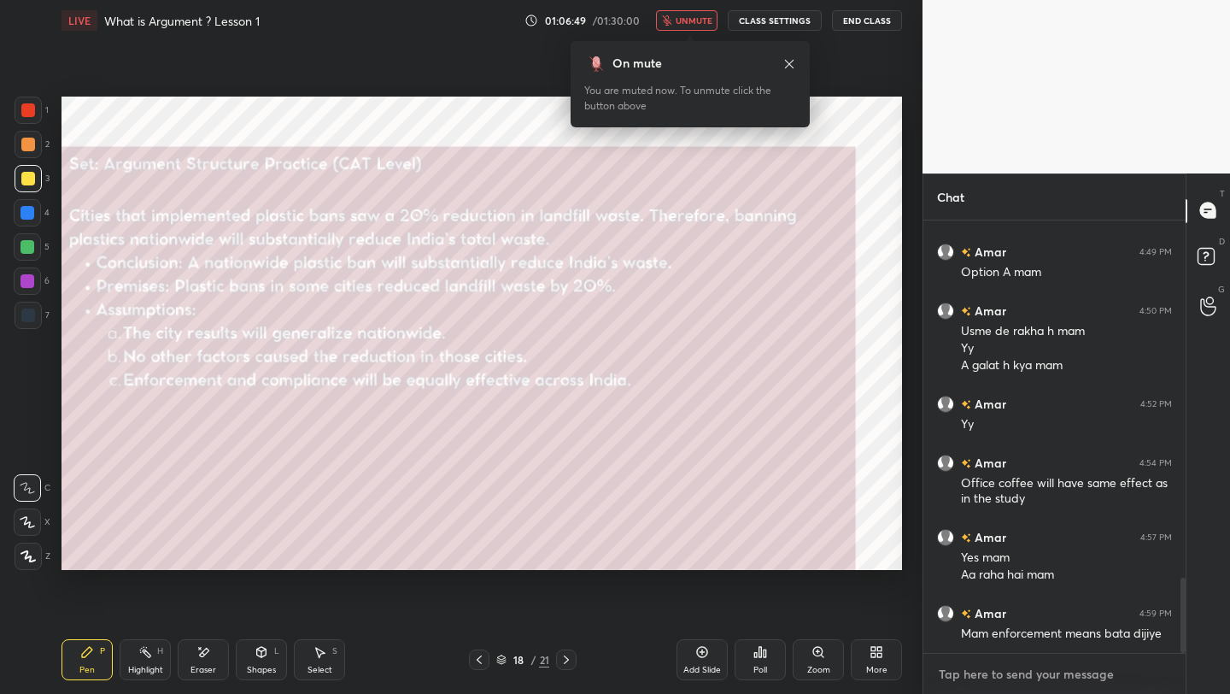
type textarea "x"
click at [986, 684] on textarea at bounding box center [1054, 673] width 235 height 27
paste textarea "the act of compelling observance of or compliance with a law, rule, or obligati…"
type textarea "the act of compelling observance of or compliance with a law, rule, or obligati…"
type textarea "x"
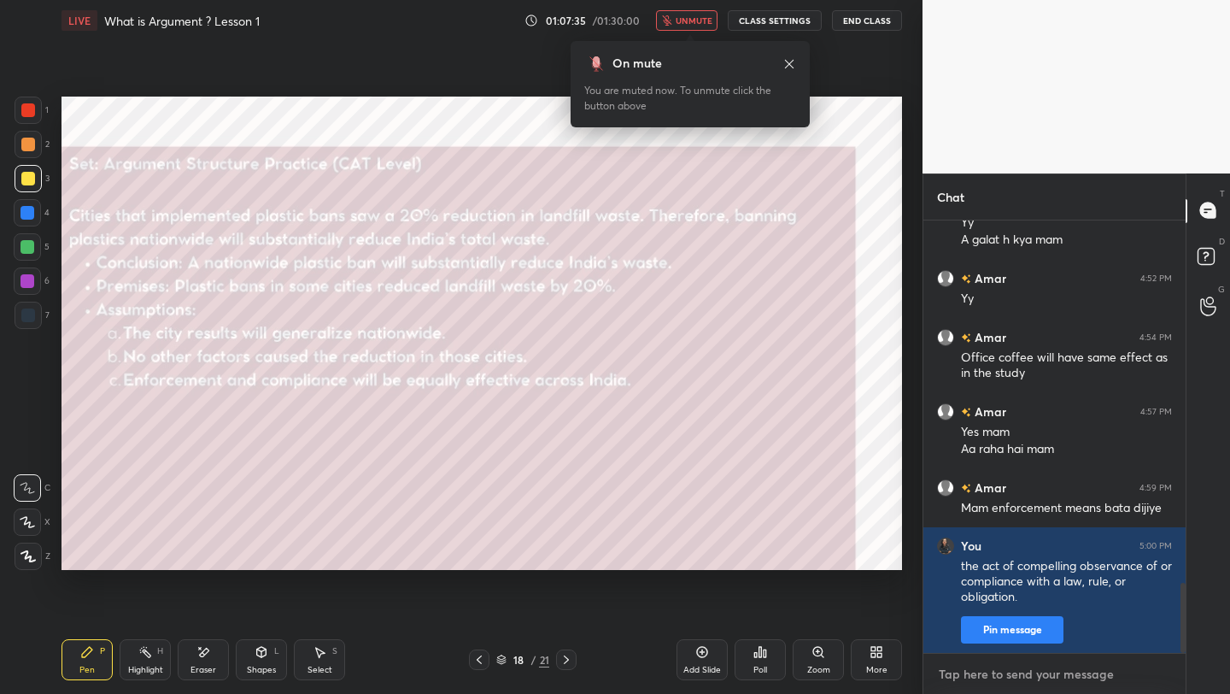
scroll to position [2246, 0]
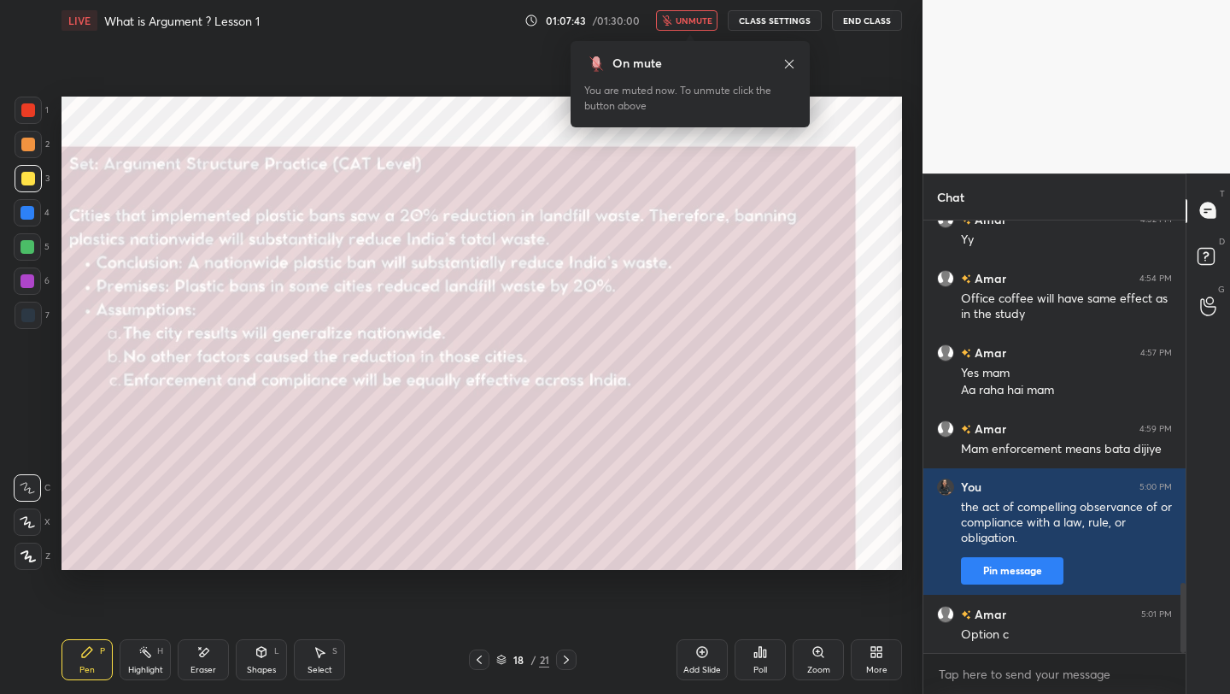
click at [678, 19] on span "unmute" at bounding box center [694, 21] width 37 height 12
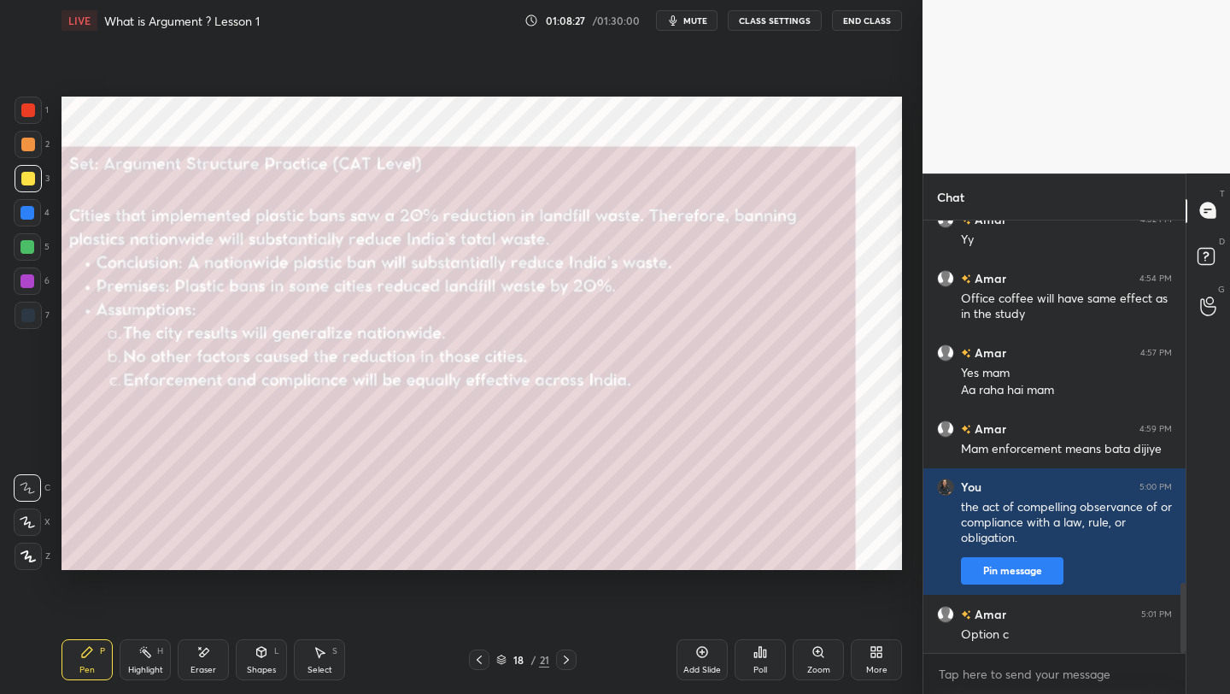
click at [568, 664] on icon at bounding box center [567, 660] width 14 height 14
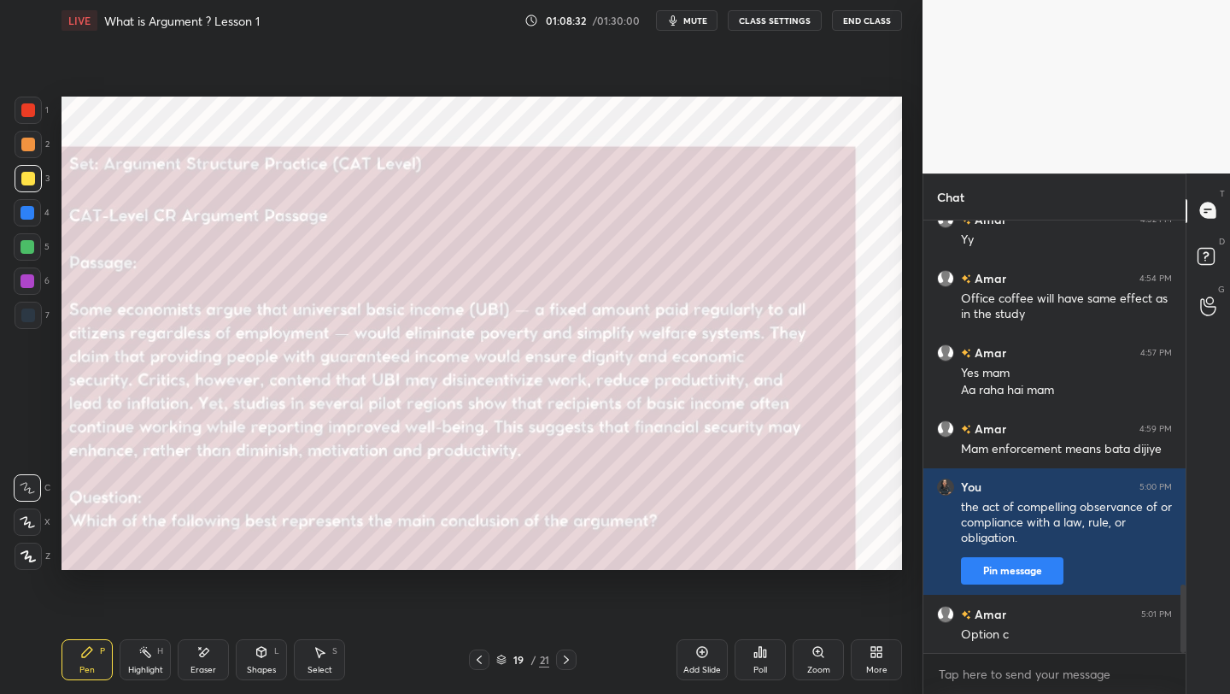
scroll to position [2305, 0]
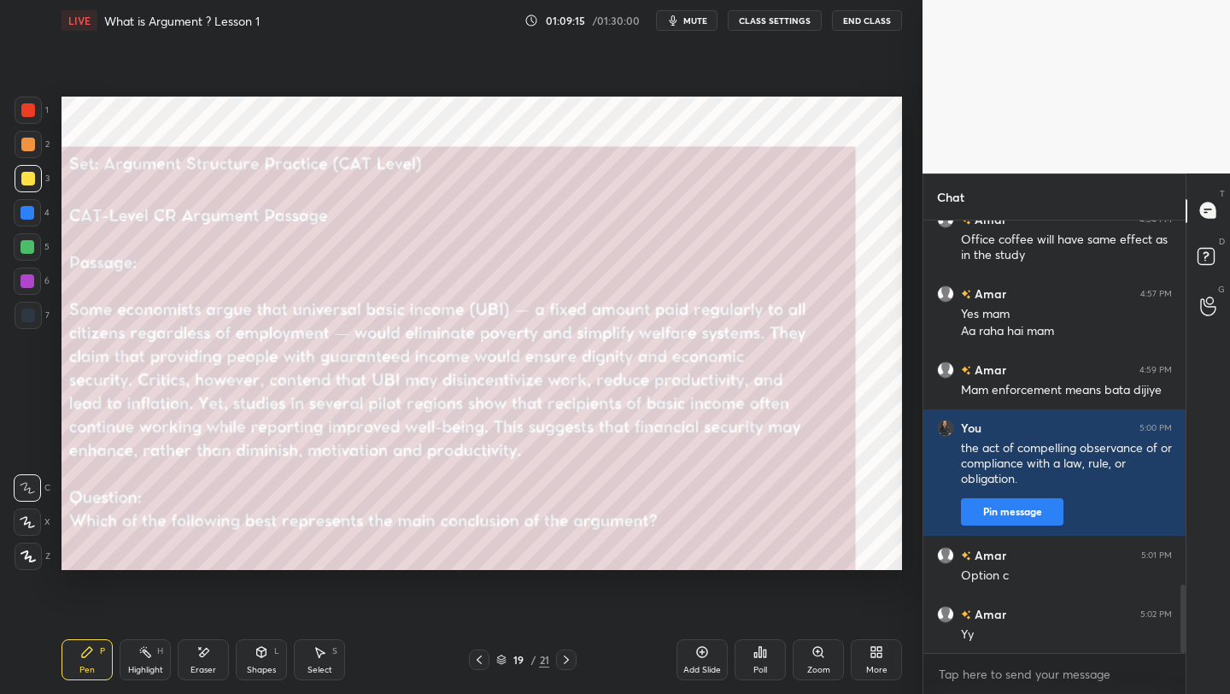
click at [563, 660] on icon at bounding box center [567, 660] width 14 height 14
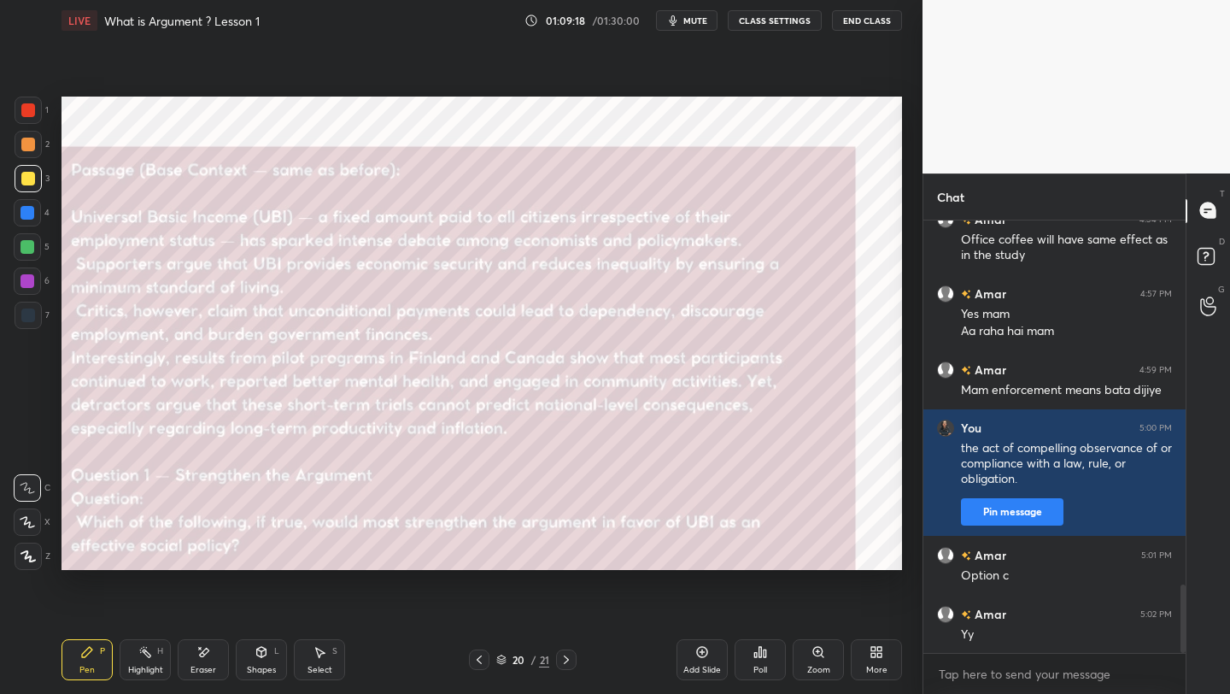
click at [480, 654] on icon at bounding box center [479, 660] width 14 height 14
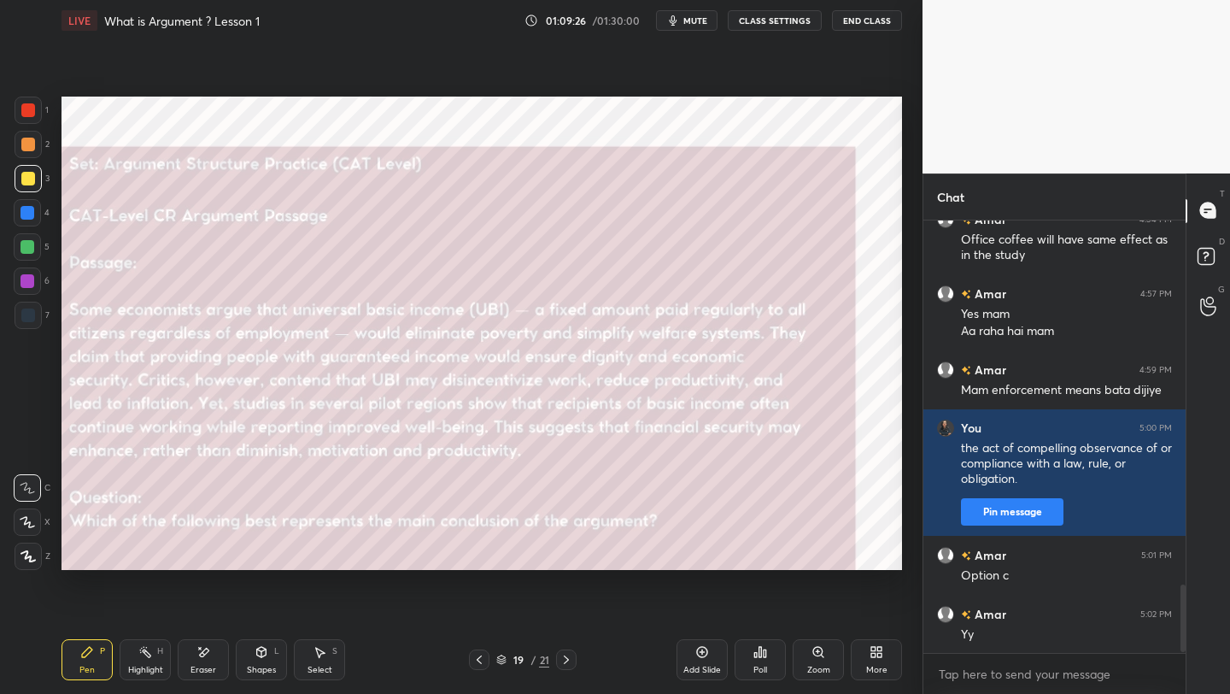
scroll to position [2364, 0]
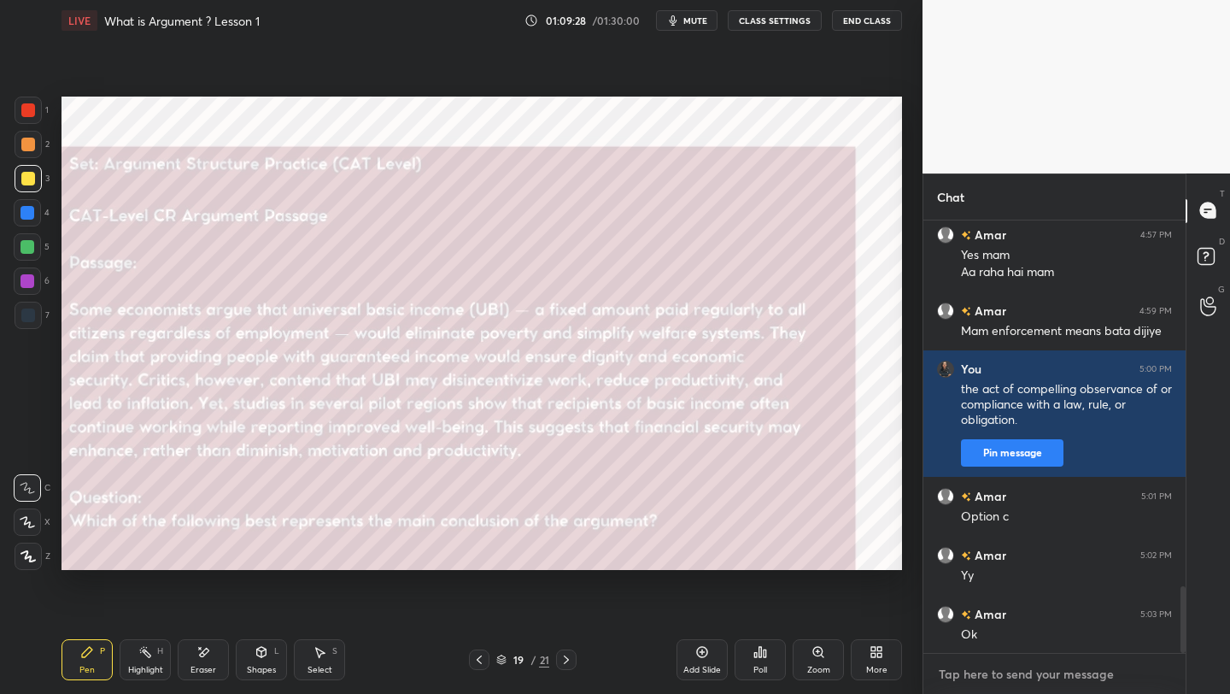
type textarea "x"
click at [1045, 675] on textarea at bounding box center [1054, 673] width 235 height 27
paste textarea "Options: A. UBI is an ineffective solution because it may cause inflation and d…"
type textarea "Options: A. UBI is an ineffective solution because it may cause inflation and d…"
type textarea "x"
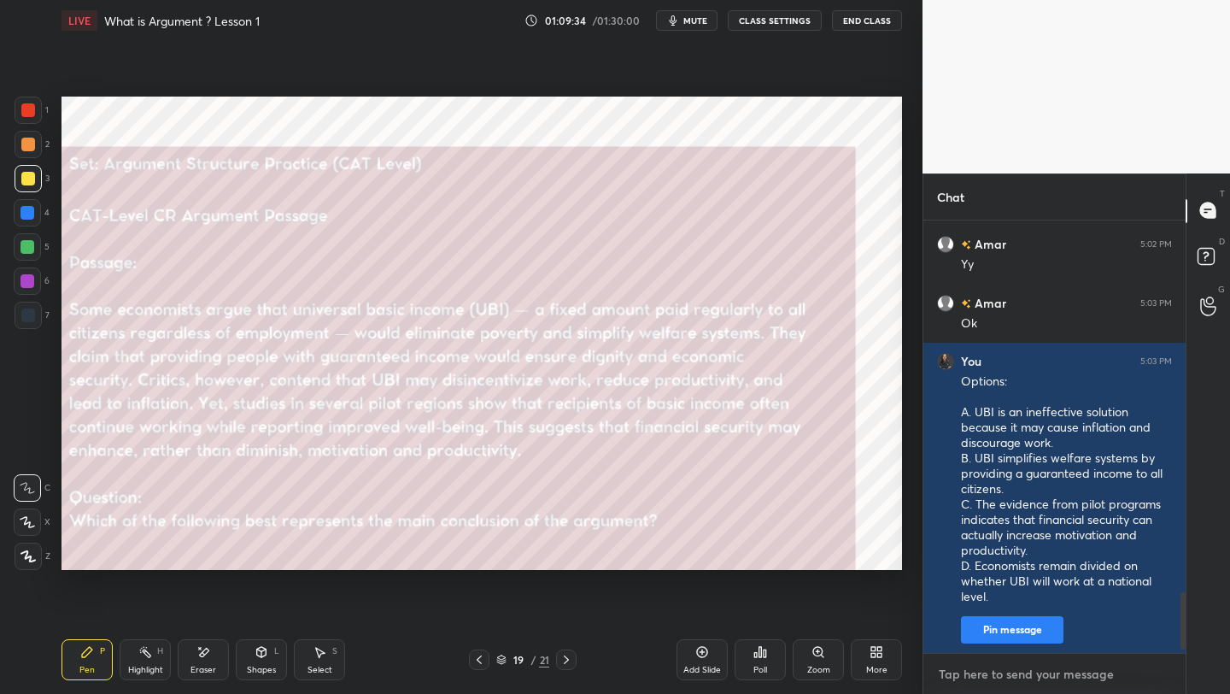
scroll to position [2734, 0]
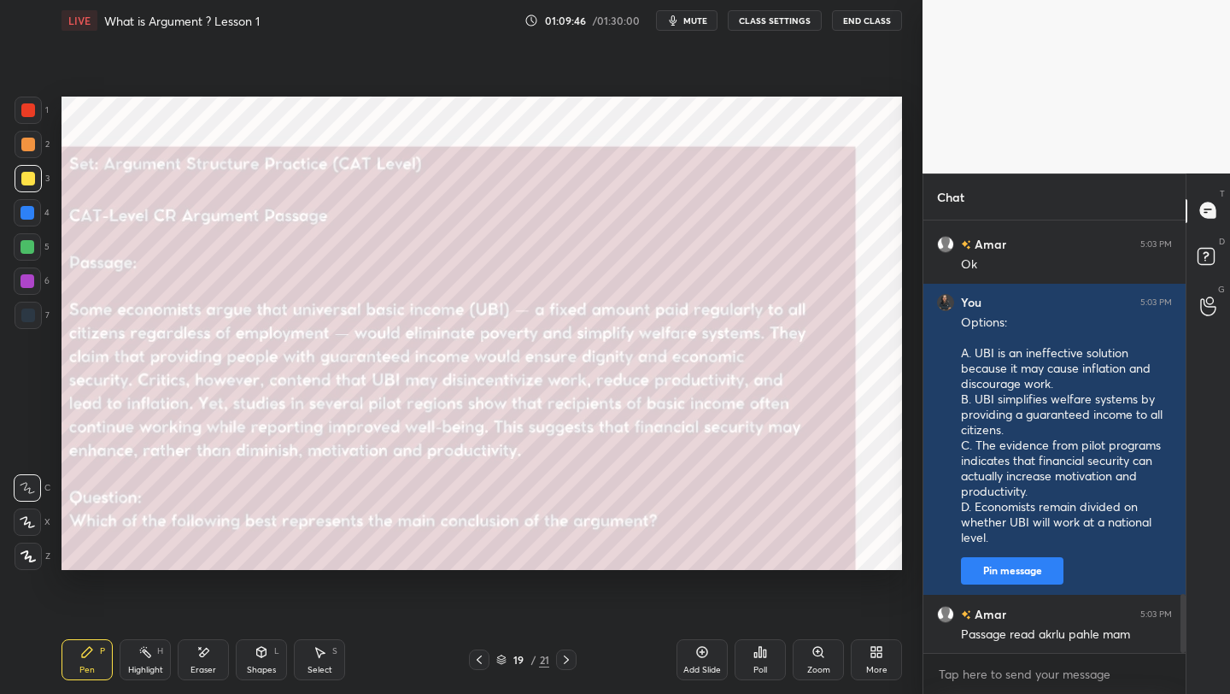
click at [702, 18] on span "mute" at bounding box center [696, 21] width 24 height 12
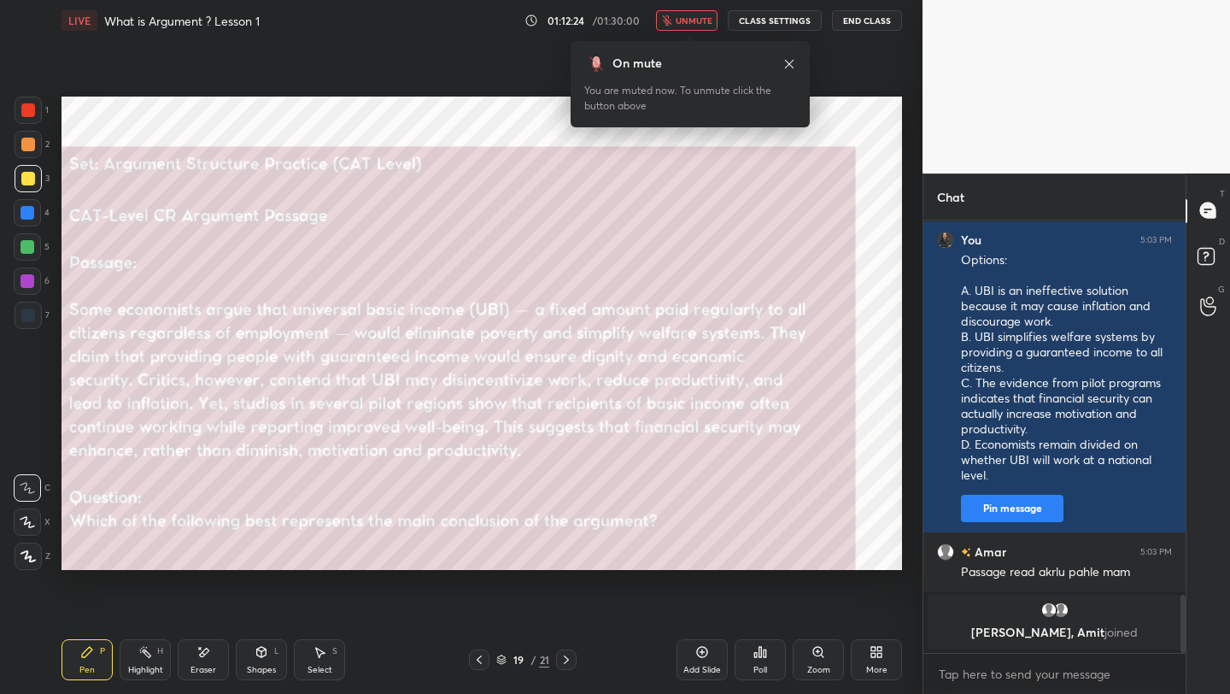
scroll to position [2417, 0]
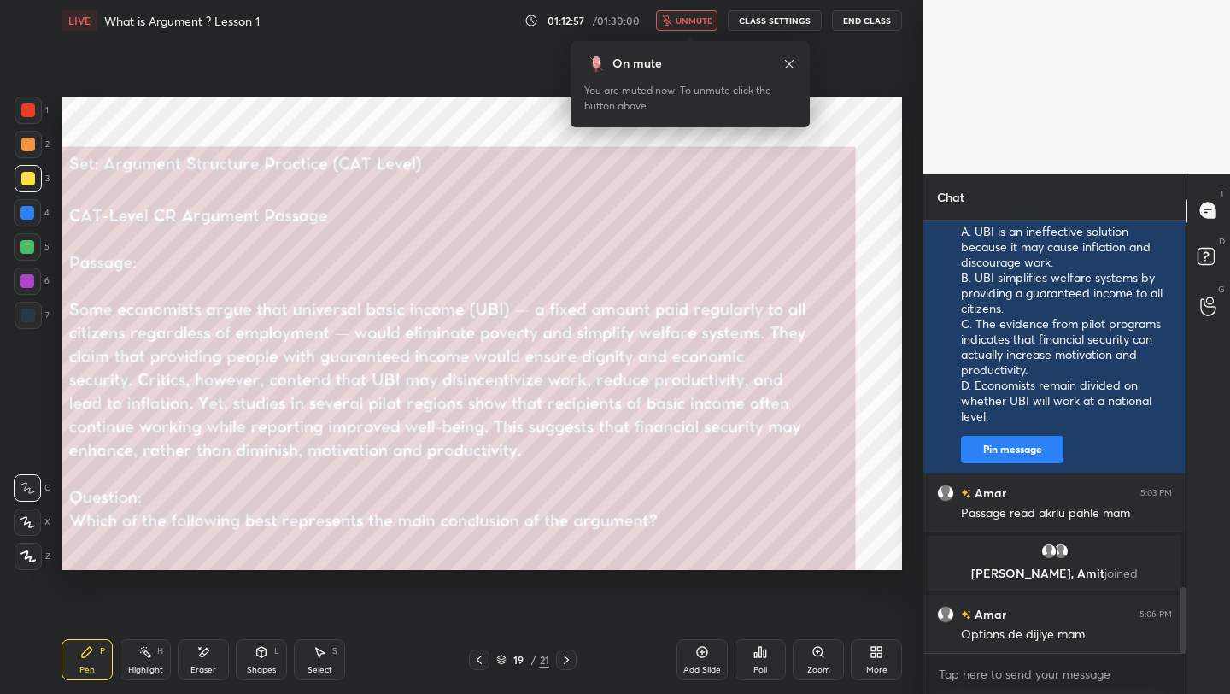
click at [678, 9] on div "LIVE What is Argument ? Lesson 1 01:12:57 / 01:30:00 unmute CLASS SETTINGS End …" at bounding box center [482, 20] width 841 height 41
click at [682, 16] on span "unmute" at bounding box center [694, 21] width 37 height 12
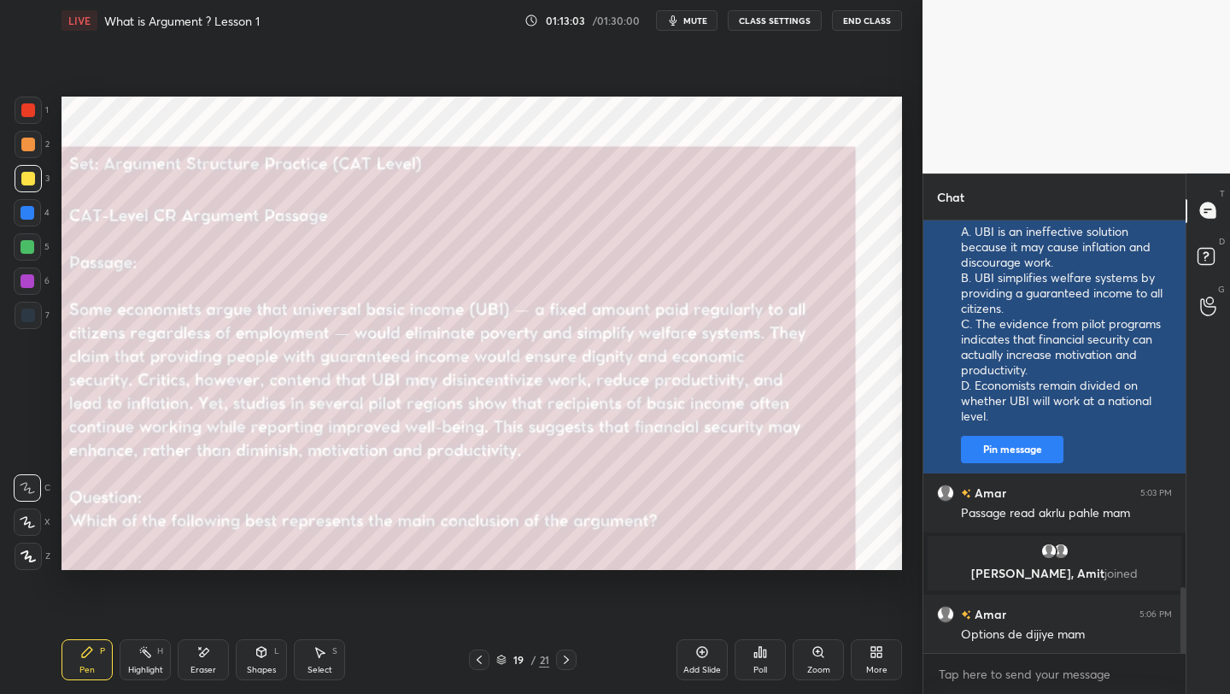
click at [1001, 449] on button "Pin message" at bounding box center [1012, 449] width 103 height 27
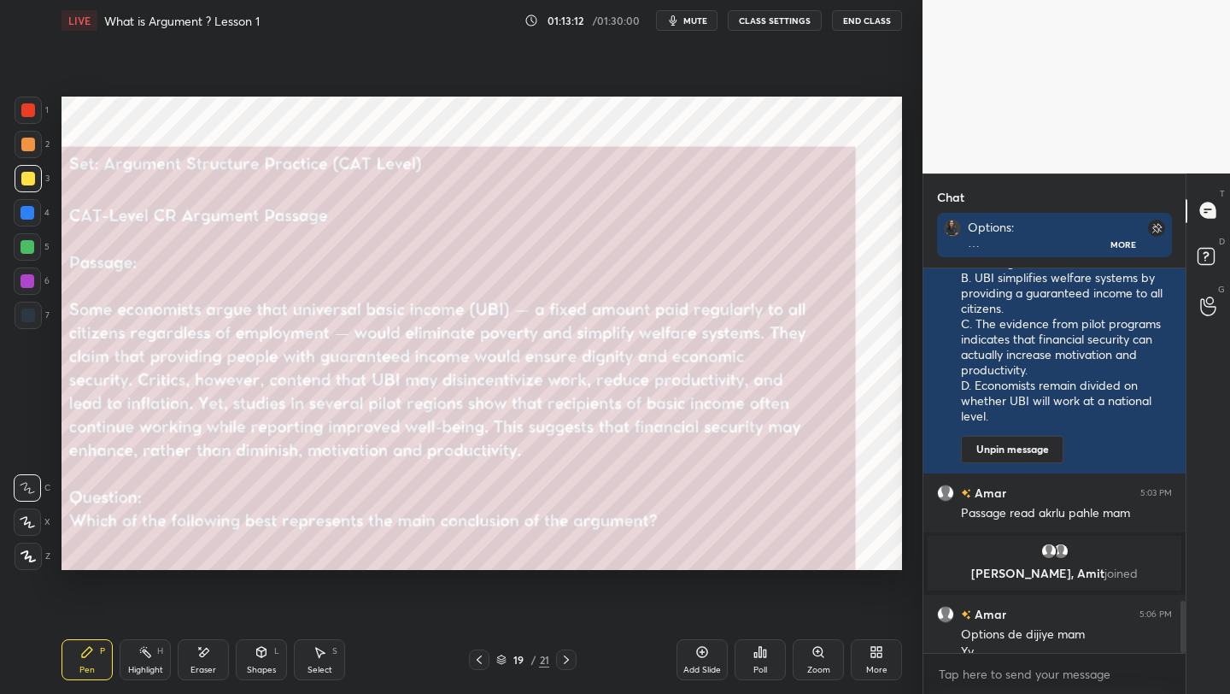
scroll to position [2482, 0]
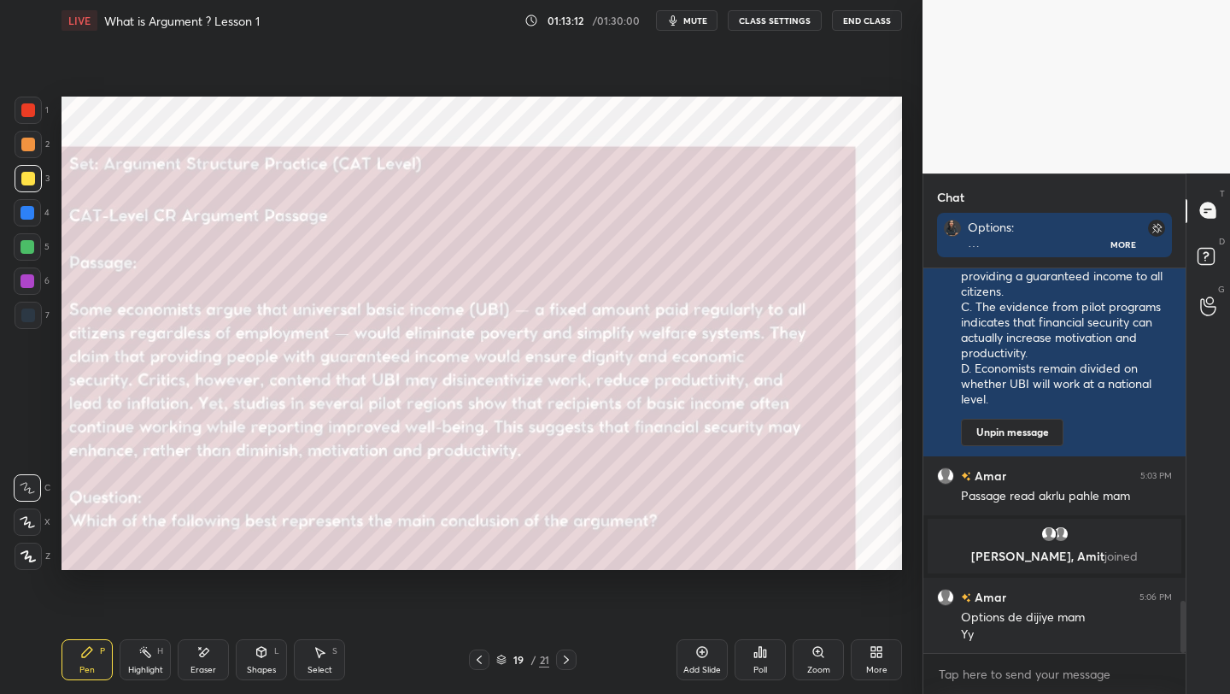
click at [697, 26] on button "mute" at bounding box center [687, 20] width 62 height 21
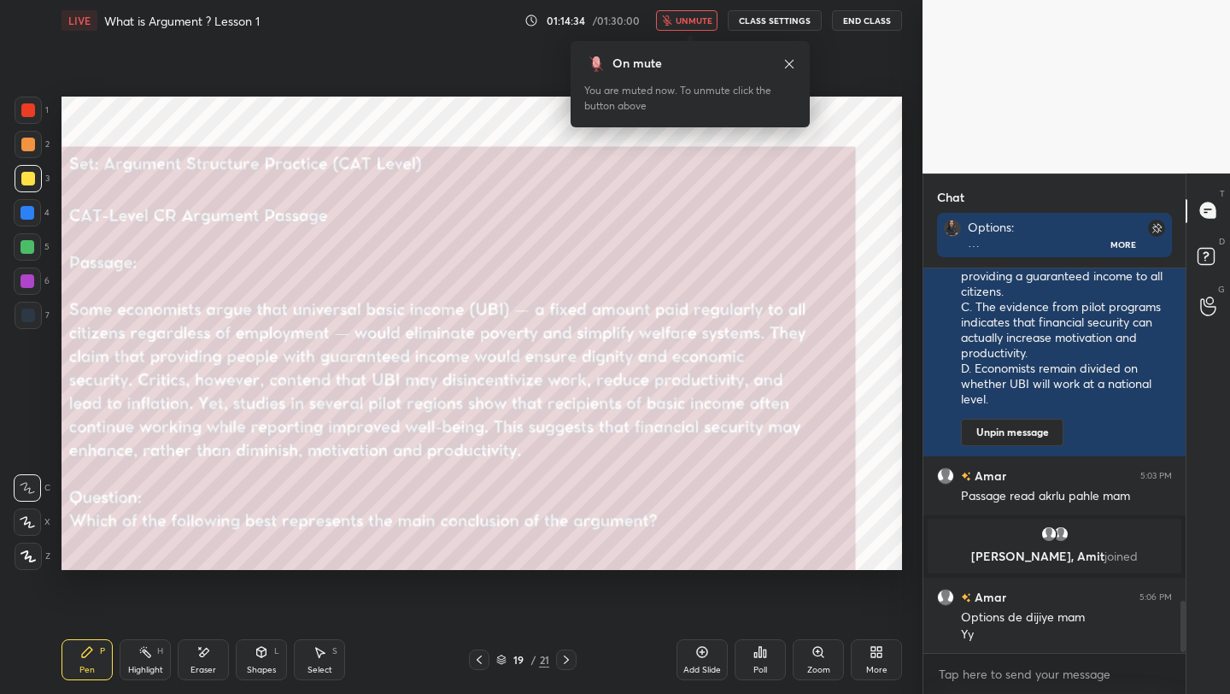
scroll to position [2541, 0]
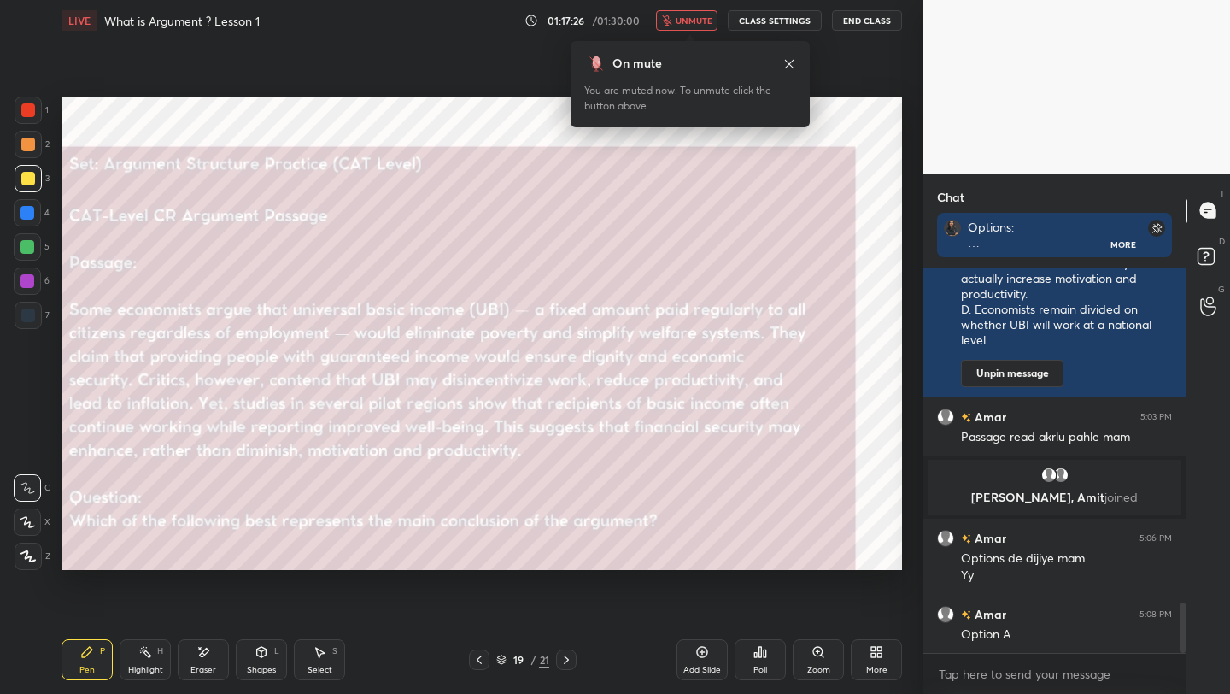
click at [701, 26] on button "unmute" at bounding box center [687, 20] width 62 height 21
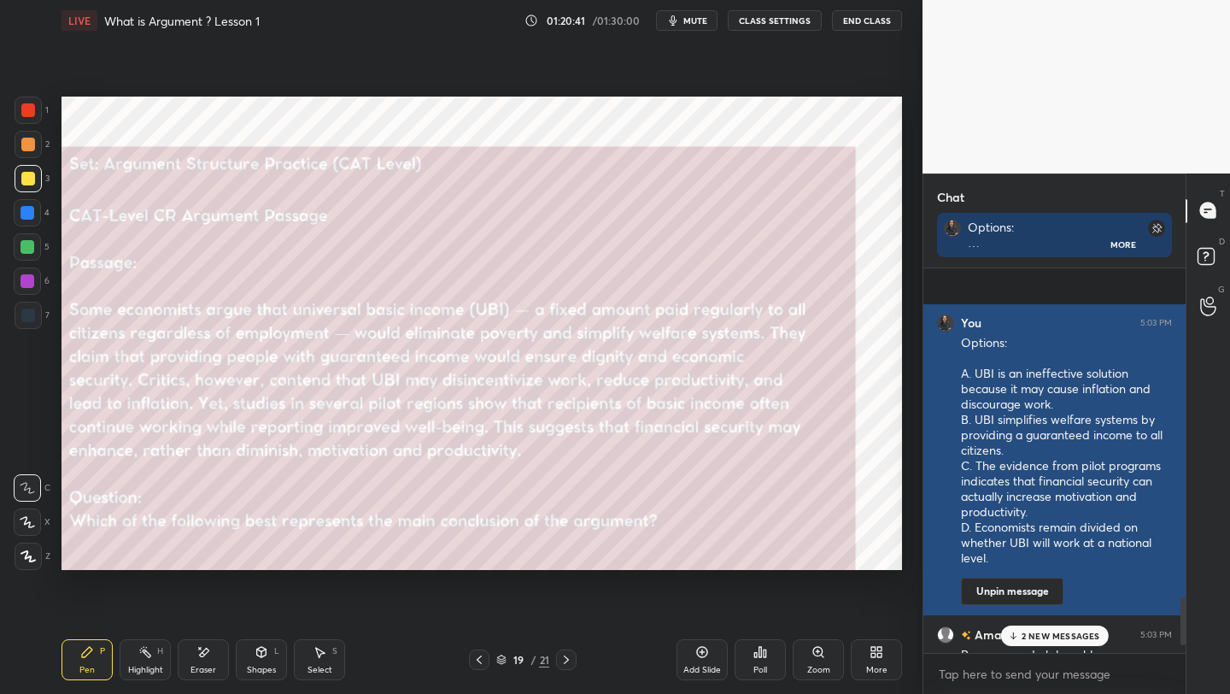
scroll to position [2735, 0]
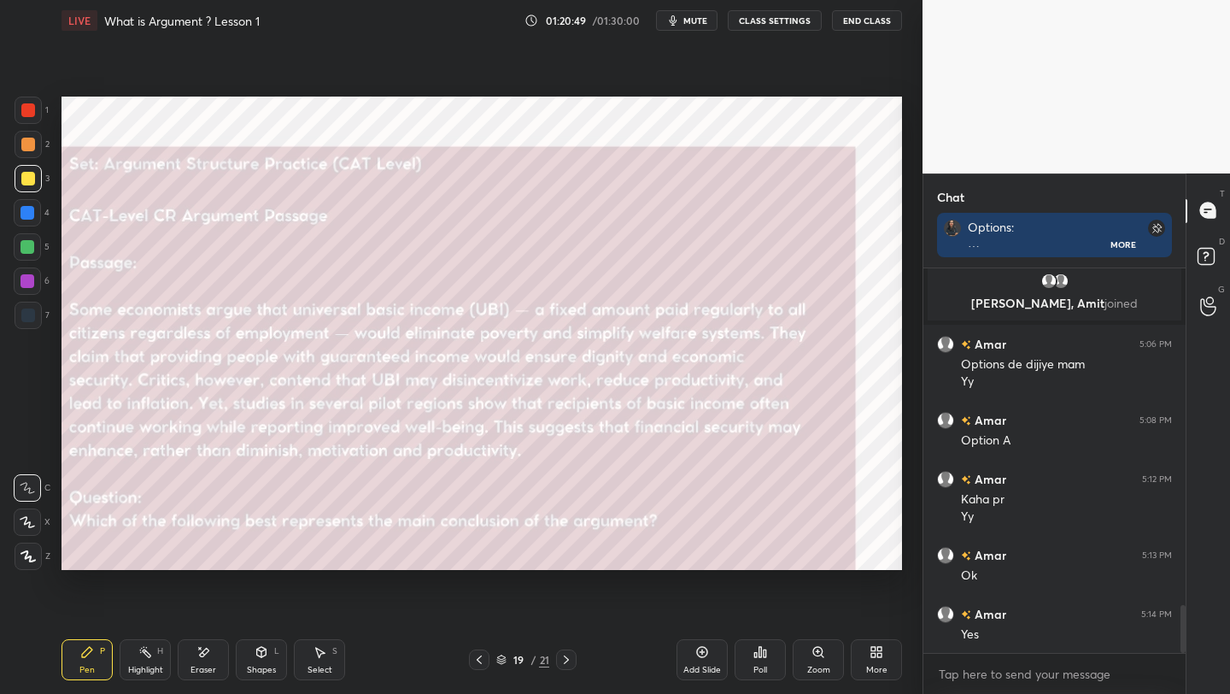
click at [563, 660] on icon at bounding box center [567, 660] width 14 height 14
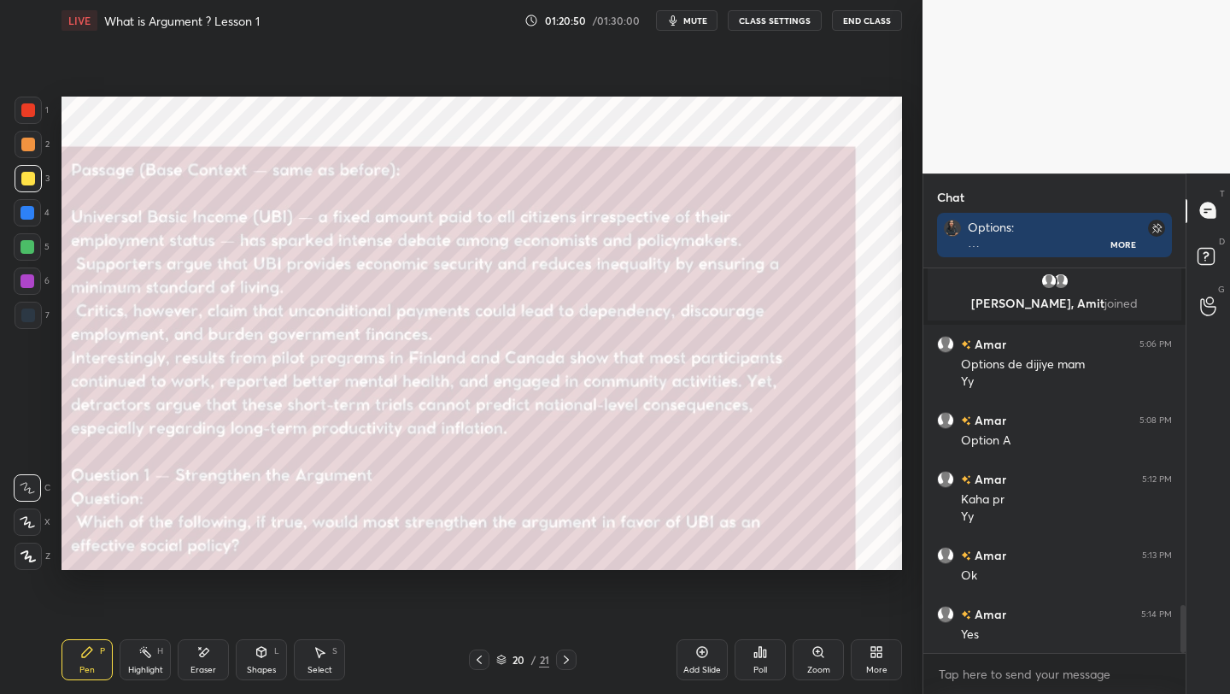
scroll to position [2752, 0]
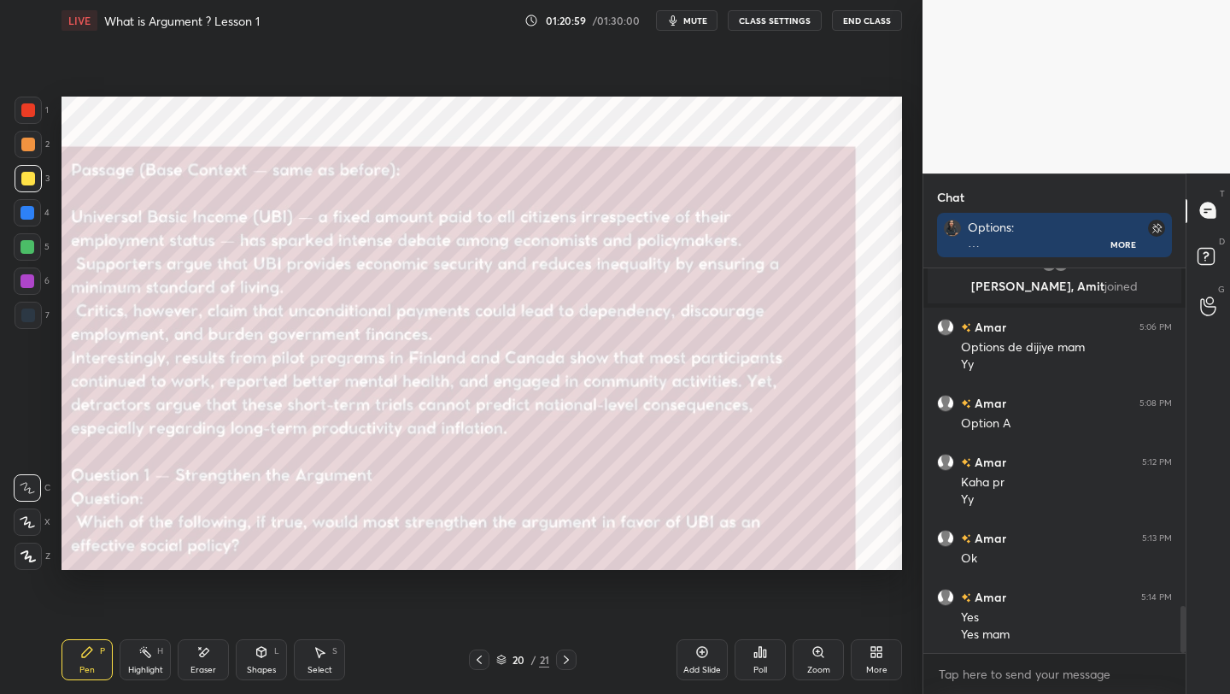
click at [569, 656] on icon at bounding box center [567, 660] width 14 height 14
click at [483, 655] on icon at bounding box center [479, 660] width 14 height 14
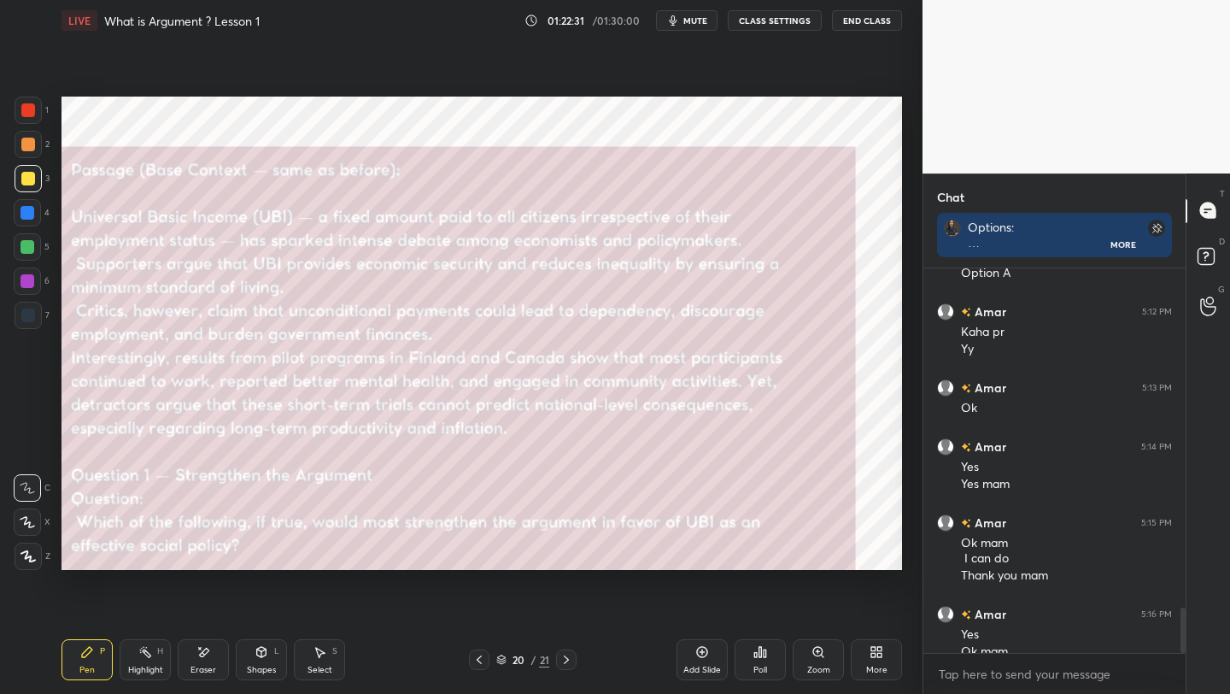
scroll to position [2920, 0]
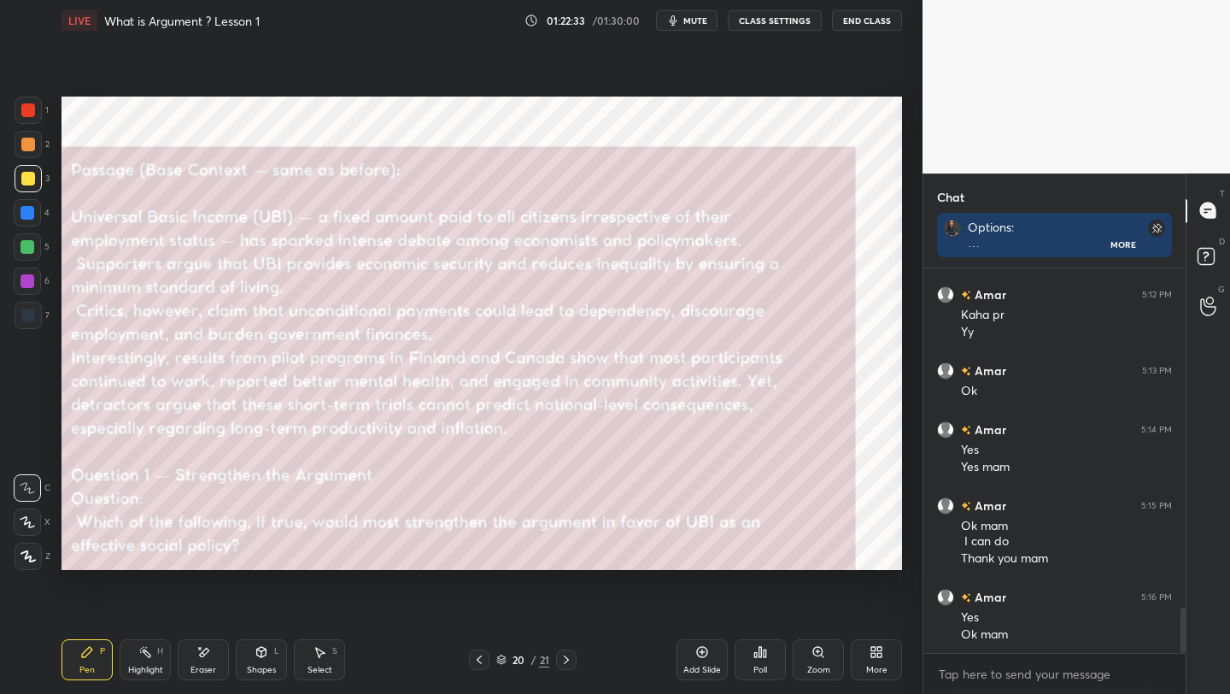
click at [695, 17] on span "mute" at bounding box center [696, 21] width 24 height 12
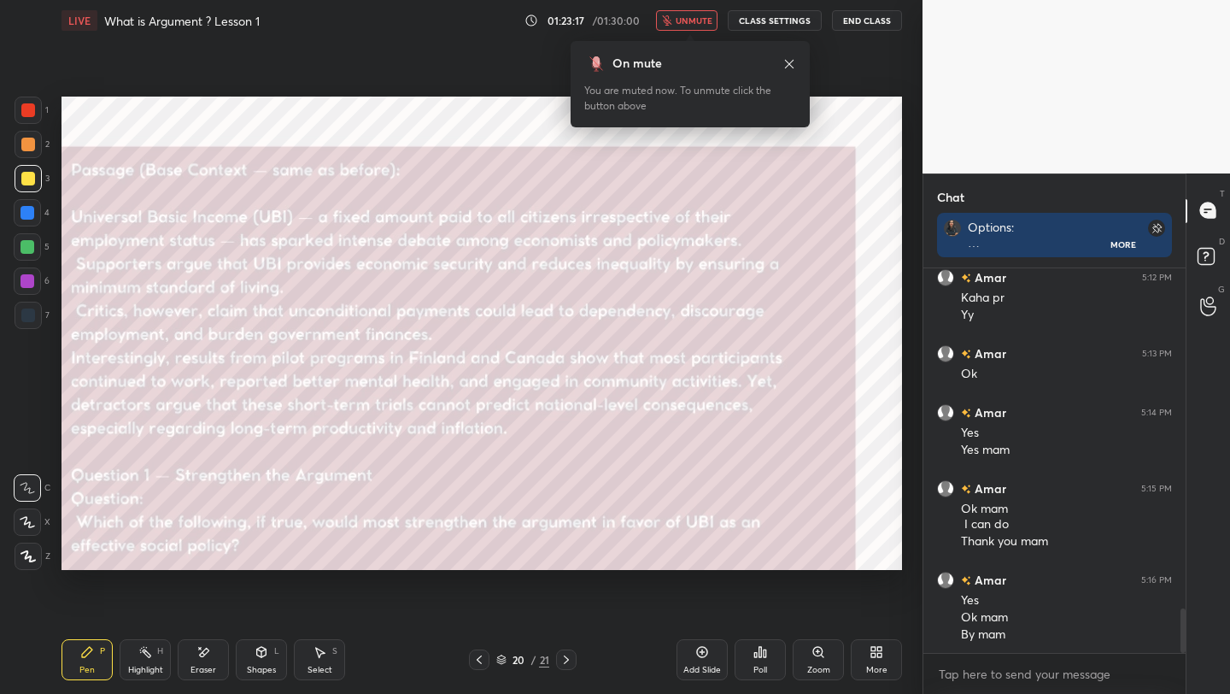
scroll to position [3011, 0]
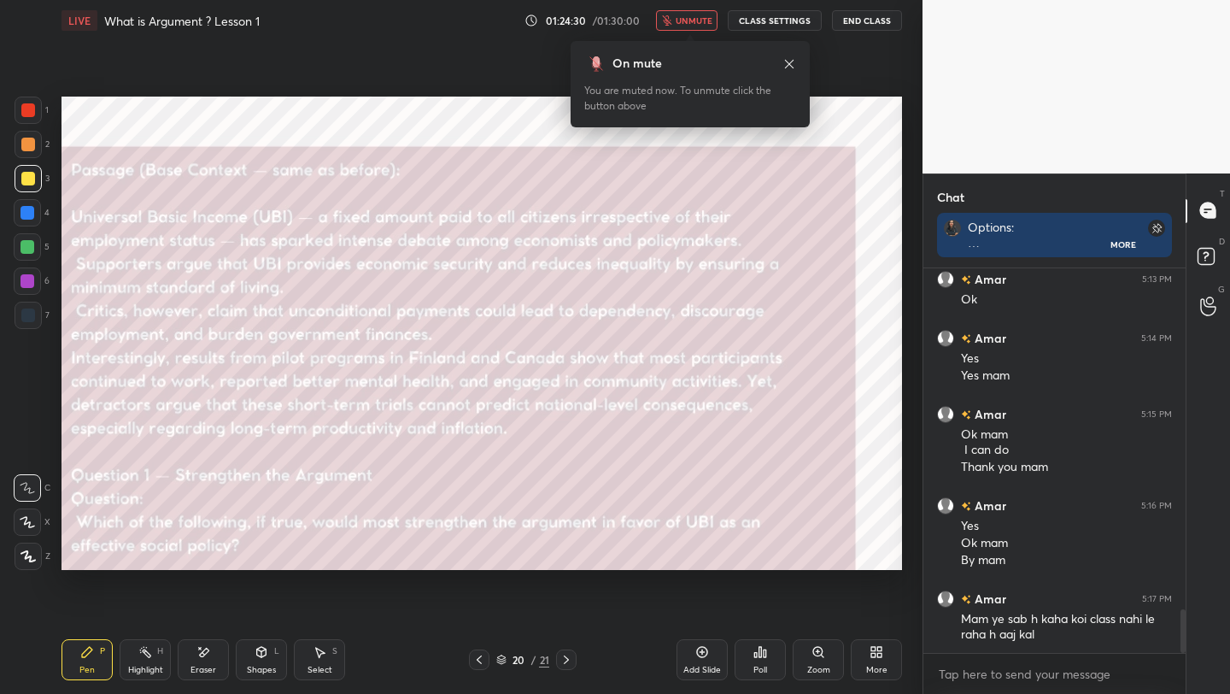
click at [690, 22] on span "unmute" at bounding box center [694, 21] width 37 height 12
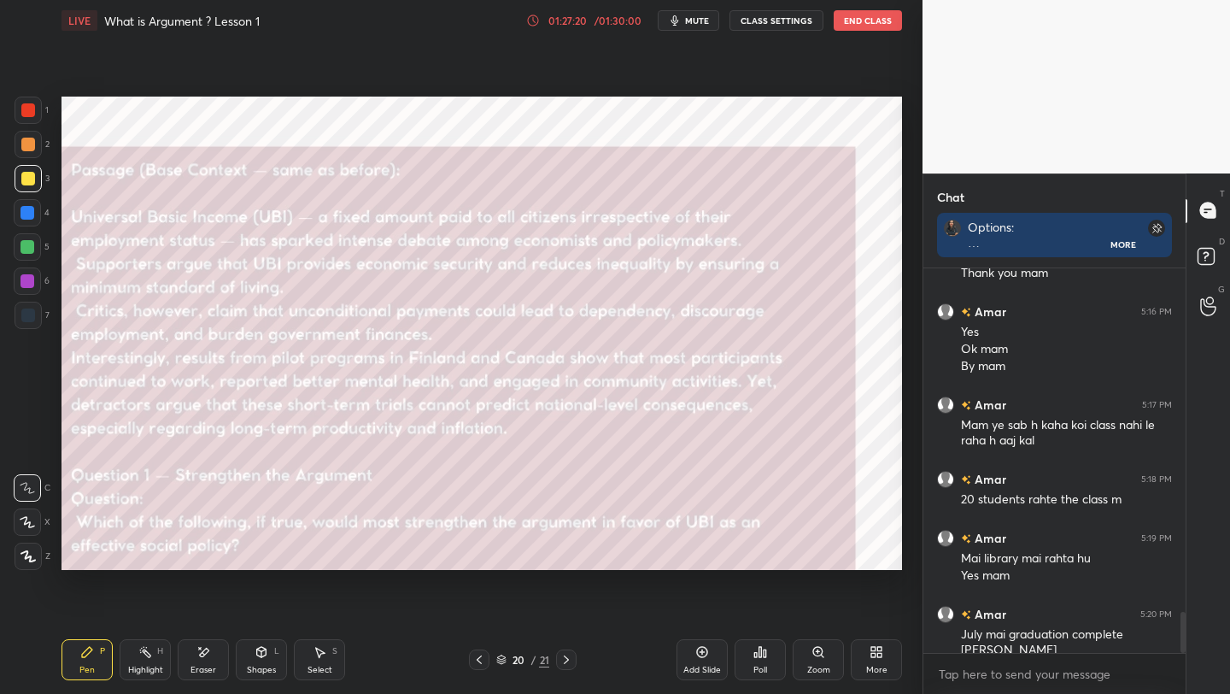
scroll to position [3264, 0]
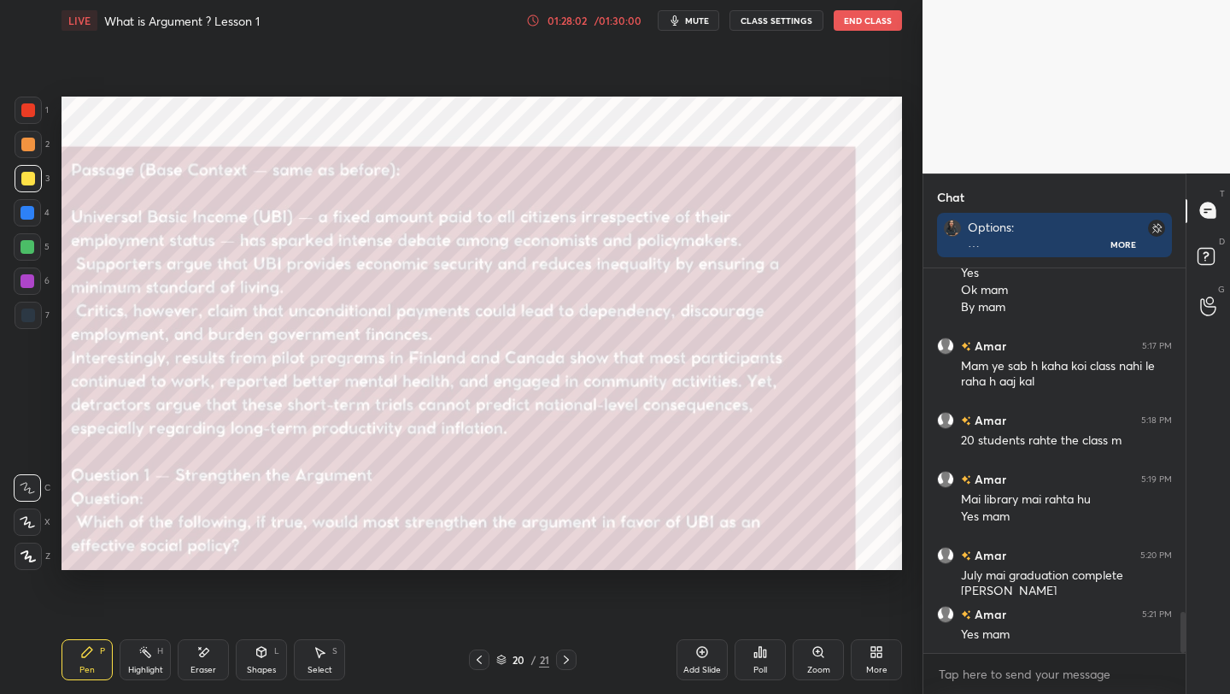
click at [872, 28] on button "End Class" at bounding box center [868, 20] width 68 height 21
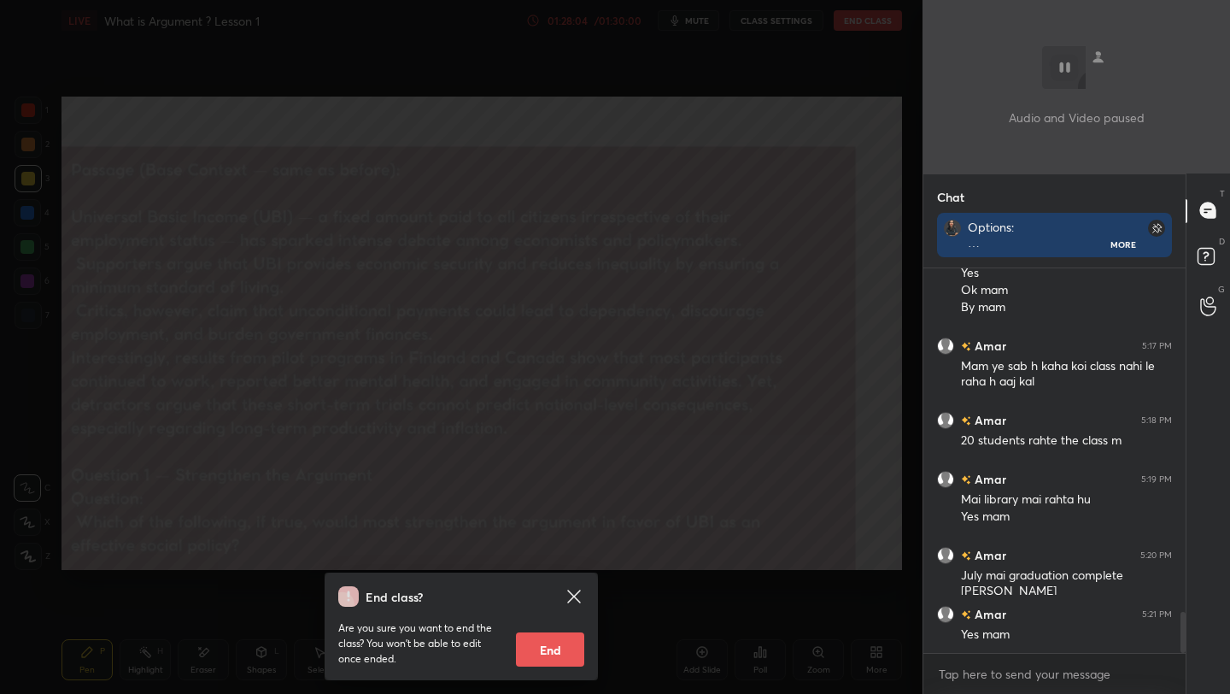
click at [673, 251] on div "End class? Are you sure you want to end the class? You won’t be able to edit on…" at bounding box center [461, 347] width 923 height 694
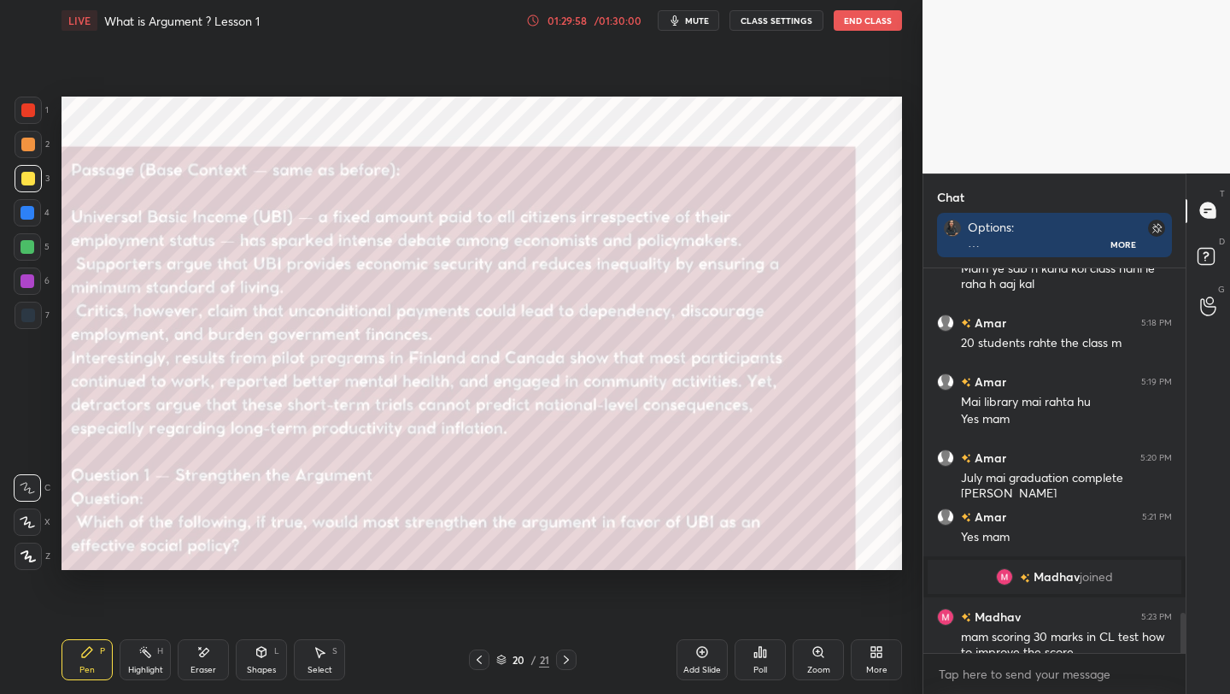
scroll to position [3282, 0]
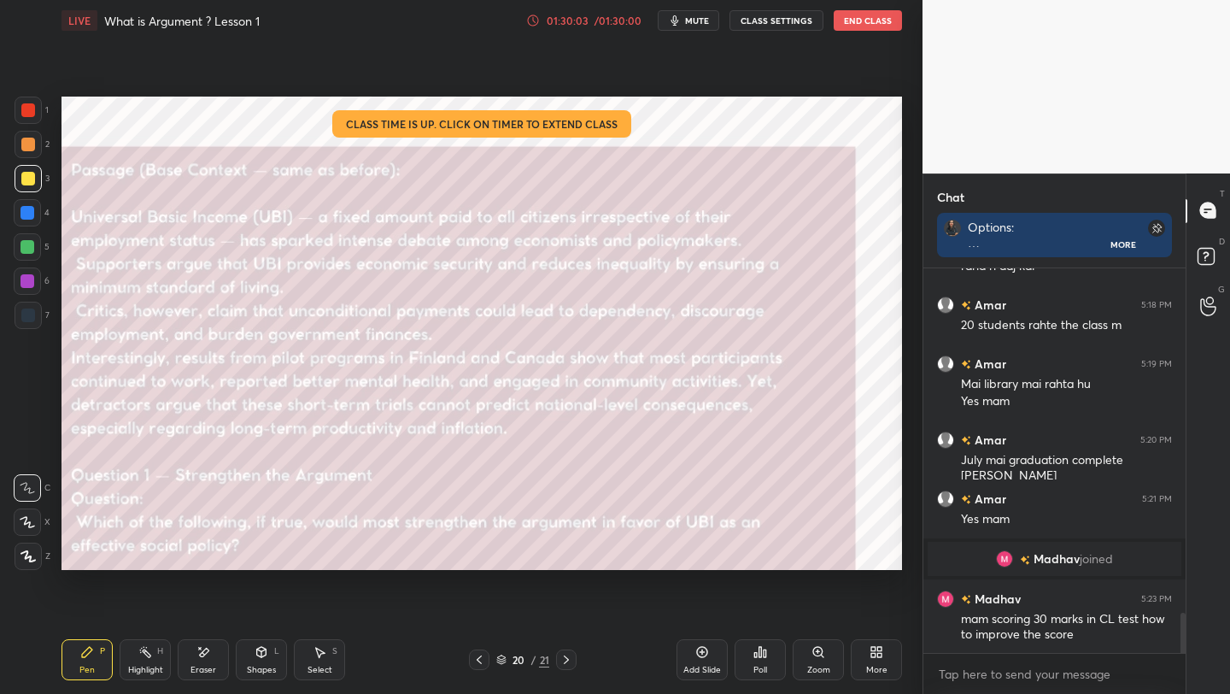
click at [872, 12] on button "End Class" at bounding box center [868, 20] width 68 height 21
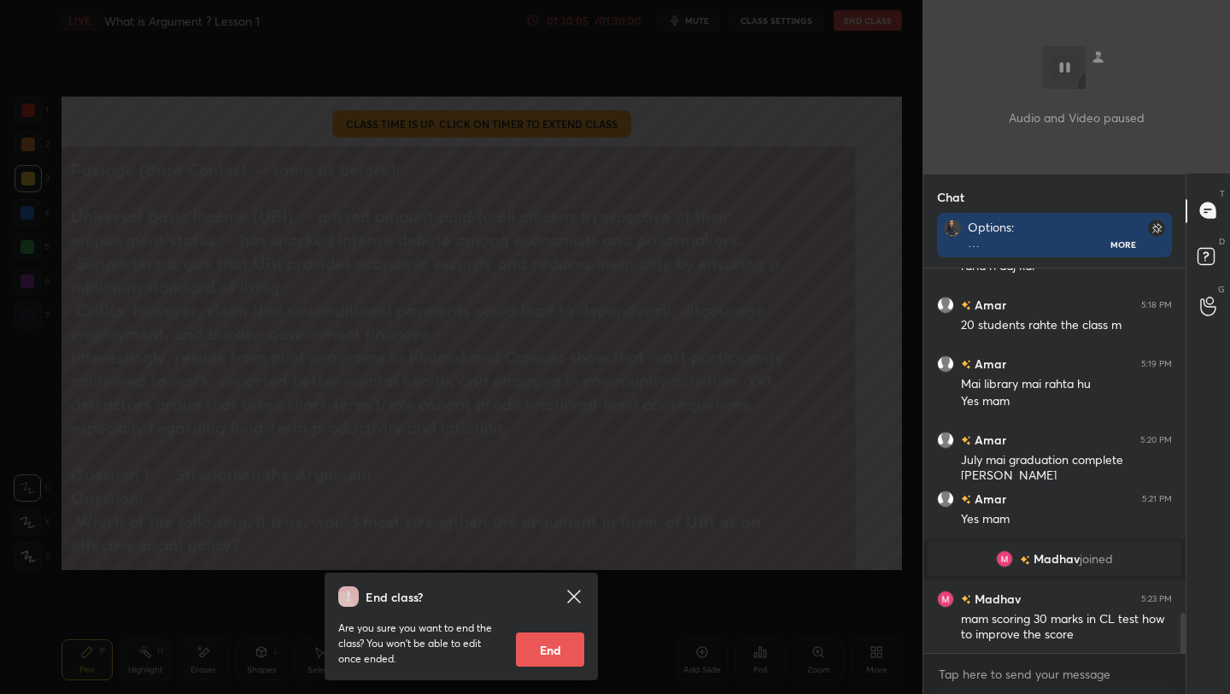
click at [547, 639] on button "End" at bounding box center [550, 649] width 68 height 34
type textarea "x"
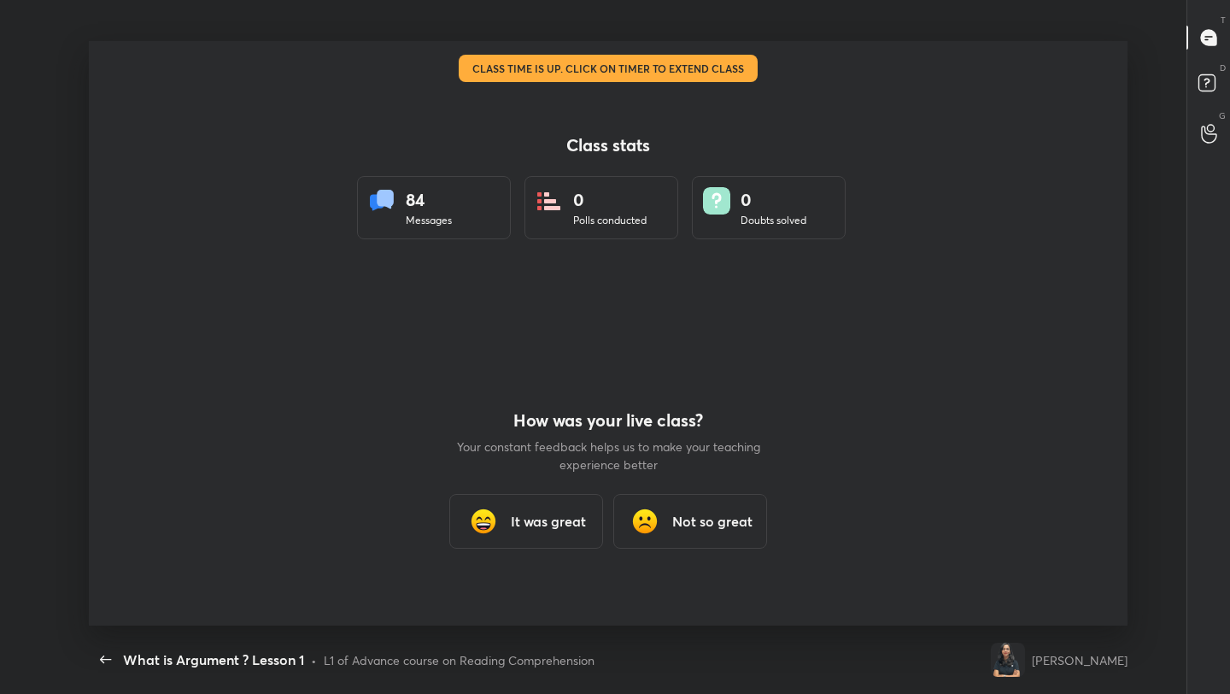
scroll to position [0, 0]
click at [561, 534] on div "It was great" at bounding box center [526, 521] width 154 height 55
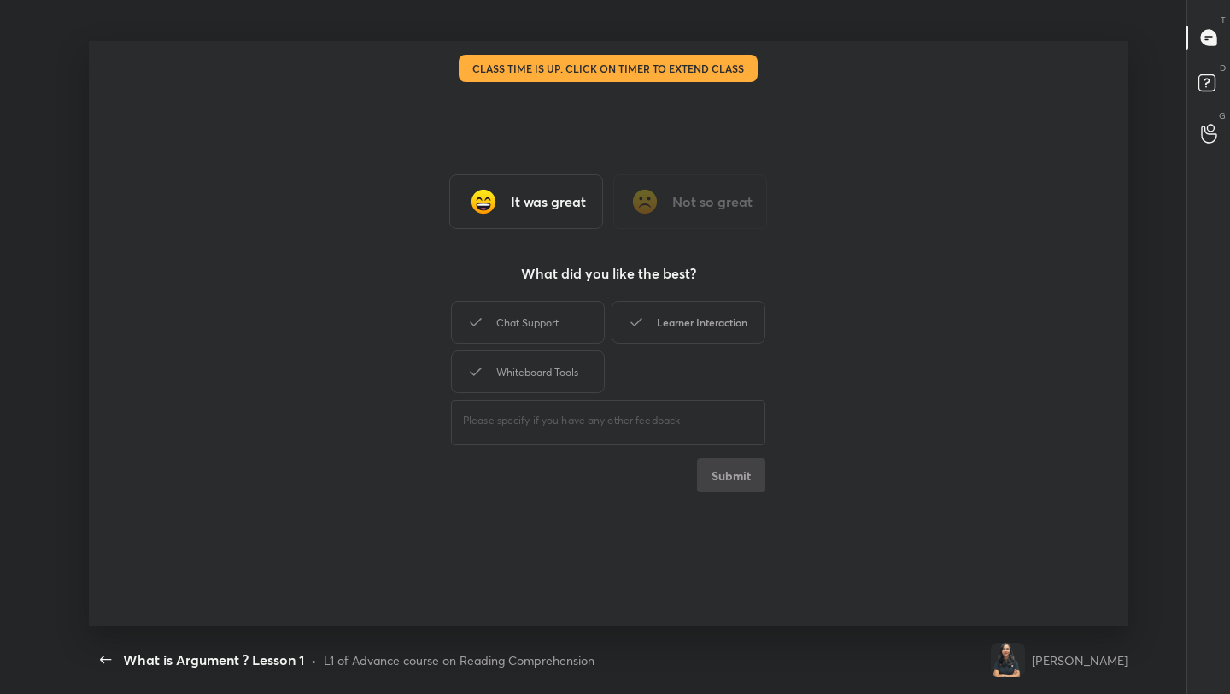
click at [675, 323] on div "Learner Interaction" at bounding box center [689, 322] width 154 height 43
click at [731, 470] on button "Submit" at bounding box center [731, 475] width 68 height 34
